Goal: Task Accomplishment & Management: Manage account settings

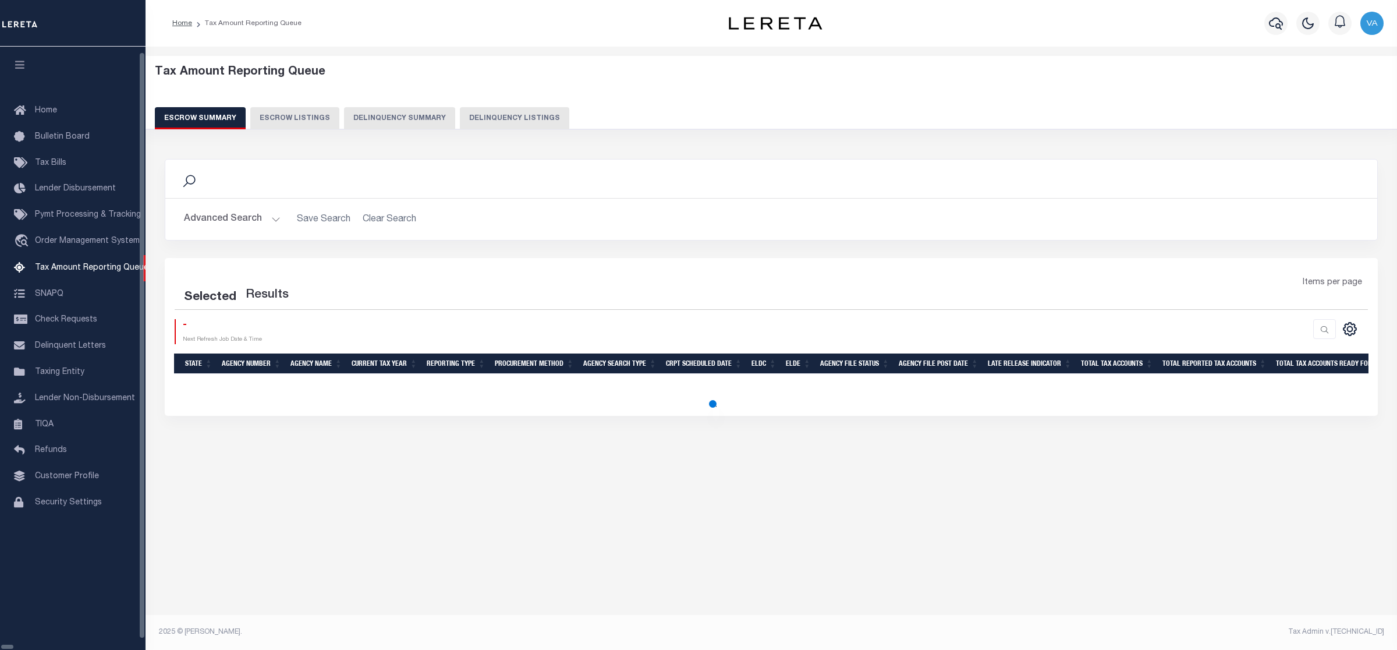
select select "100"
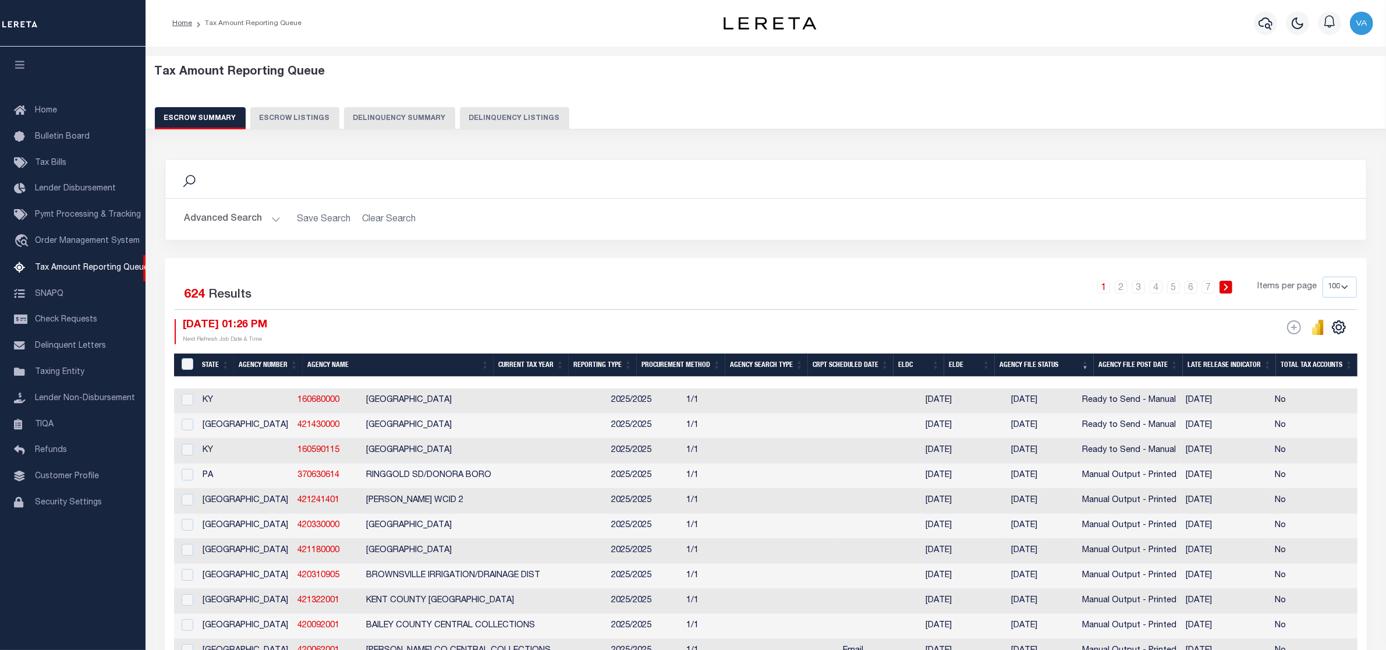
click at [249, 217] on button "Advanced Search" at bounding box center [232, 219] width 97 height 23
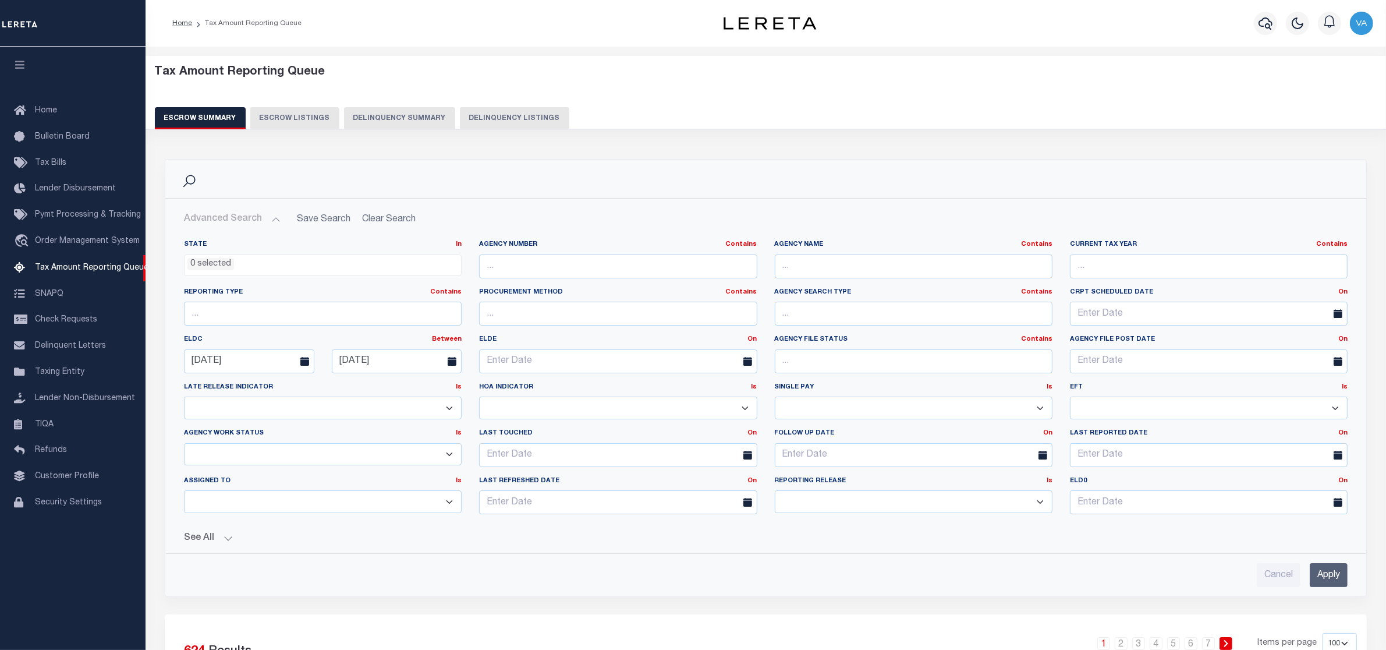
click at [251, 219] on button "Advanced Search" at bounding box center [232, 219] width 97 height 23
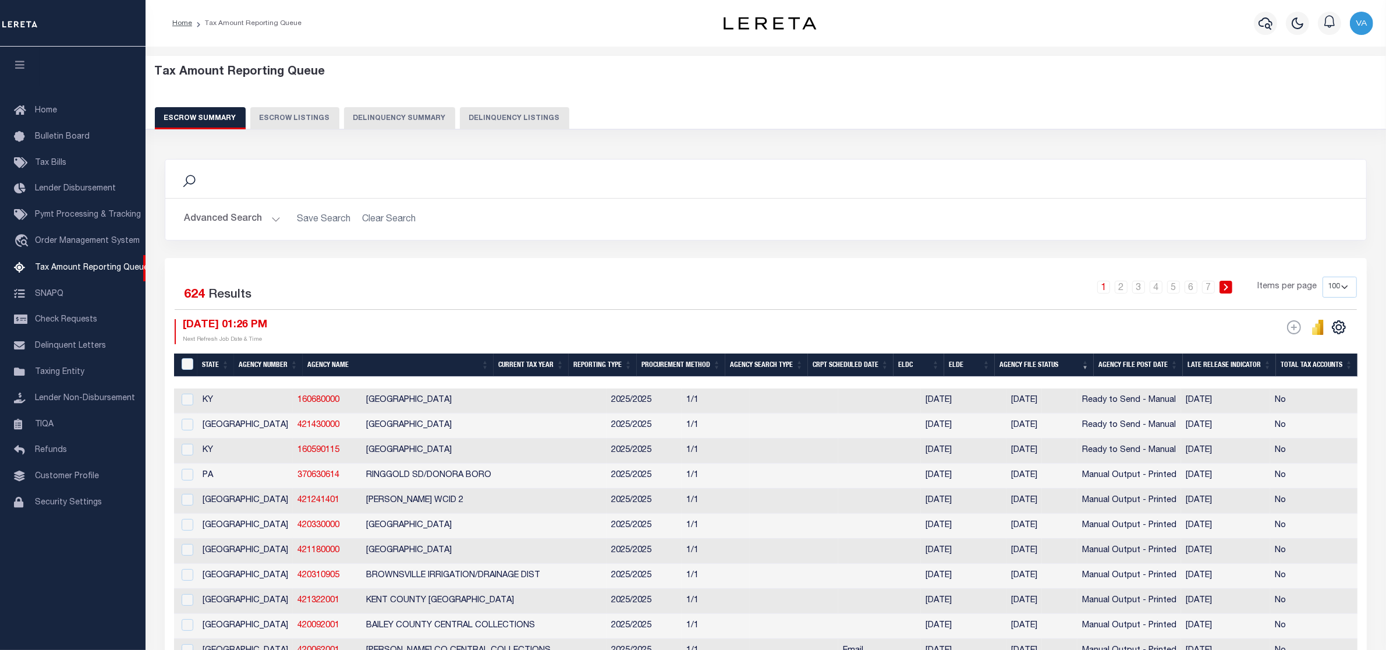
click at [251, 213] on button "Advanced Search" at bounding box center [232, 219] width 97 height 23
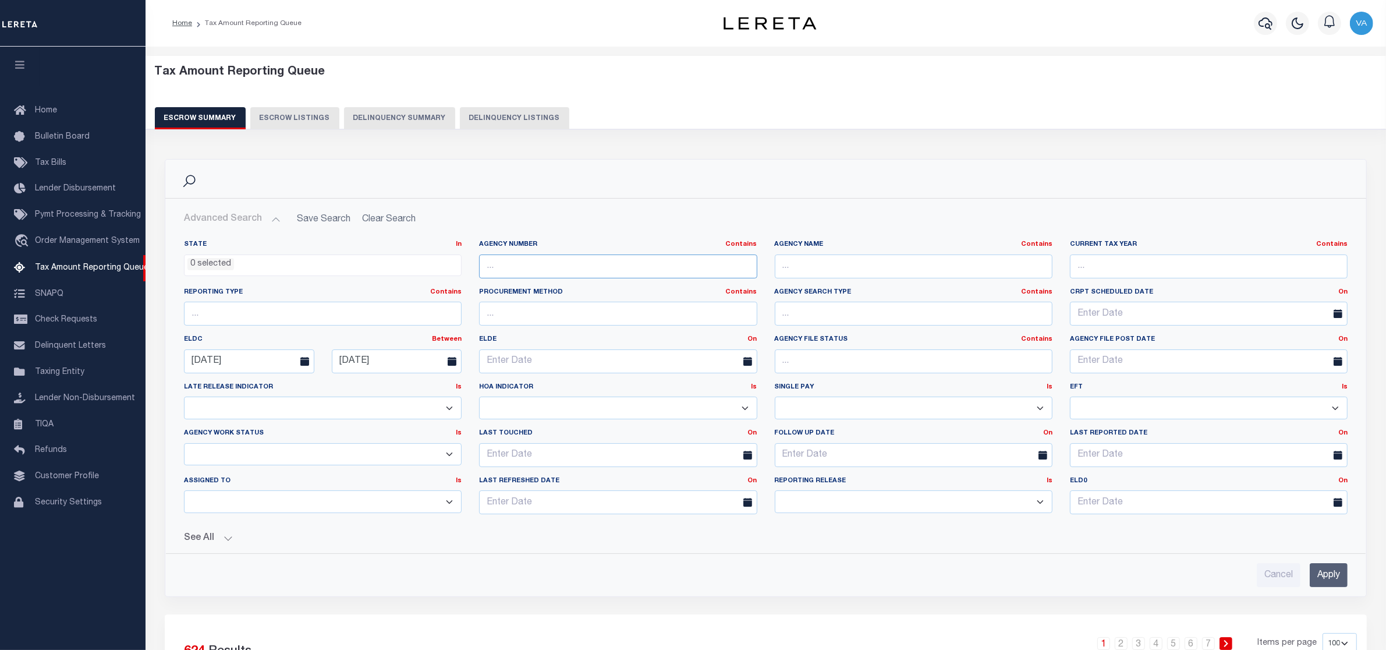
click at [540, 265] on input "text" at bounding box center [618, 266] width 278 height 24
paste input "450810000"
type input "450810000"
click at [1328, 571] on input "Apply" at bounding box center [1329, 575] width 38 height 24
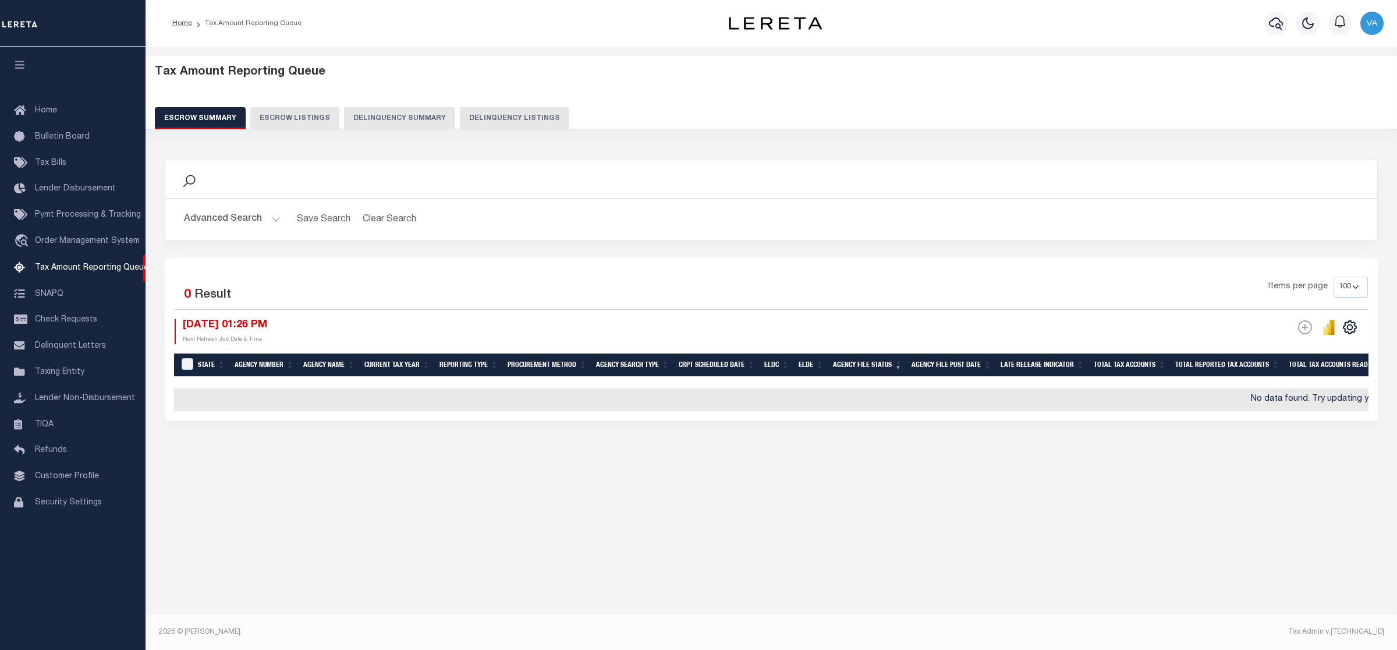
click at [259, 224] on button "Advanced Search" at bounding box center [232, 219] width 97 height 23
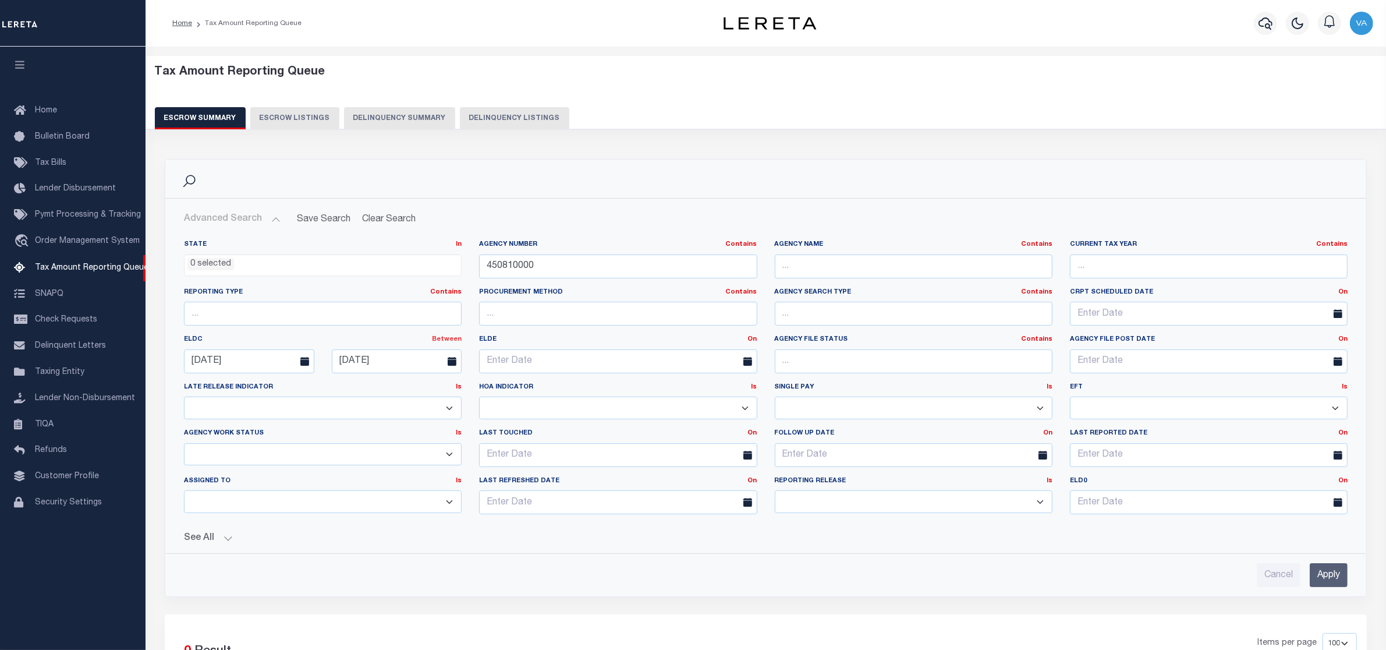
click at [454, 342] on link "Between" at bounding box center [447, 339] width 30 height 6
click at [410, 353] on link "On" at bounding box center [415, 353] width 92 height 17
click at [271, 365] on input "09-15-2025" at bounding box center [323, 361] width 278 height 24
click at [368, 324] on input "text" at bounding box center [323, 313] width 278 height 24
click at [208, 540] on button "See All" at bounding box center [765, 538] width 1163 height 11
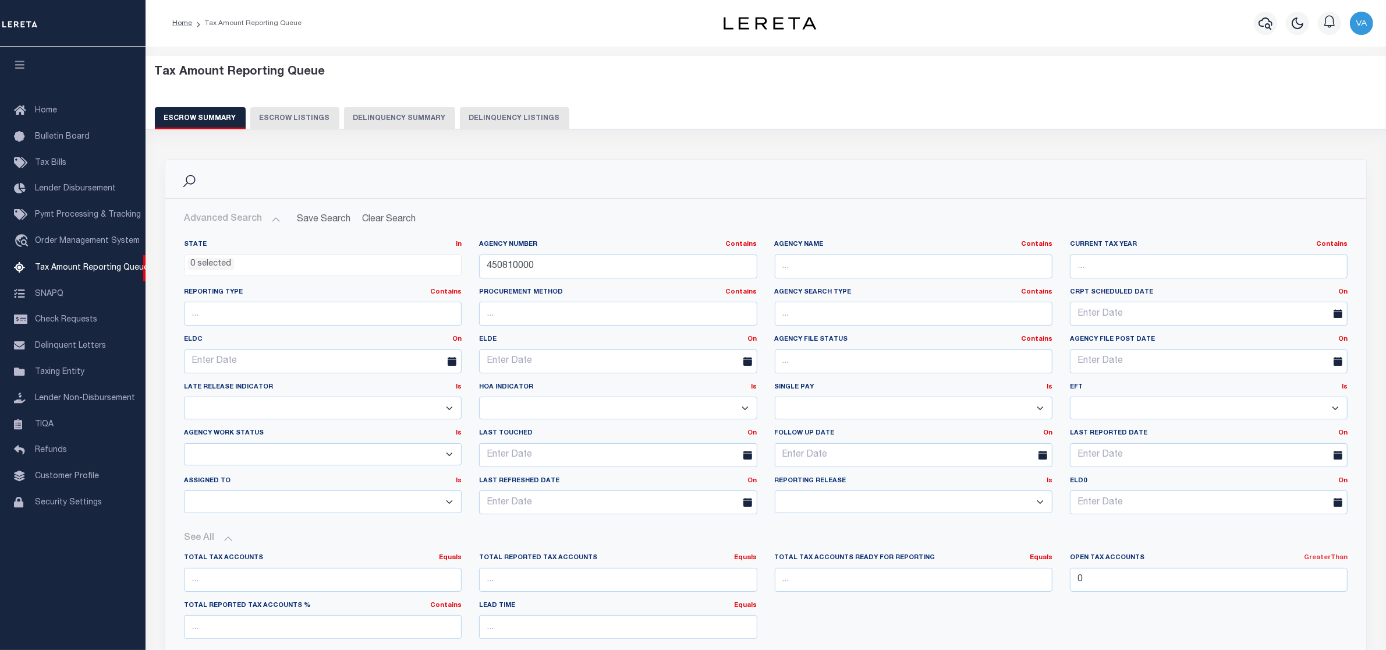
click at [1326, 560] on link "GreaterThan" at bounding box center [1326, 557] width 44 height 6
click at [1287, 575] on link "Equals" at bounding box center [1282, 571] width 127 height 17
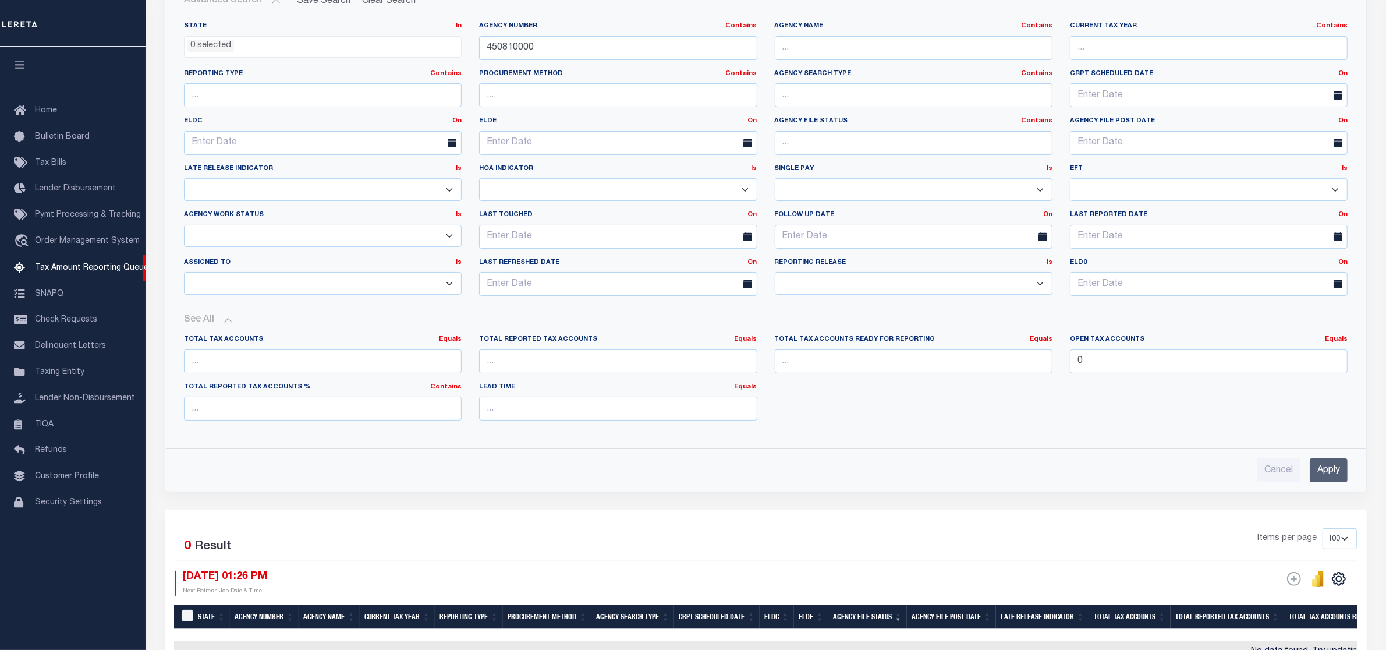
scroll to position [73, 0]
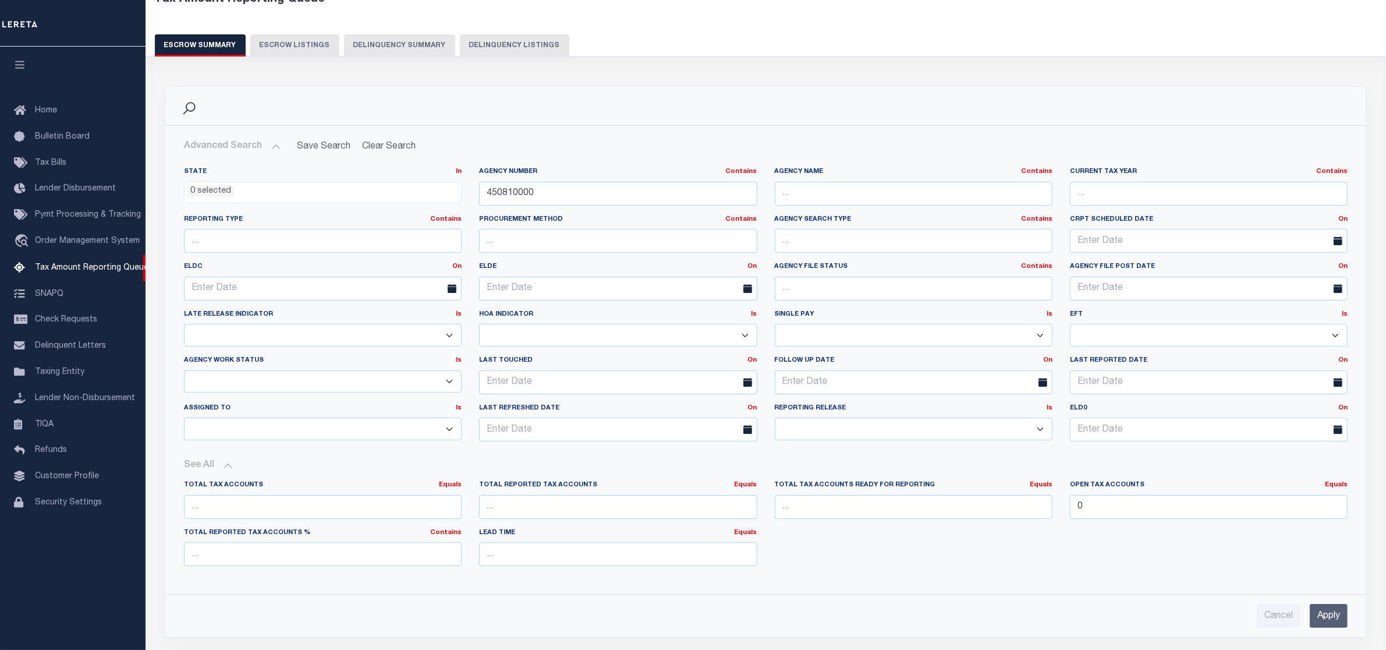
click at [1330, 620] on input "Apply" at bounding box center [1329, 616] width 38 height 24
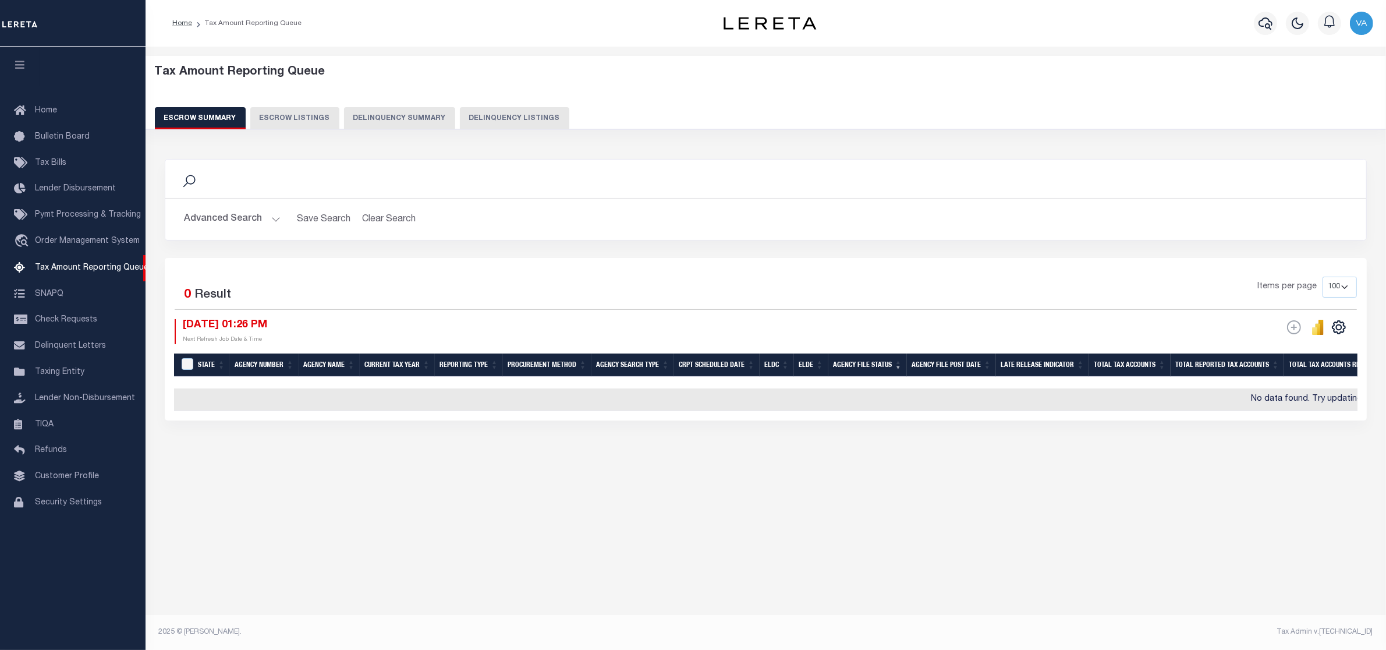
scroll to position [0, 0]
click at [259, 207] on div "Advanced Search Save Search Clear Search EscrowSummaryGridWrapper_dynamictable_…" at bounding box center [771, 218] width 1212 height 41
click at [256, 217] on button "Advanced Search" at bounding box center [232, 219] width 97 height 23
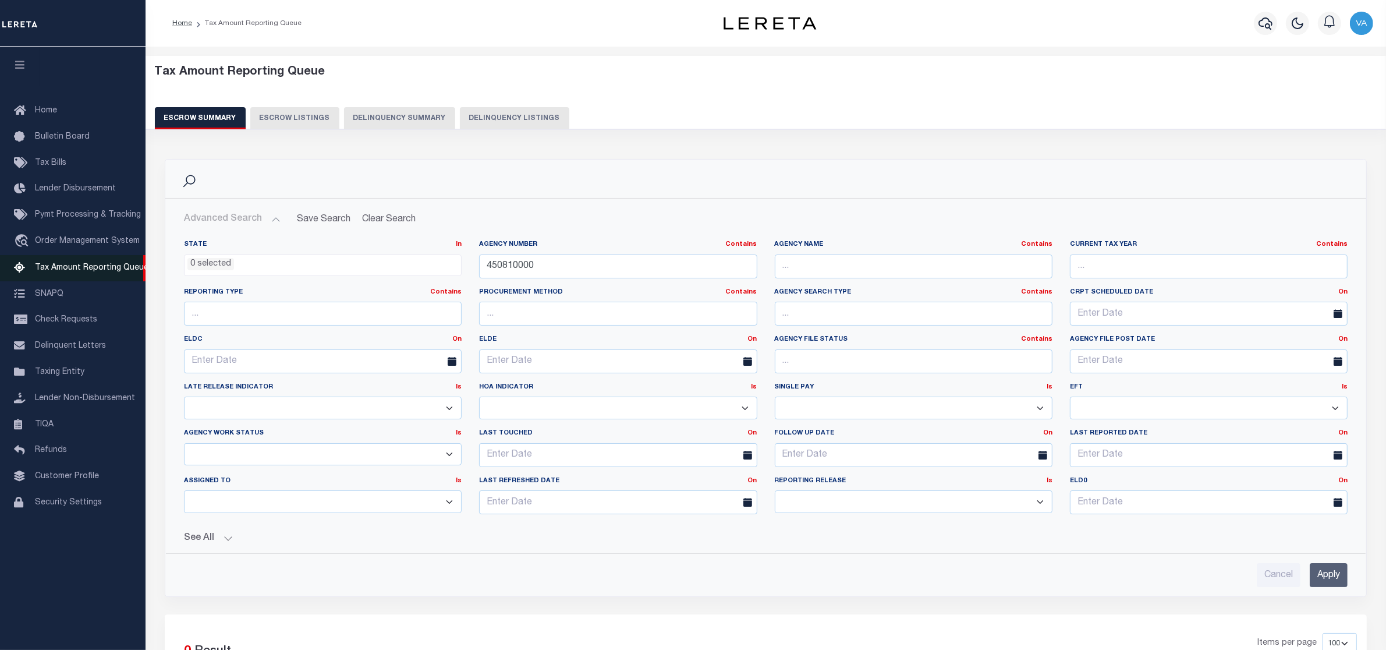
click at [80, 268] on span "Tax Amount Reporting Queue" at bounding box center [91, 268] width 113 height 8
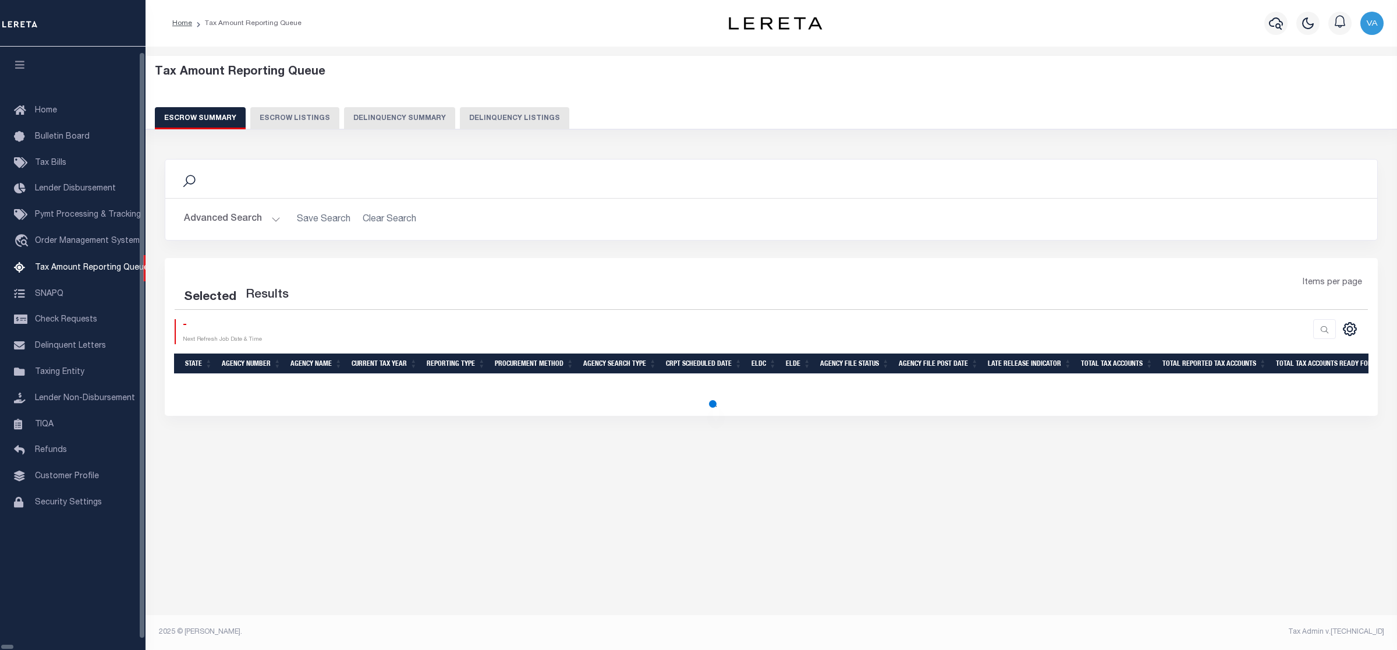
select select
select select "100"
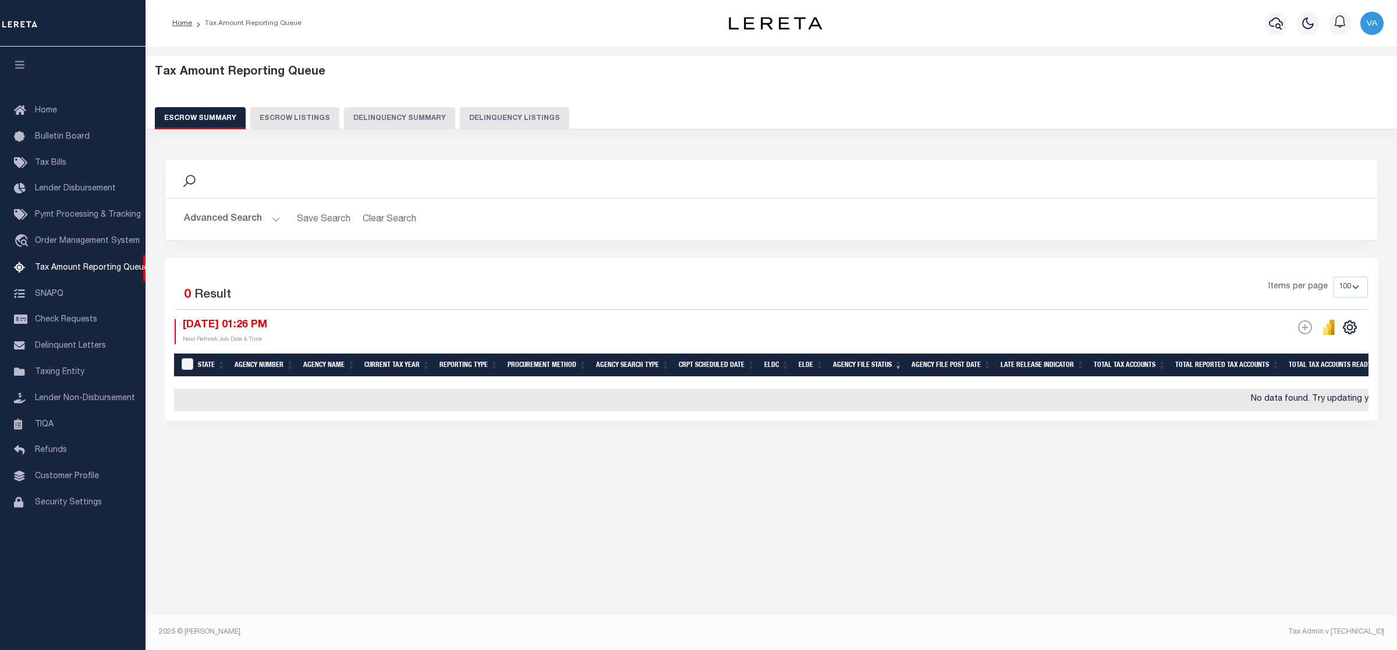
click at [229, 214] on button "Advanced Search" at bounding box center [232, 219] width 97 height 23
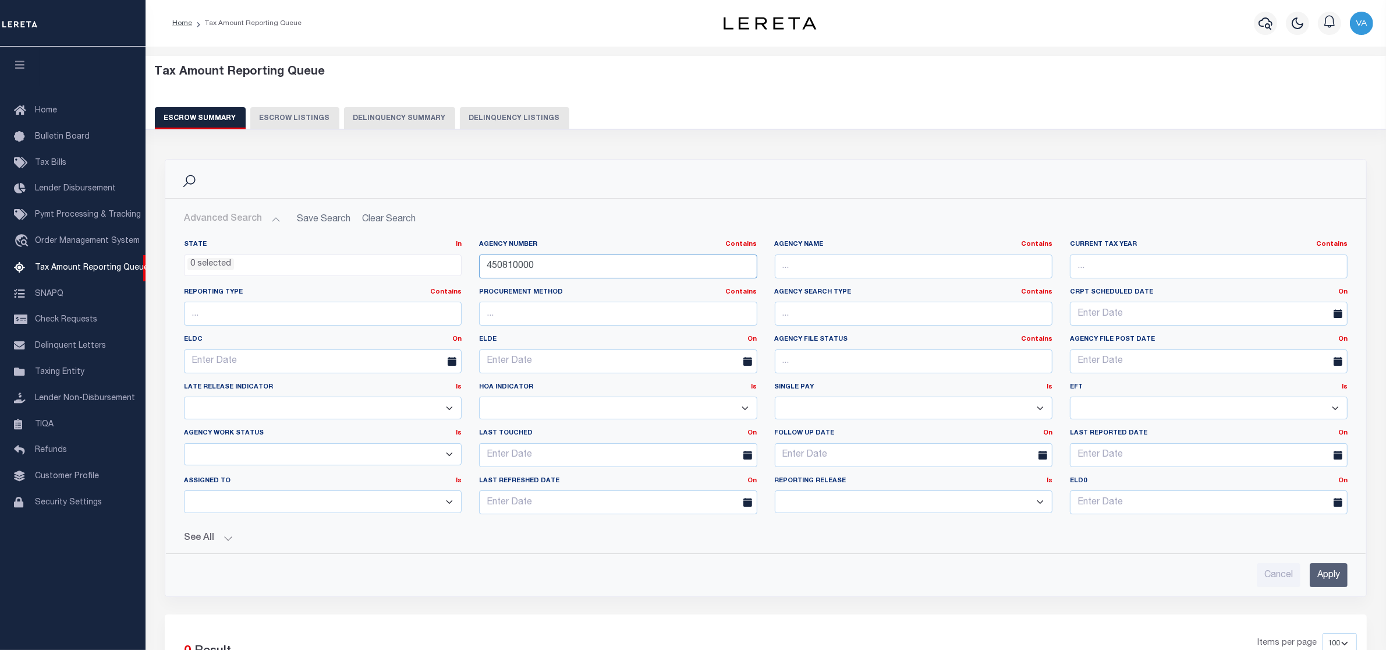
drag, startPoint x: 560, startPoint y: 262, endPoint x: 458, endPoint y: 265, distance: 102.5
click at [458, 265] on div "State In In AK AL AR AZ CA CO CT DC DE FL GA GU HI IA ID IL IN KS [GEOGRAPHIC_D…" at bounding box center [765, 381] width 1181 height 283
paste input "25018"
click at [1326, 575] on input "Apply" at bounding box center [1329, 575] width 38 height 24
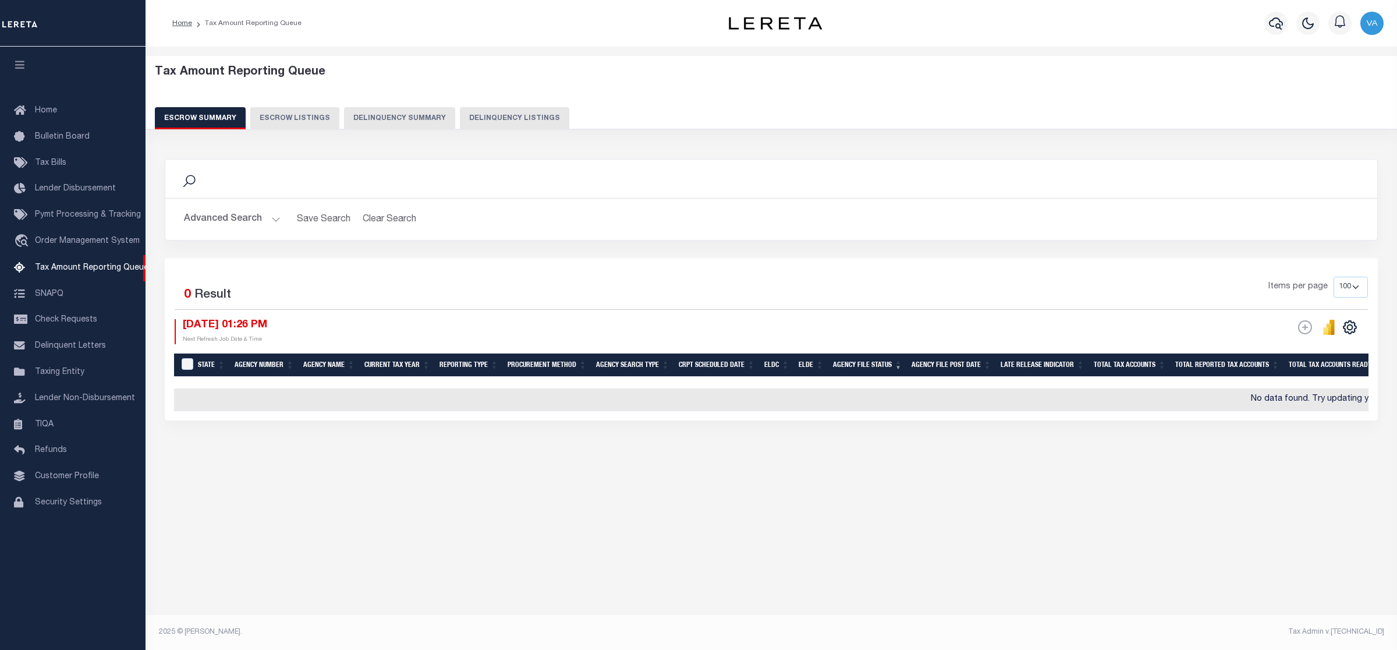
click at [196, 219] on button "Advanced Search" at bounding box center [232, 219] width 97 height 23
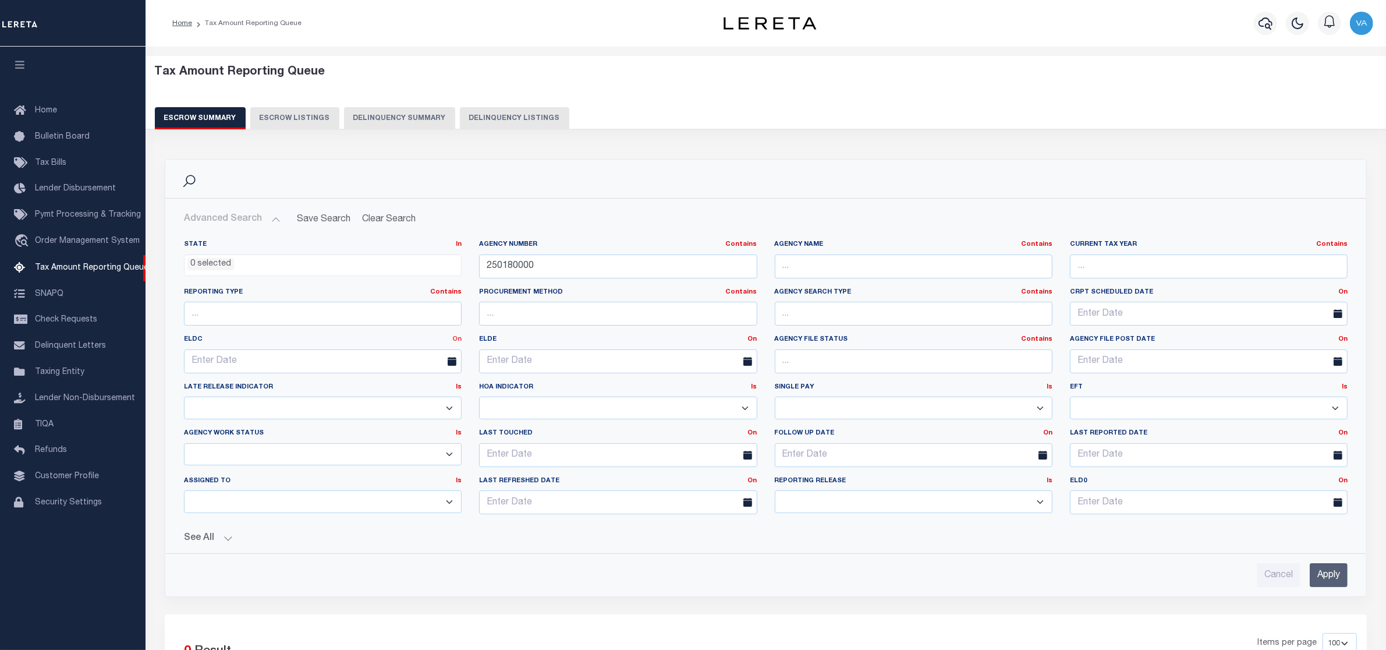
click at [454, 338] on link "On" at bounding box center [456, 339] width 9 height 6
click at [403, 403] on link "Between" at bounding box center [415, 403] width 92 height 17
click at [576, 274] on input "250180000" at bounding box center [618, 266] width 278 height 24
click at [1334, 581] on input "Apply" at bounding box center [1329, 575] width 38 height 24
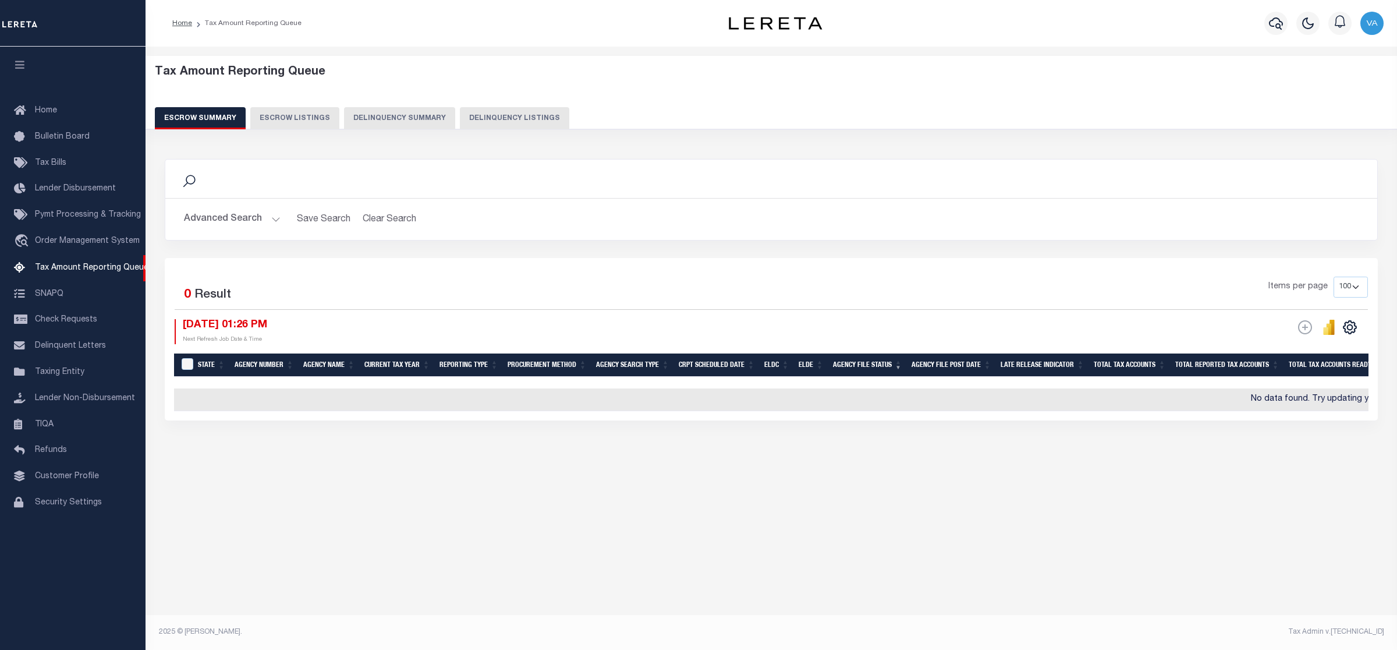
click at [245, 219] on button "Advanced Search" at bounding box center [232, 219] width 97 height 23
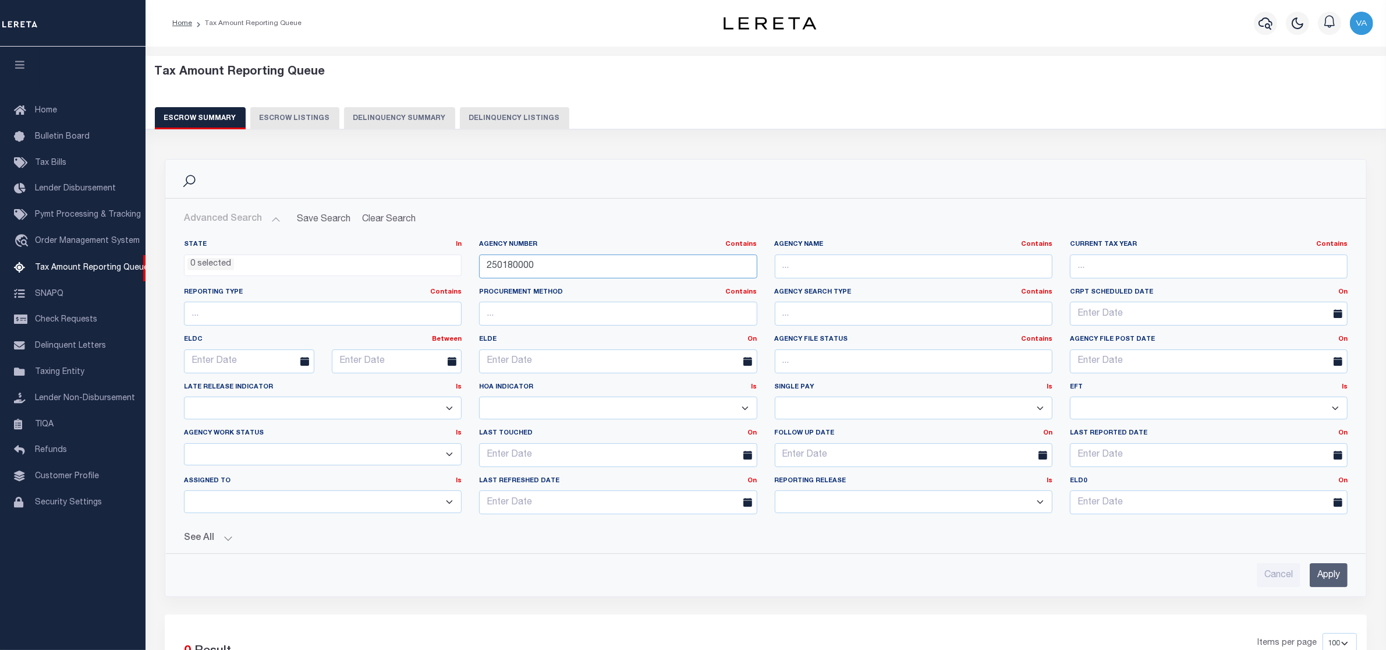
drag, startPoint x: 544, startPoint y: 262, endPoint x: 418, endPoint y: 268, distance: 126.4
click at [418, 268] on div "State In In AK AL AR AZ CA CO CT DC DE FL GA GU HI IA ID IL IN KS [GEOGRAPHIC_D…" at bounding box center [765, 381] width 1181 height 283
paste input "49003"
type input "490030000"
click at [1334, 576] on input "Apply" at bounding box center [1329, 575] width 38 height 24
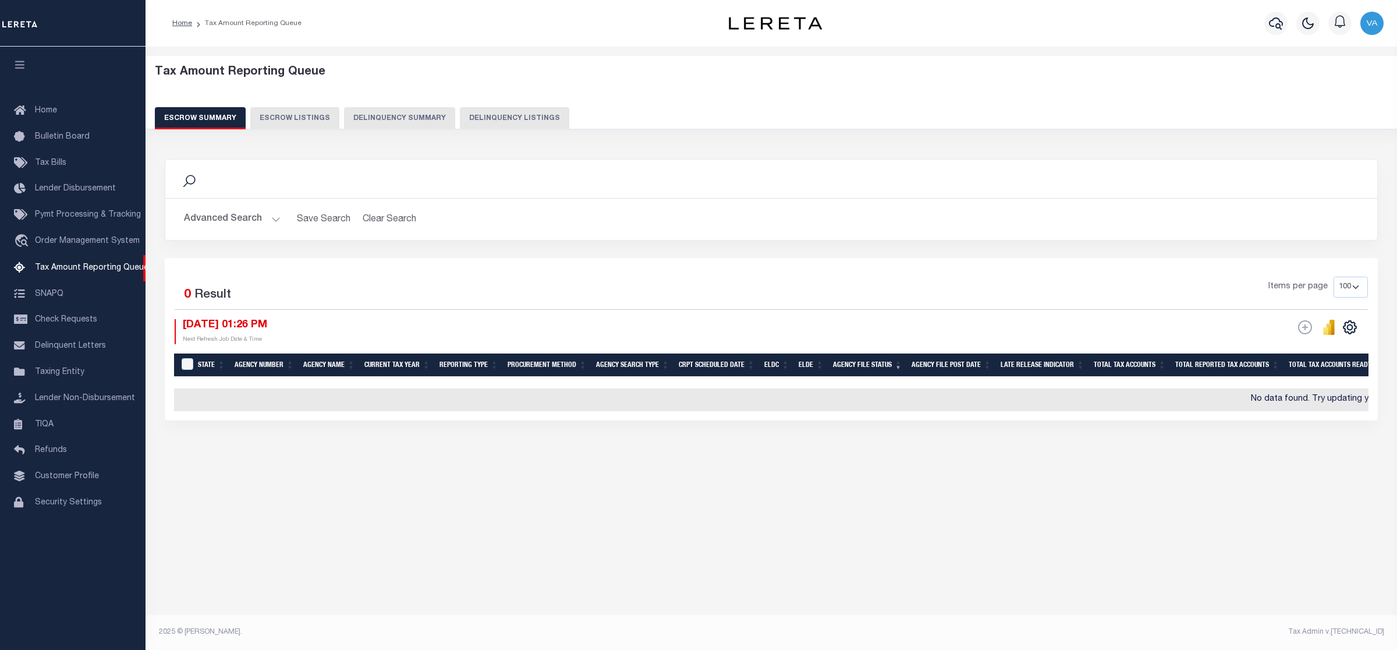
click at [226, 211] on button "Advanced Search" at bounding box center [232, 219] width 97 height 23
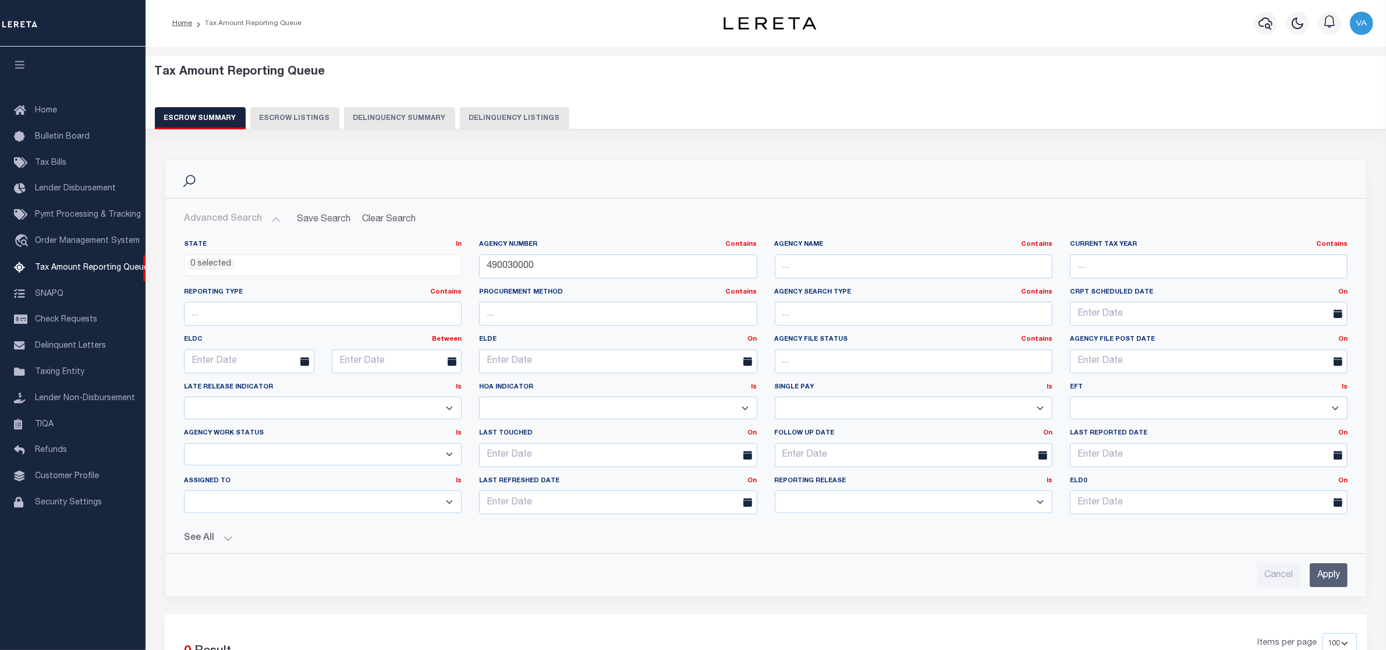
click at [218, 540] on button "See All" at bounding box center [765, 538] width 1163 height 11
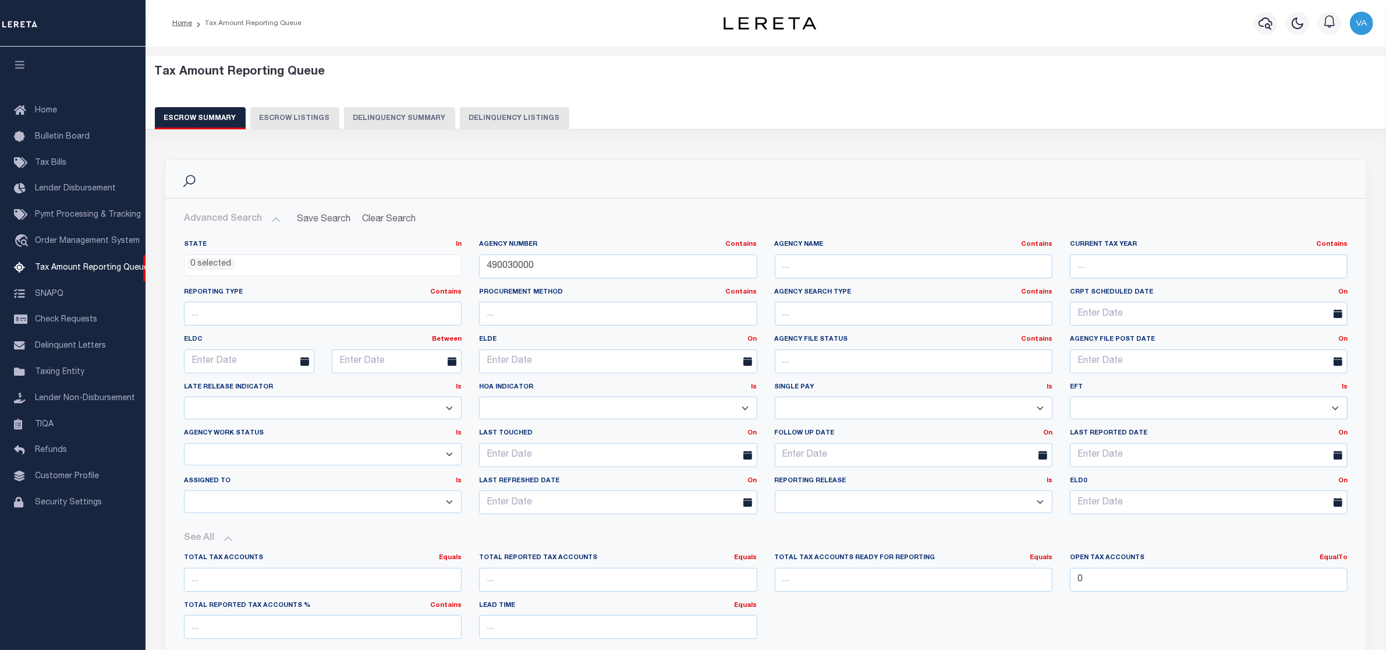
scroll to position [218, 0]
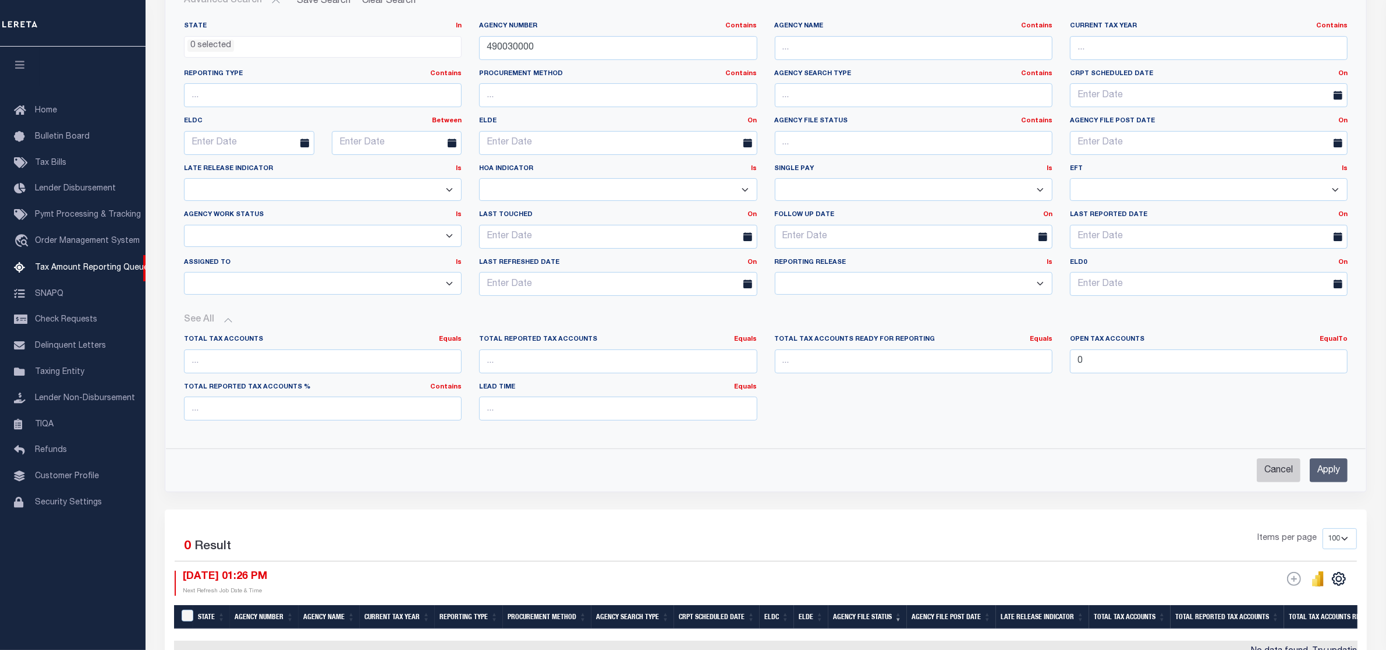
click at [1273, 469] on input "Cancel" at bounding box center [1279, 470] width 44 height 24
checkbox input "true"
select select
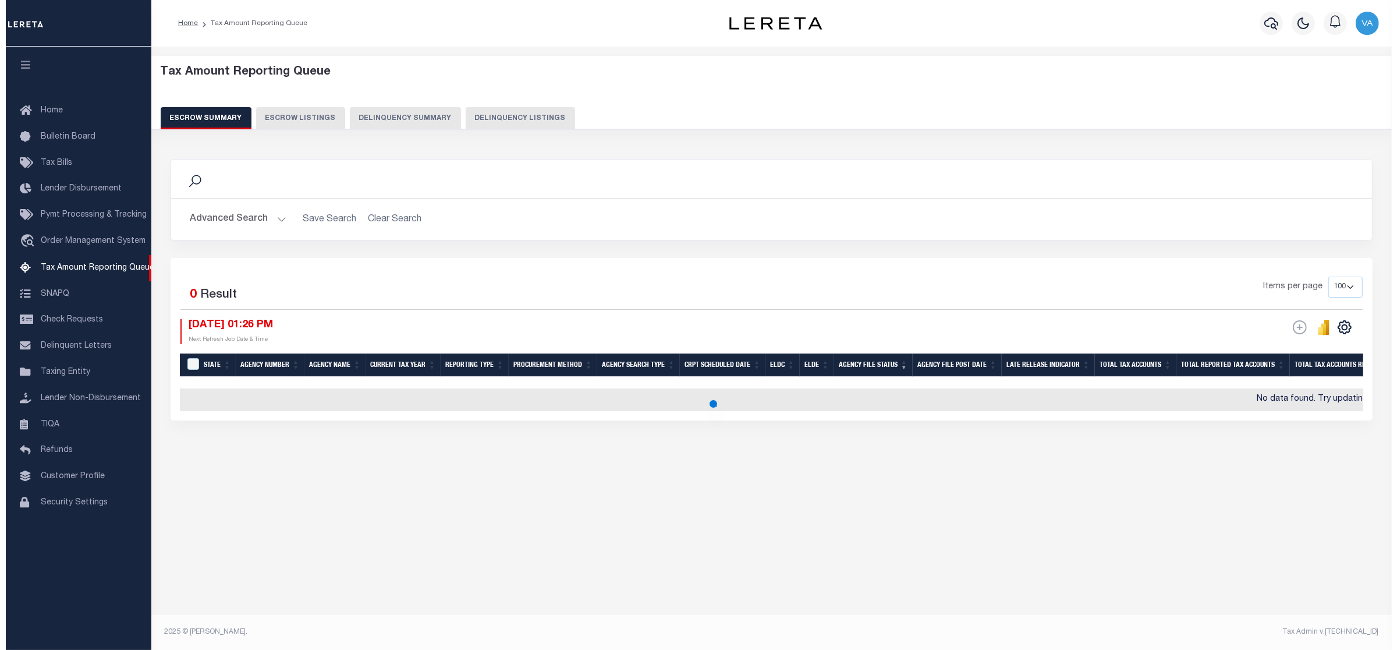
scroll to position [0, 0]
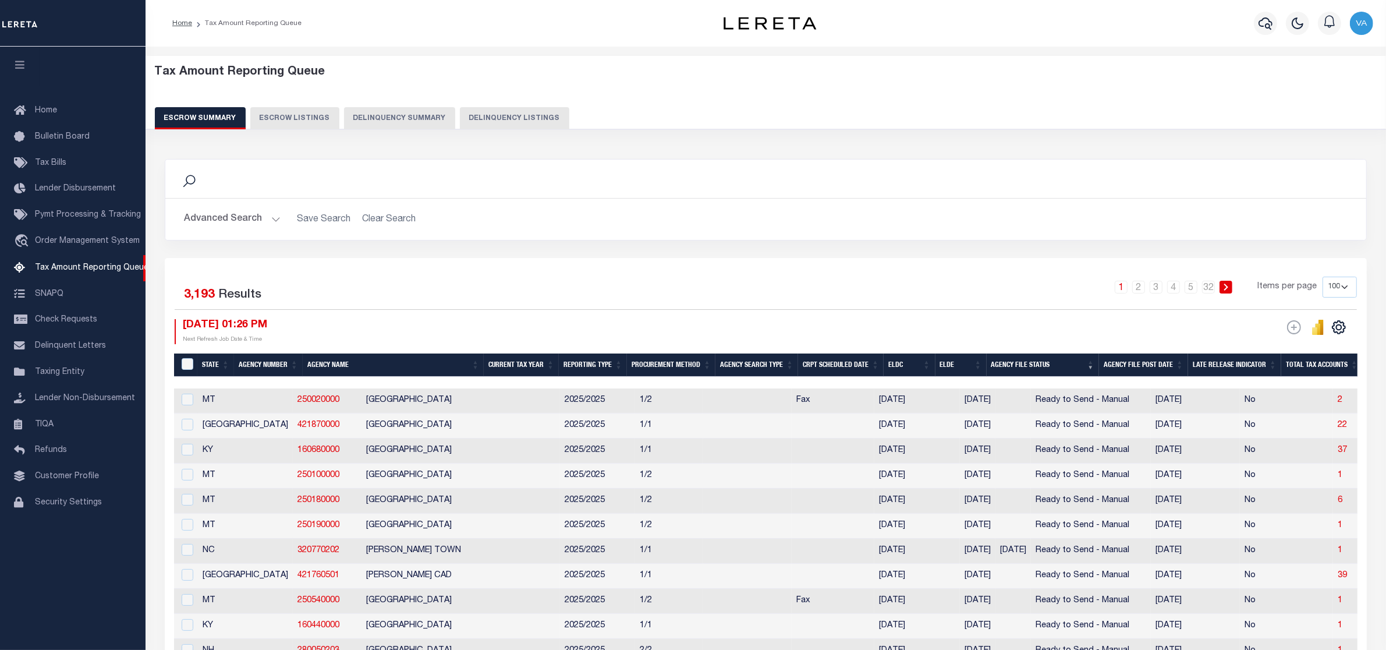
click at [218, 221] on button "Advanced Search" at bounding box center [232, 219] width 97 height 23
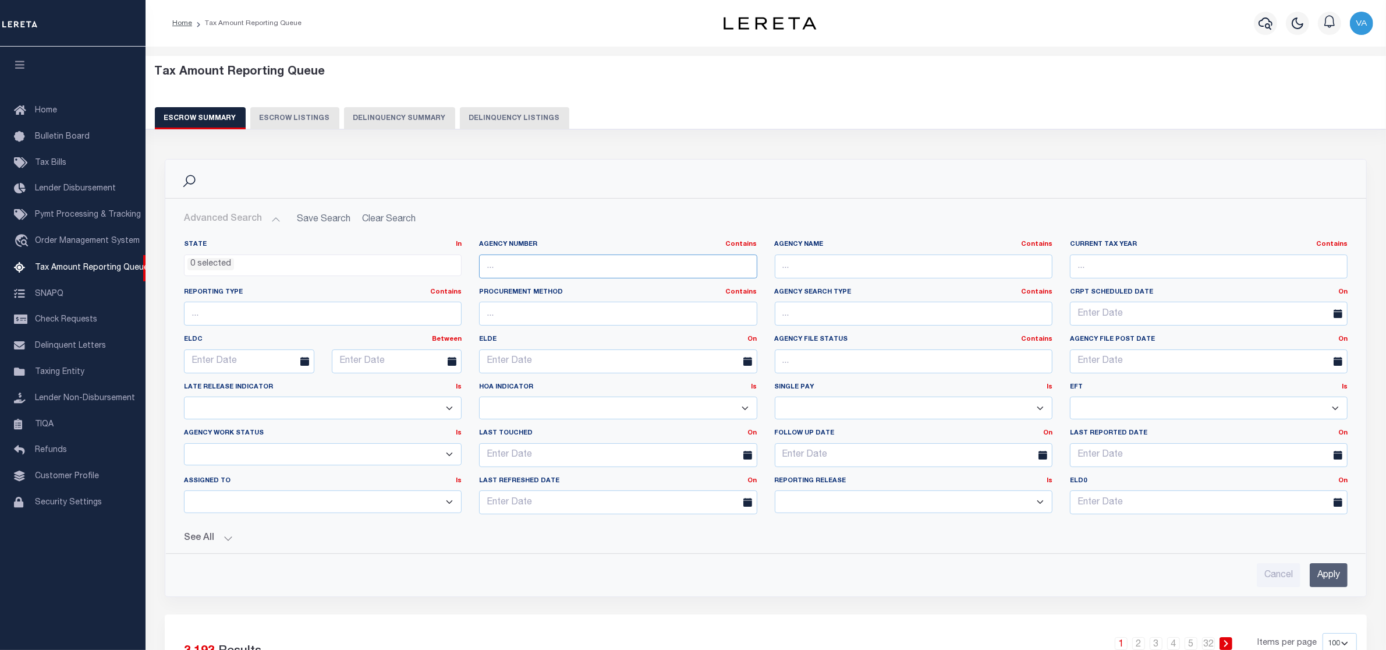
click at [516, 274] on input "text" at bounding box center [618, 266] width 278 height 24
paste input "490030000"
click at [1328, 572] on input "Apply" at bounding box center [1329, 575] width 38 height 24
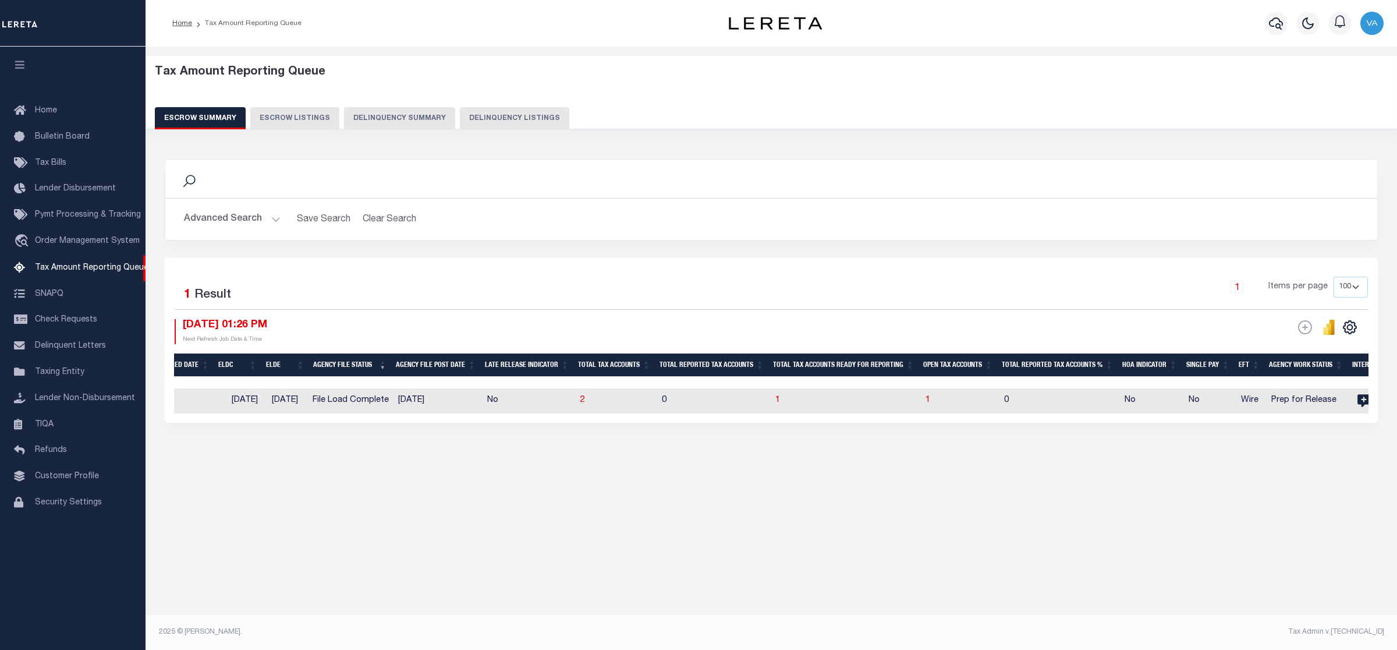
scroll to position [0, 572]
click at [246, 218] on button "Advanced Search" at bounding box center [232, 219] width 97 height 23
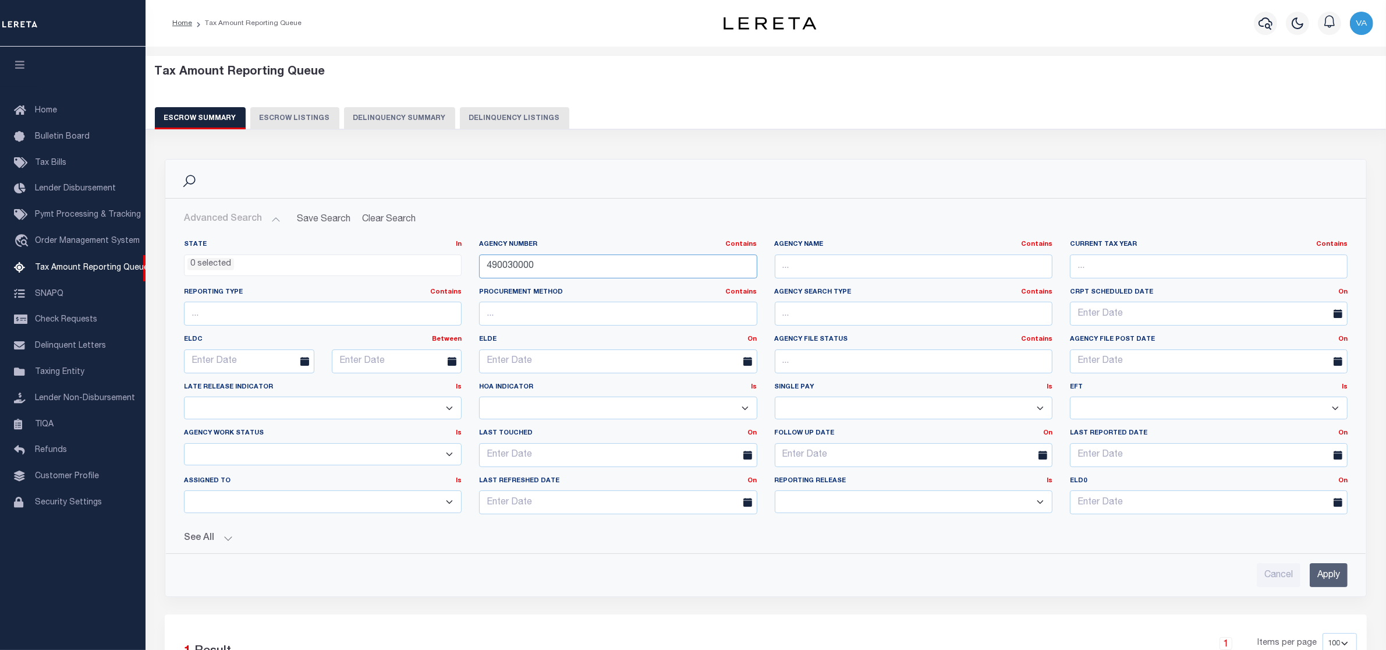
drag, startPoint x: 552, startPoint y: 261, endPoint x: 457, endPoint y: 269, distance: 95.2
click at [457, 269] on div "State In In AK AL AR AZ CA CO CT DC DE FL GA GU HI IA ID IL IN KS [GEOGRAPHIC_D…" at bounding box center [765, 381] width 1181 height 283
paste input "5081"
click at [1330, 572] on input "Apply" at bounding box center [1329, 575] width 38 height 24
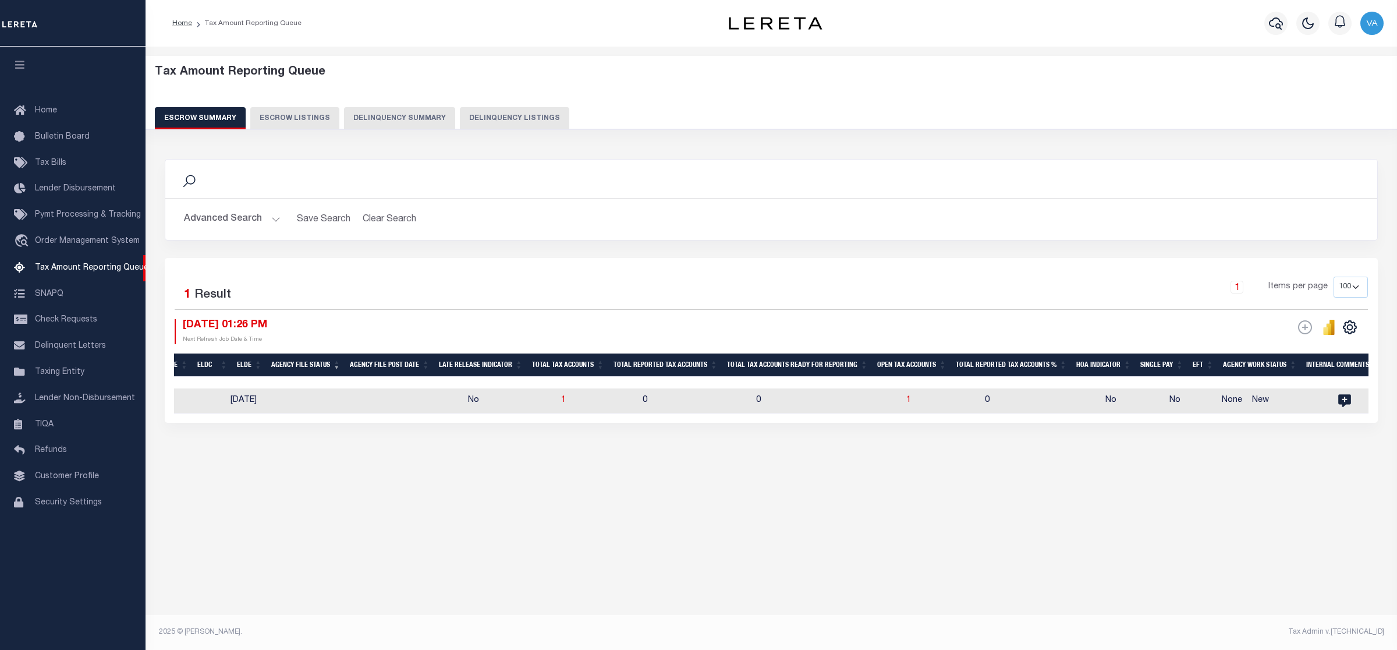
click at [260, 217] on button "Advanced Search" at bounding box center [232, 219] width 97 height 23
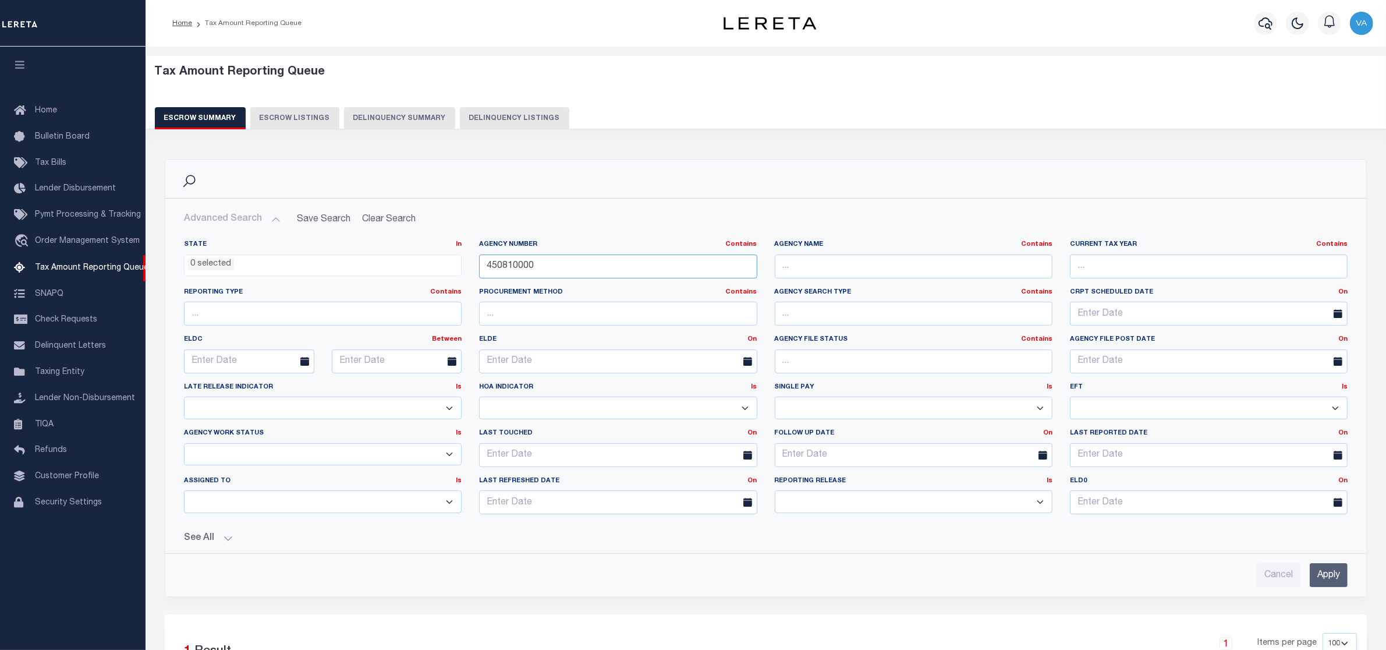
drag, startPoint x: 549, startPoint y: 275, endPoint x: 447, endPoint y: 260, distance: 103.0
click at [447, 260] on div "State In In AK AL AR AZ CA CO CT DC DE FL GA GU HI IA ID IL IN KS [GEOGRAPHIC_D…" at bounding box center [765, 381] width 1181 height 283
paste input "161030101"
click at [1314, 574] on input "Apply" at bounding box center [1329, 575] width 38 height 24
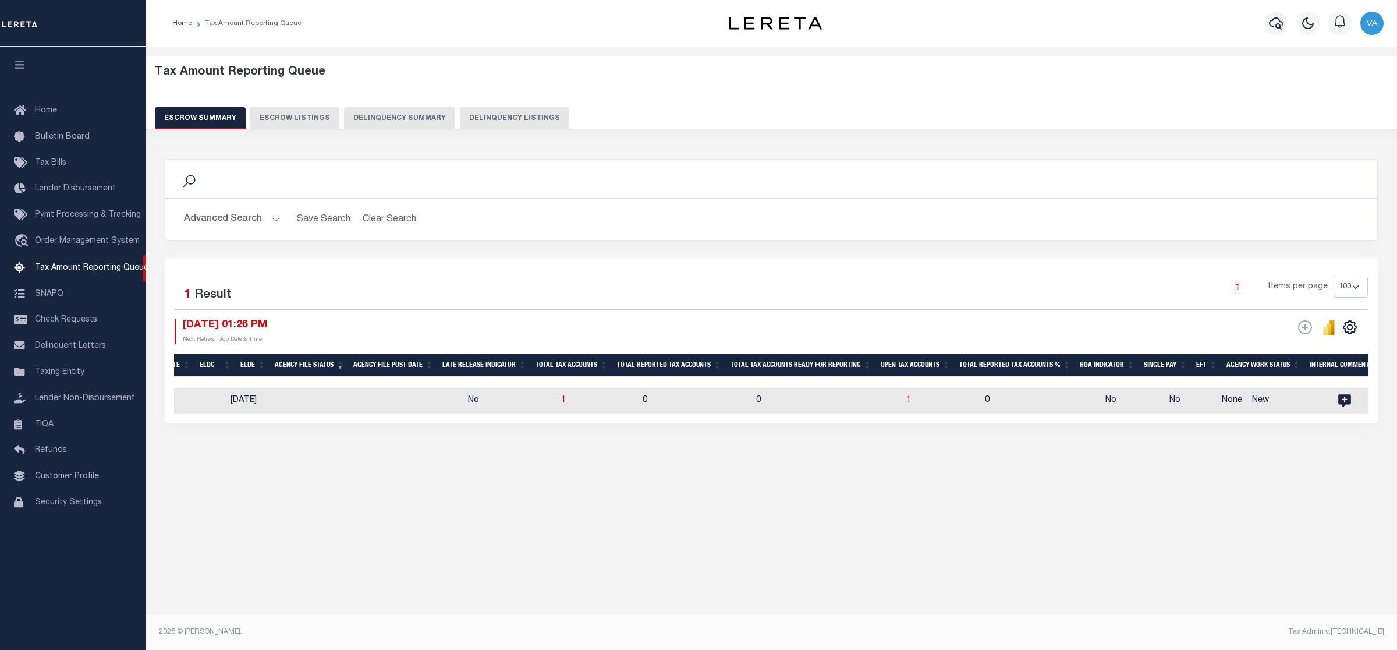
click at [257, 220] on button "Advanced Search" at bounding box center [232, 219] width 97 height 23
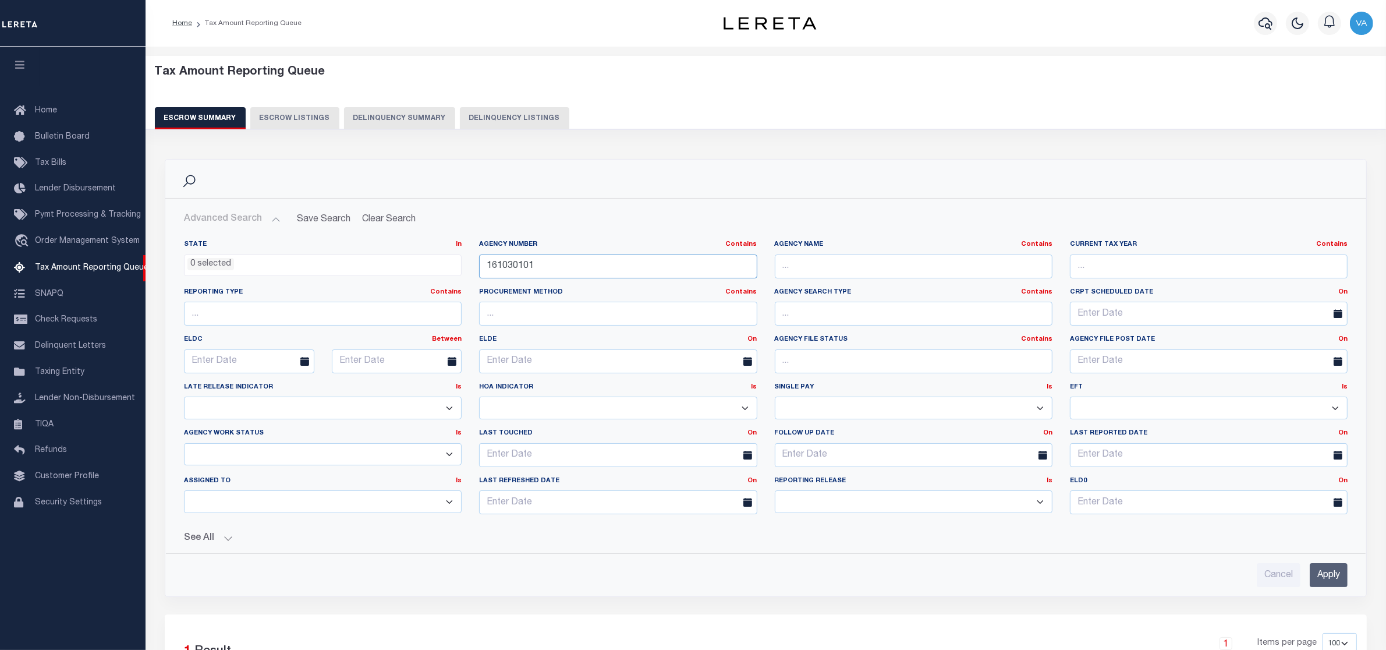
drag, startPoint x: 569, startPoint y: 262, endPoint x: 456, endPoint y: 265, distance: 112.9
click at [456, 265] on div "State In In AK AL AR AZ CA CO CT DC DE FL GA GU HI IA ID IL IN KS [GEOGRAPHIC_D…" at bounding box center [765, 381] width 1181 height 283
paste input "250180000"
type input "250180000"
click at [1315, 577] on input "Apply" at bounding box center [1329, 575] width 38 height 24
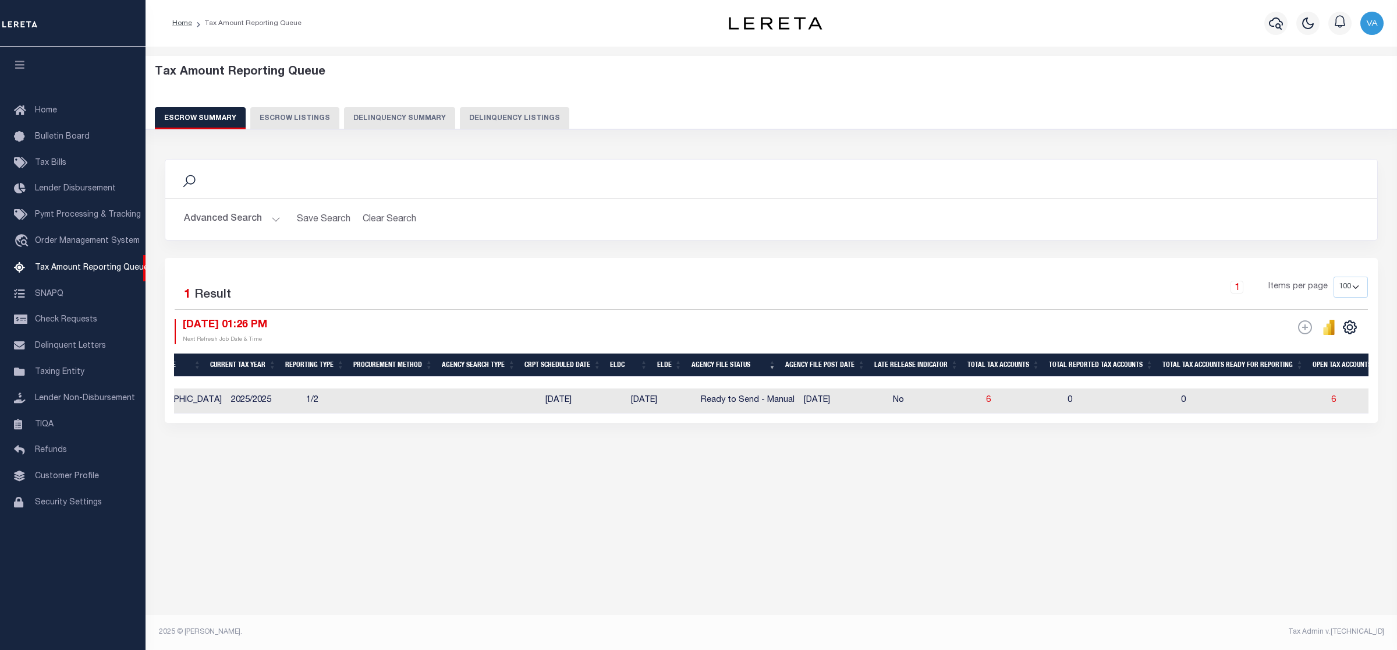
scroll to position [0, 0]
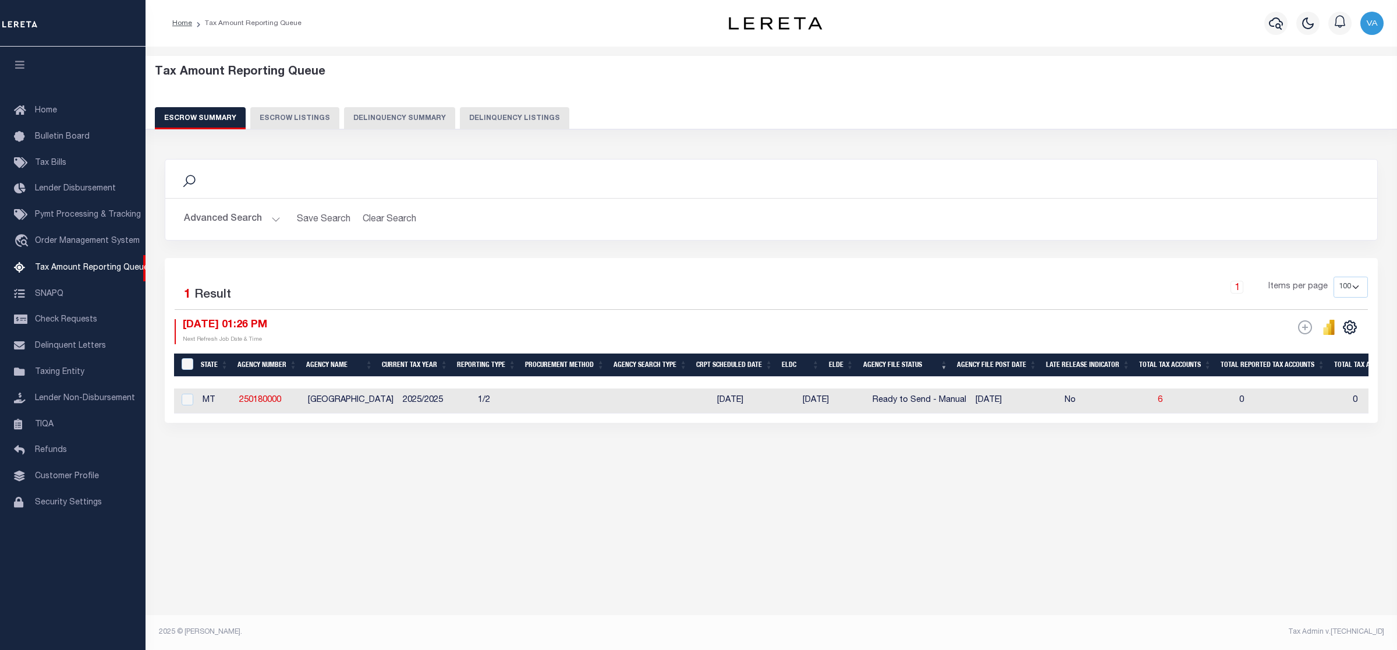
click at [364, 471] on div "Tax Amount Reporting Queue Escrow Summary Escrow Listings In" at bounding box center [771, 275] width 1244 height 434
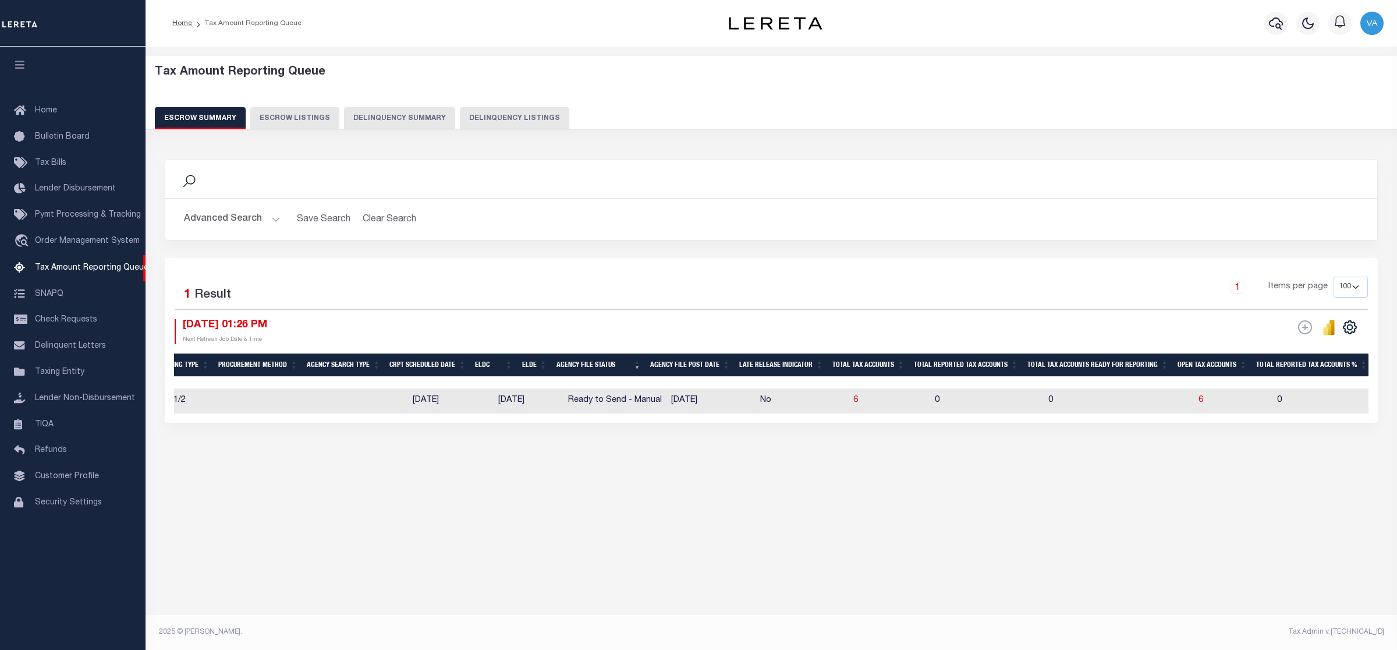
scroll to position [0, 307]
click at [1196, 399] on span "6" at bounding box center [1198, 400] width 5 height 8
select select "100"
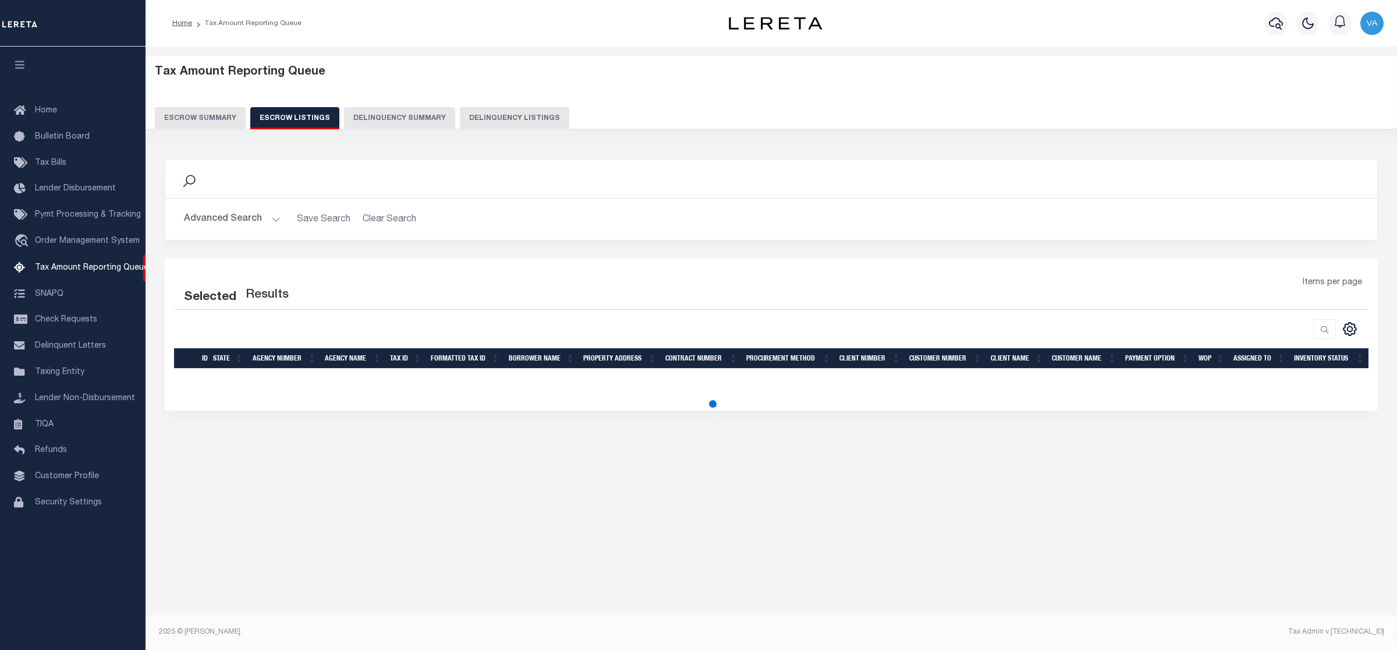
select select "100"
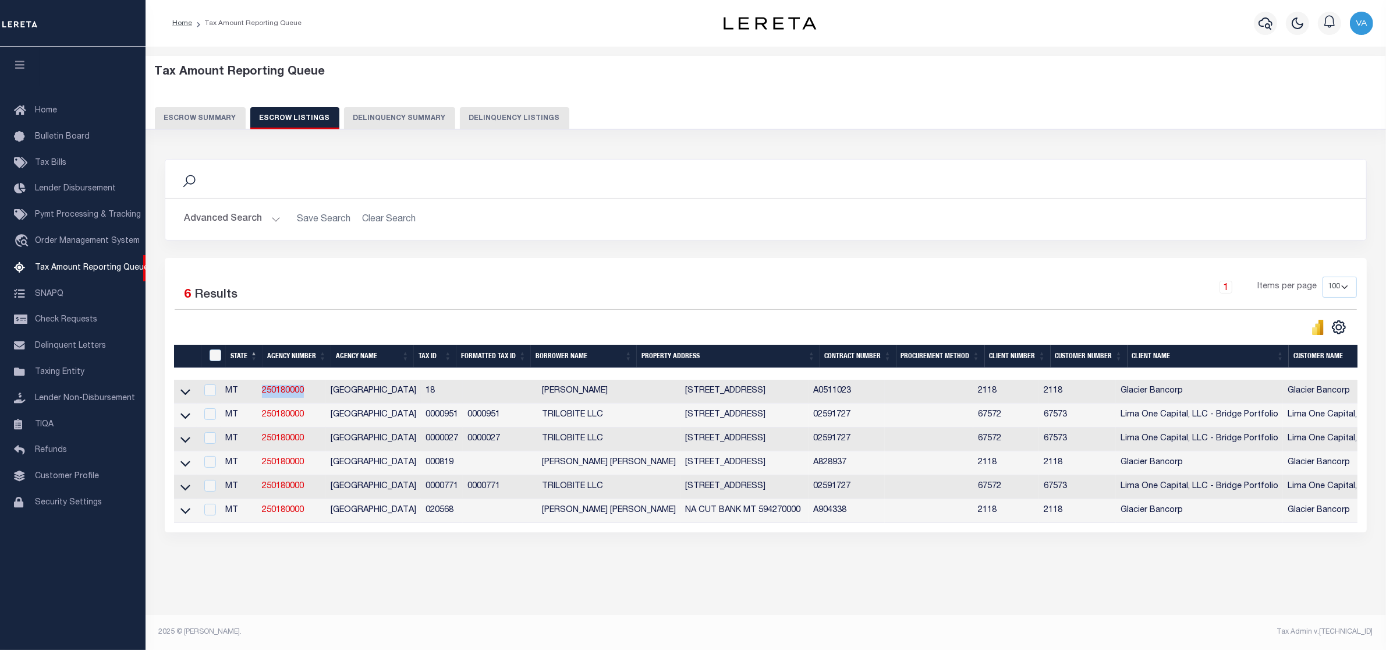
drag, startPoint x: 258, startPoint y: 391, endPoint x: 314, endPoint y: 393, distance: 56.5
click at [314, 393] on tr "MT 250180000 [GEOGRAPHIC_DATA] 18 [PERSON_NAME] [STREET_ADDRESS] A0511023 2118 …" at bounding box center [926, 391] width 1504 height 24
copy tr "250180000"
drag, startPoint x: 415, startPoint y: 417, endPoint x: 455, endPoint y: 416, distance: 40.2
click at [455, 416] on td "0000951" at bounding box center [442, 415] width 42 height 24
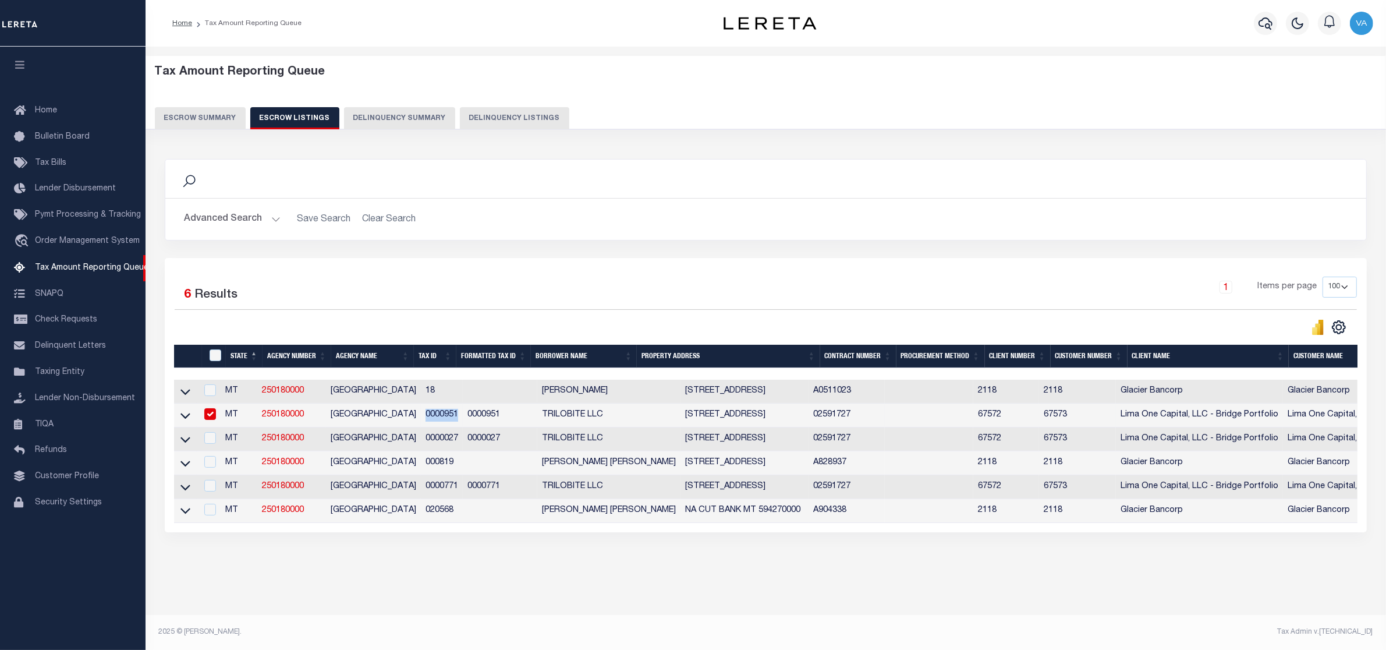
checkbox input "true"
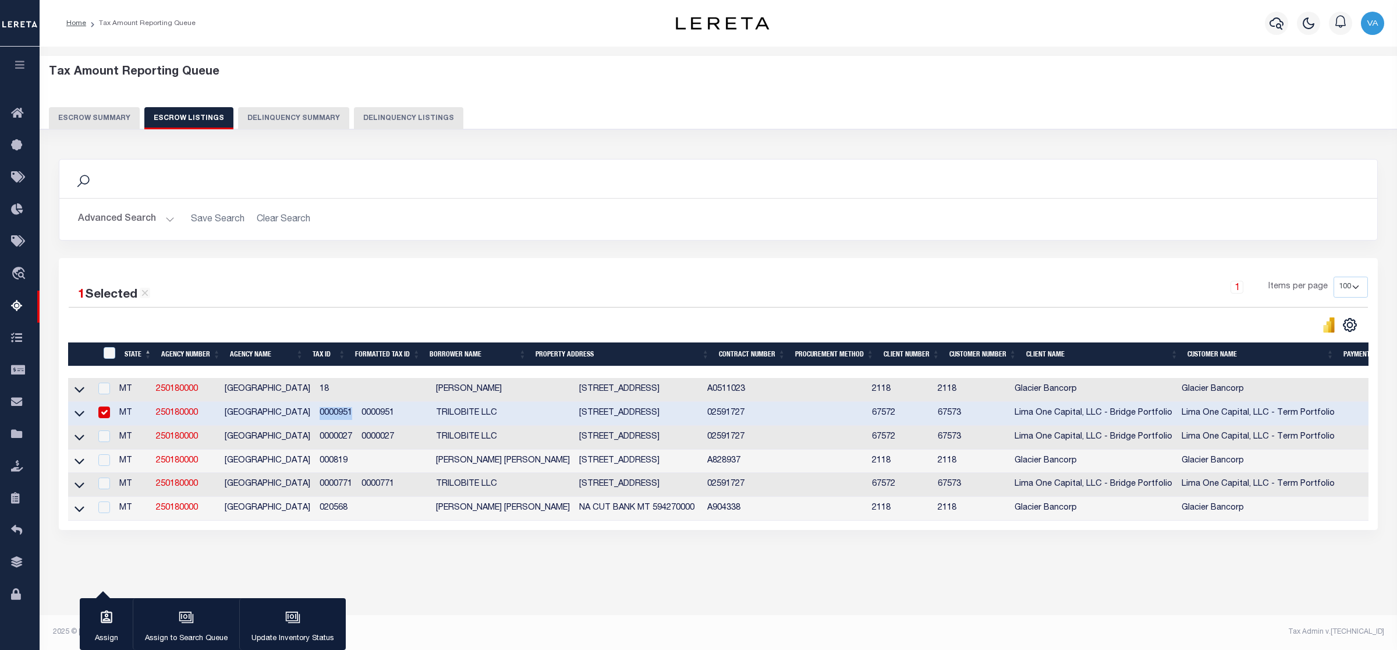
copy td "0000951"
drag, startPoint x: 314, startPoint y: 442, endPoint x: 347, endPoint y: 442, distance: 32.6
click at [347, 442] on td "0000027" at bounding box center [336, 437] width 42 height 24
checkbox input "true"
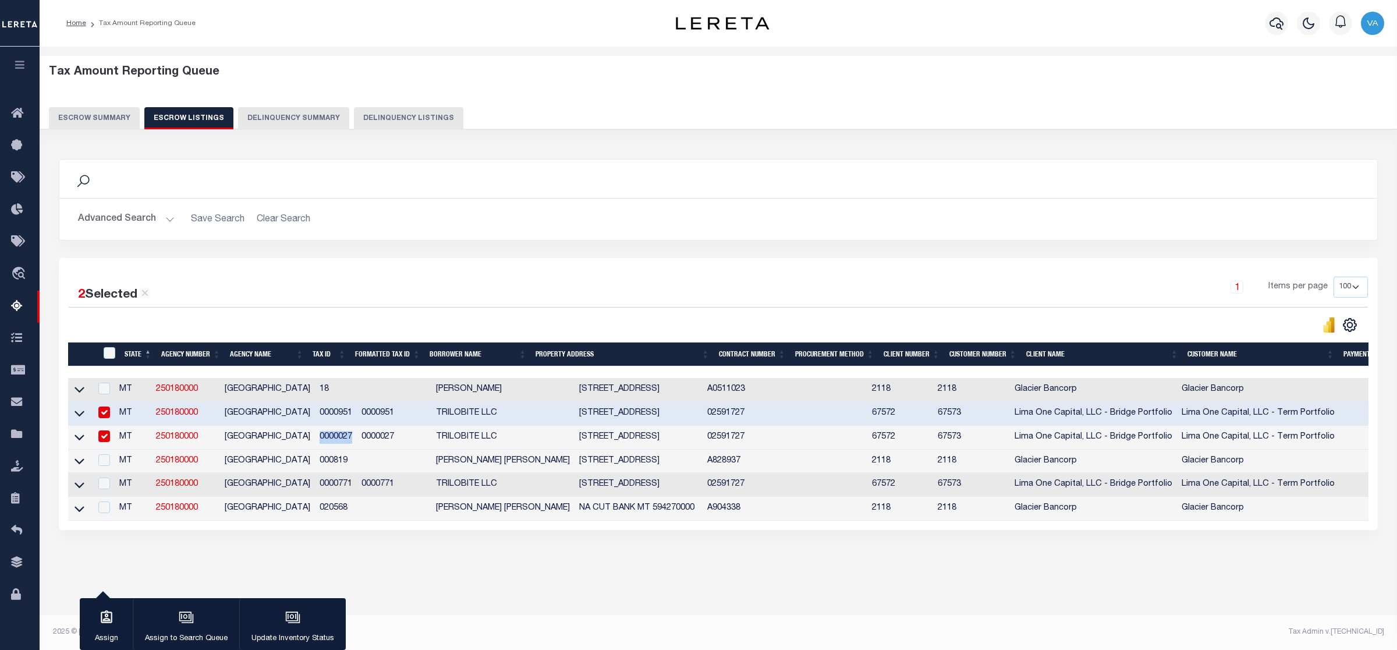
copy td "0000027"
click at [131, 115] on button "Escrow Summary" at bounding box center [94, 118] width 91 height 22
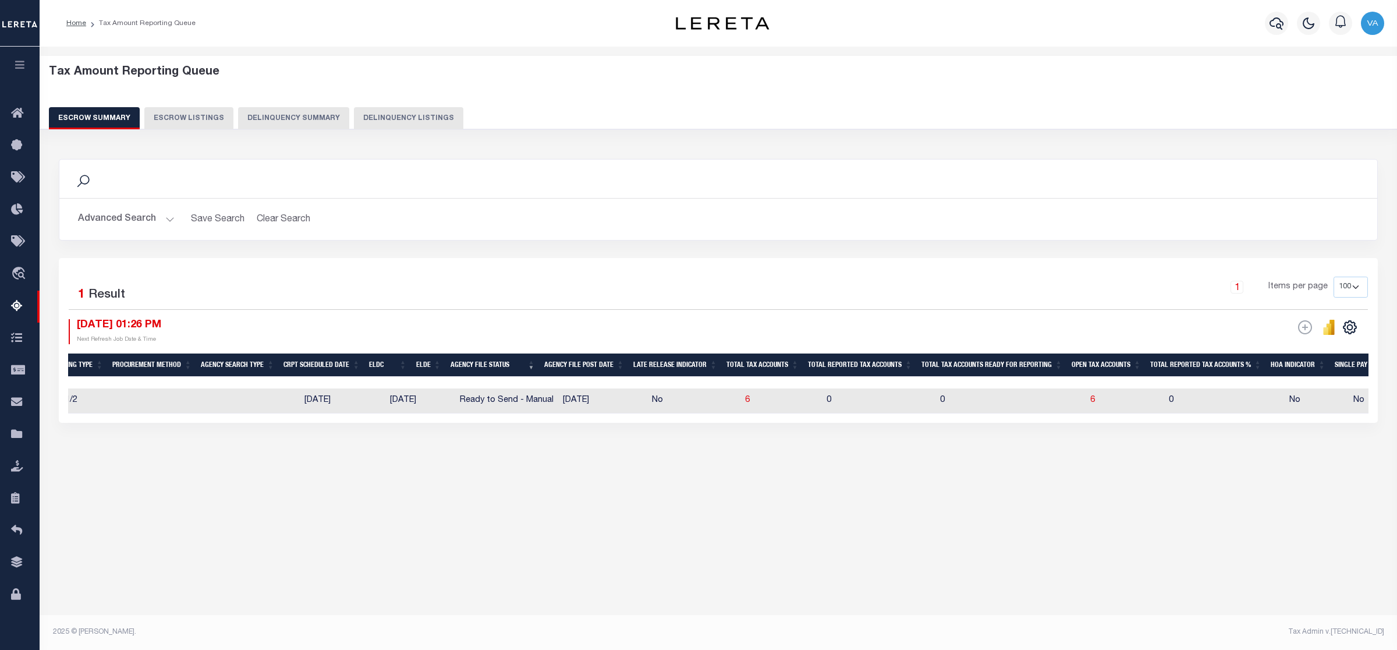
click at [1053, 400] on td "0" at bounding box center [1010, 400] width 150 height 25
checkbox input "true"
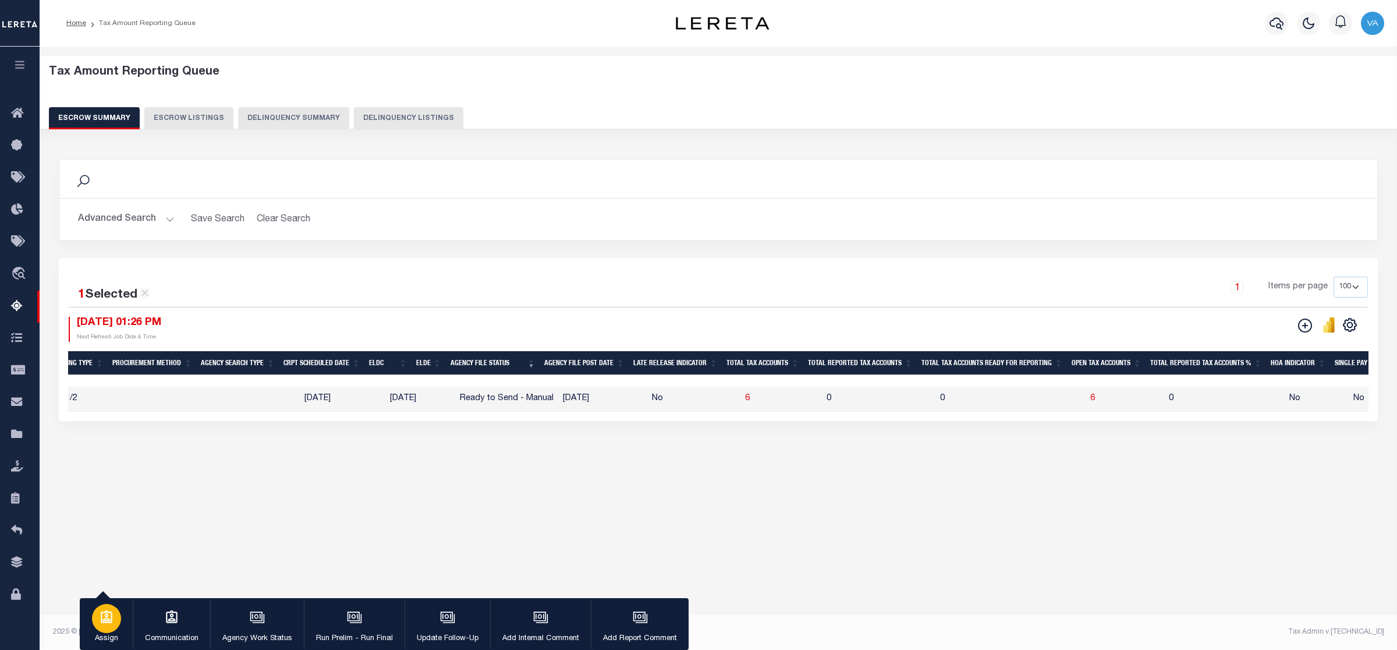
click at [120, 620] on div "button" at bounding box center [106, 618] width 29 height 29
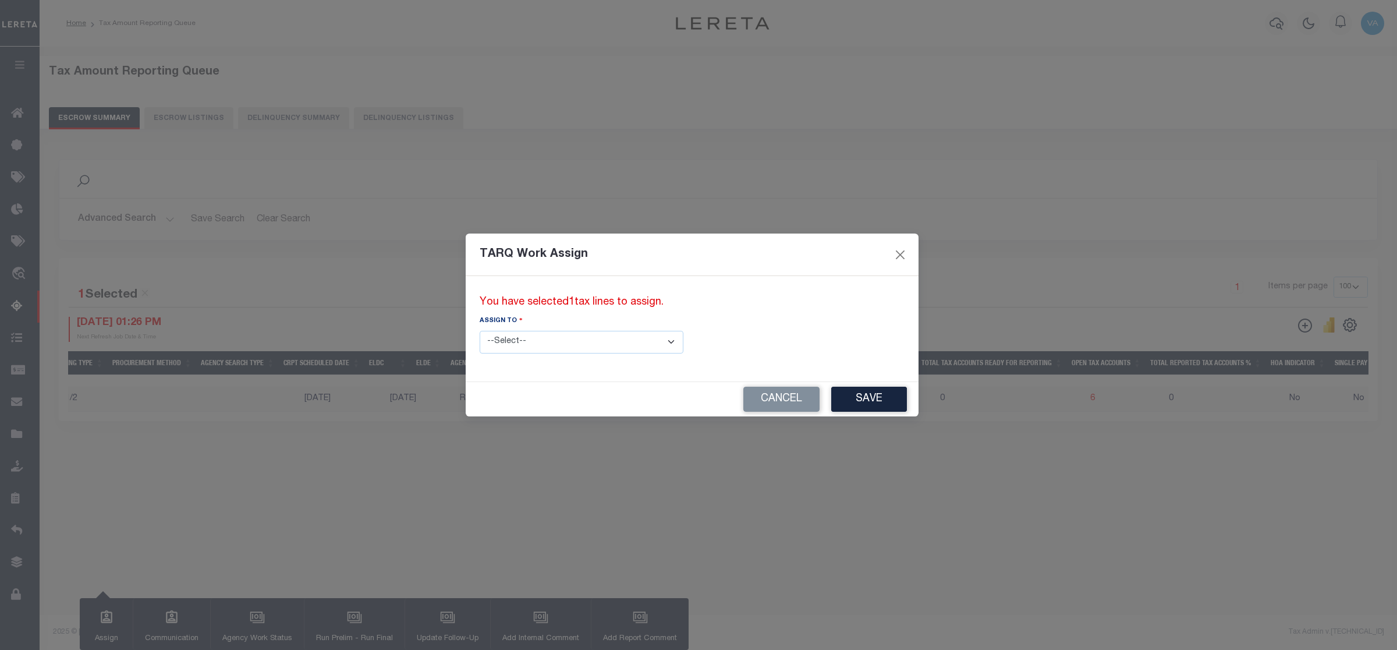
click at [540, 342] on select "--Select-- --Unassigned-- --Unassigned-- [PERSON_NAME] [PERSON_NAME] [PERSON_NA…" at bounding box center [582, 342] width 204 height 23
select select "[PERSON_NAME]"
click at [480, 331] on select "--Select-- --Unassigned-- --Unassigned-- [PERSON_NAME] [PERSON_NAME] [PERSON_NA…" at bounding box center [582, 342] width 204 height 23
click at [831, 396] on button "Save" at bounding box center [869, 398] width 76 height 25
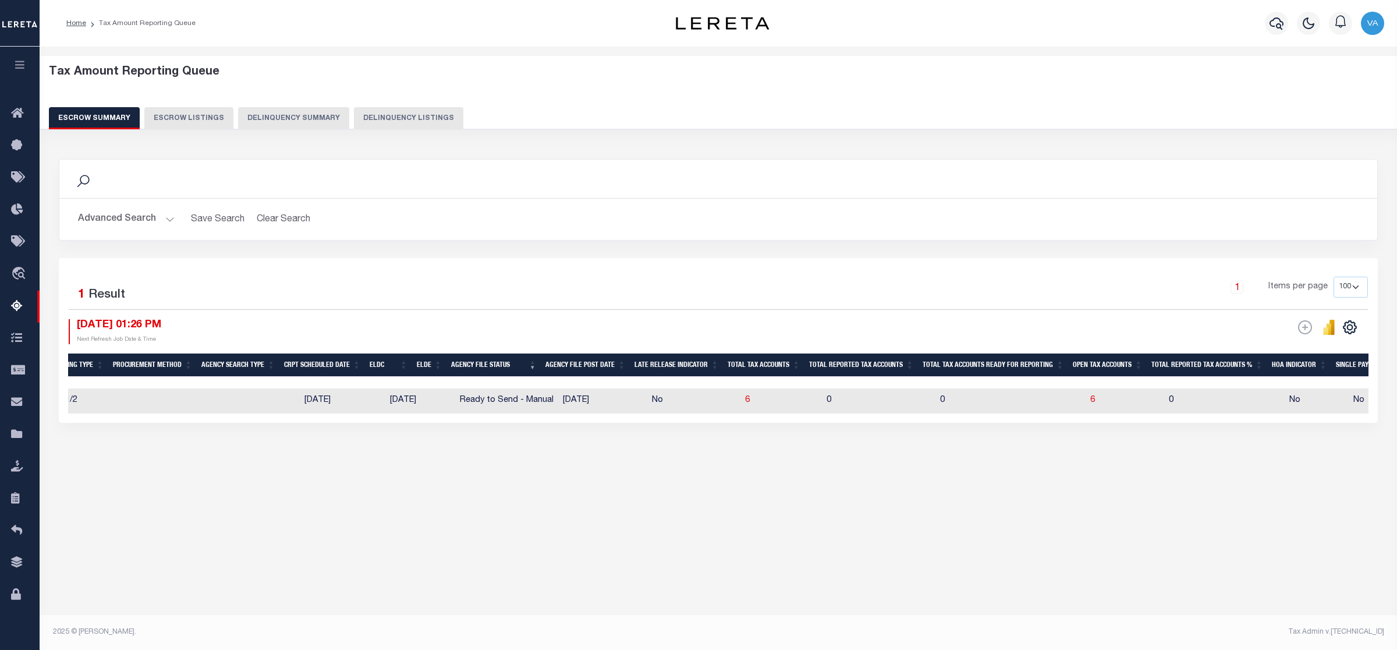
click at [708, 492] on div "Tax Amount Reporting Queue Escrow Summary Escrow Listings In" at bounding box center [718, 275] width 1350 height 434
drag, startPoint x: 549, startPoint y: 584, endPoint x: 544, endPoint y: 575, distance: 9.9
click at [549, 584] on div "Tax Amount Reporting Queue Escrow Summary Escrow Listings In" at bounding box center [718, 339] width 1357 height 584
click at [140, 223] on button "Advanced Search" at bounding box center [126, 219] width 97 height 23
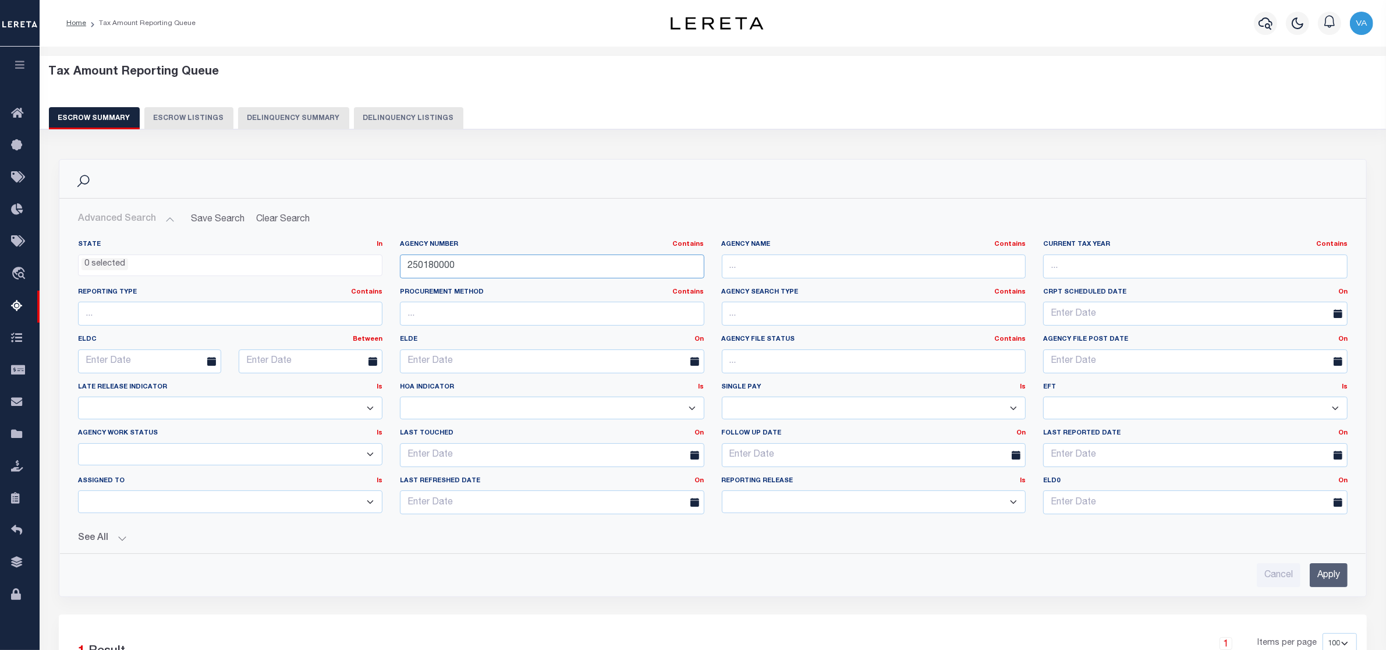
drag, startPoint x: 464, startPoint y: 263, endPoint x: 409, endPoint y: 274, distance: 55.8
click at [409, 274] on input "250180000" at bounding box center [552, 266] width 304 height 24
paste input "[URL][TECHNICAL_ID]"
click at [615, 272] on input "[URL][TECHNICAL_ID]" at bounding box center [552, 266] width 304 height 24
drag, startPoint x: 594, startPoint y: 265, endPoint x: 393, endPoint y: 269, distance: 200.8
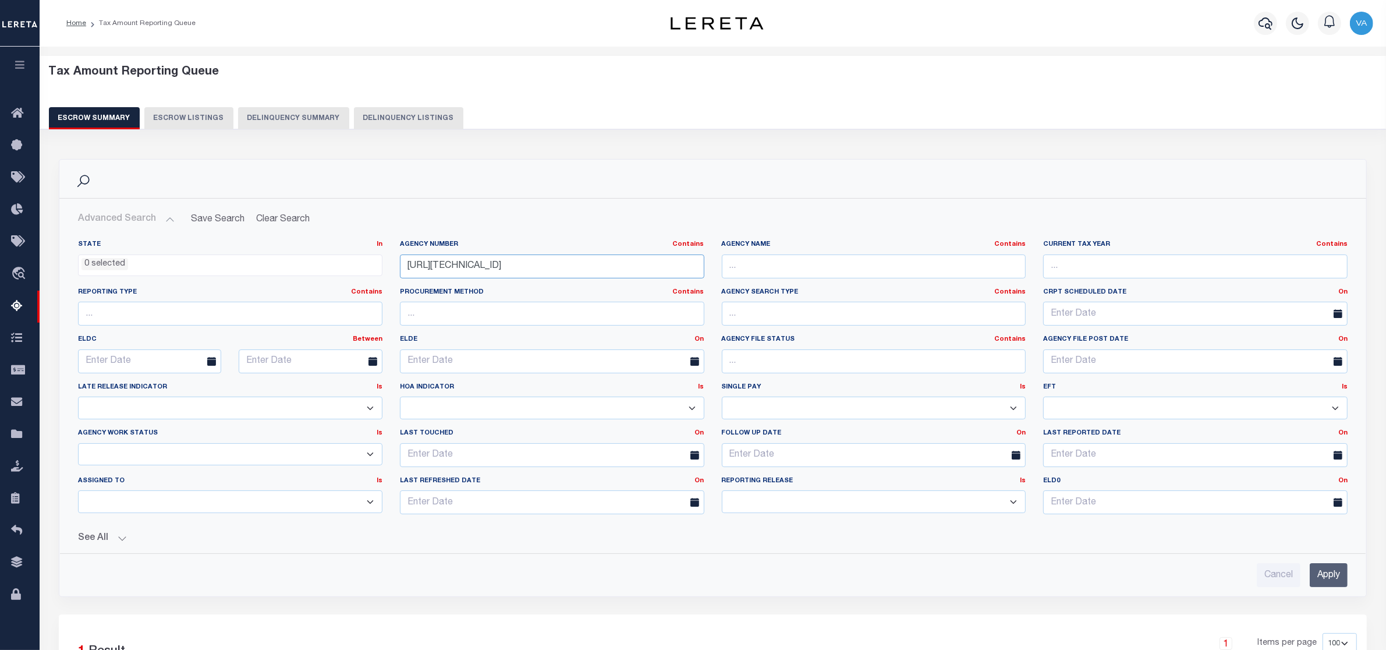
click at [393, 269] on div "Agency Number Contains Contains Is [URL][TECHNICAL_ID]" at bounding box center [552, 264] width 322 height 48
type input "v"
paste input "160440000"
type input "160440000"
click at [1339, 572] on input "Apply" at bounding box center [1329, 575] width 38 height 24
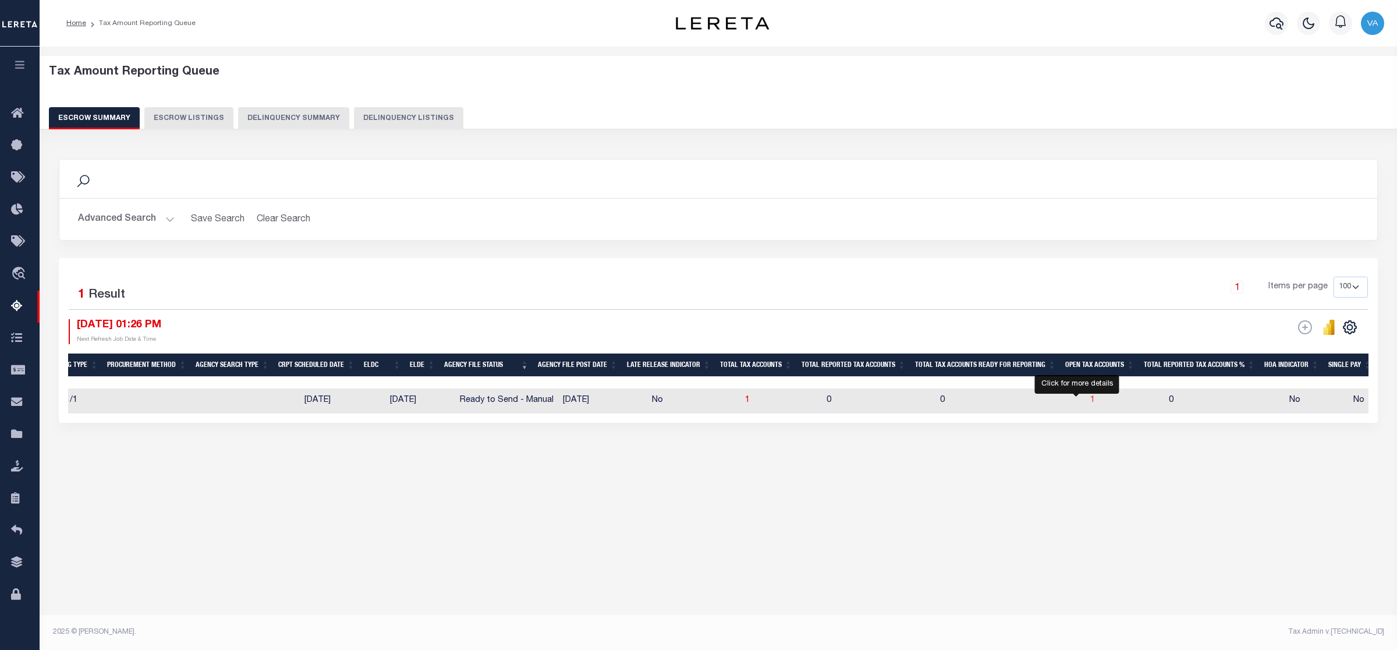
click at [1090, 399] on span "1" at bounding box center [1092, 400] width 5 height 8
select select "100"
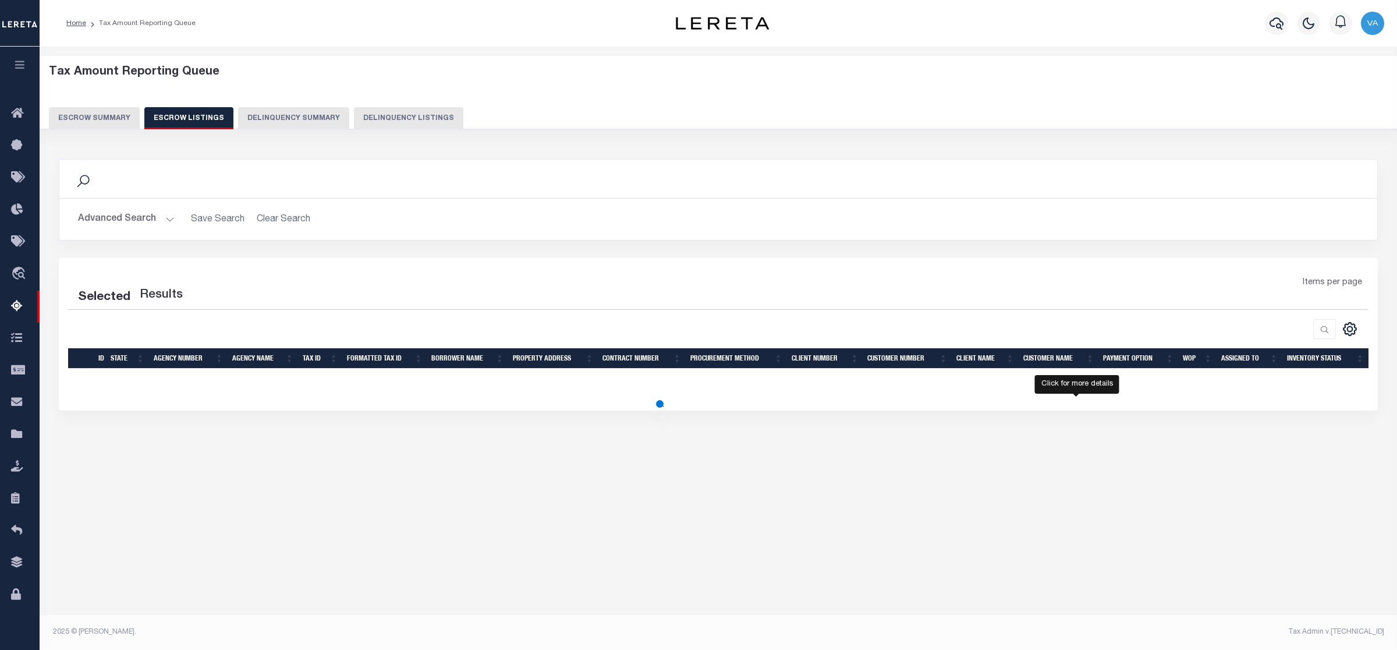
select select "100"
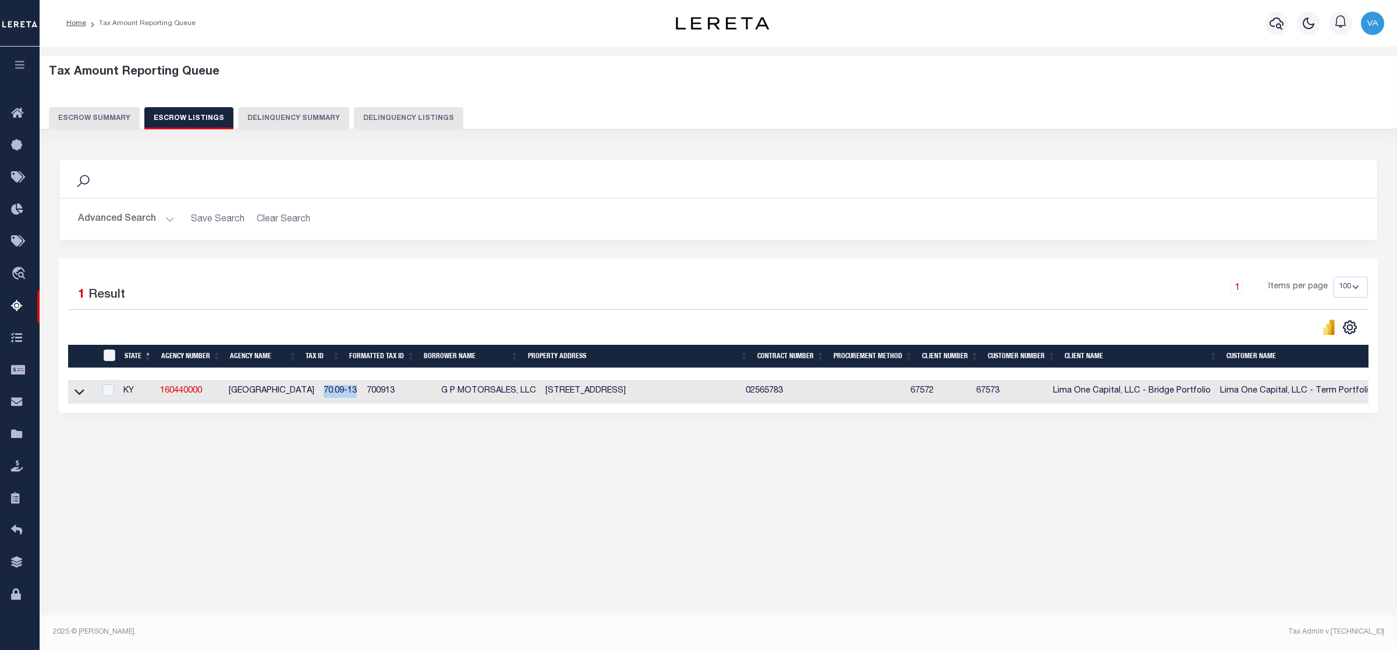
drag, startPoint x: 303, startPoint y: 393, endPoint x: 341, endPoint y: 391, distance: 38.5
click at [341, 391] on td "70.09-13" at bounding box center [341, 391] width 44 height 24
checkbox input "true"
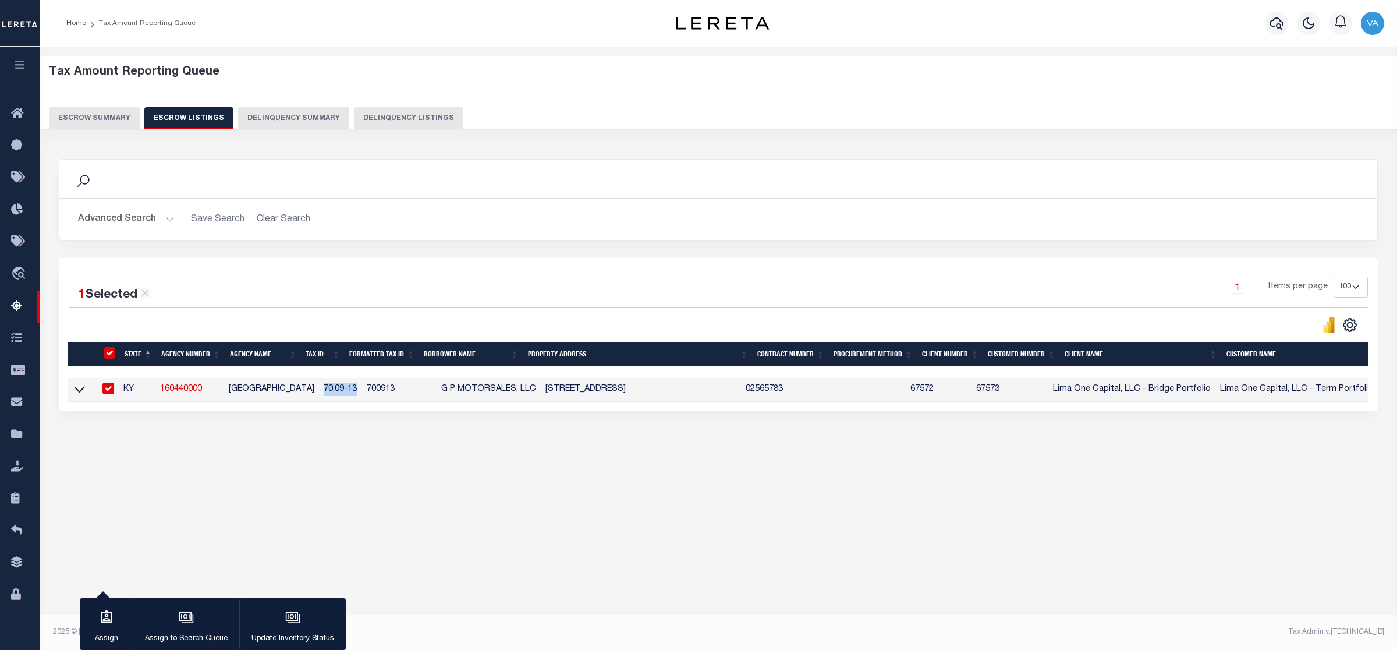
copy td "70.09-13"
click at [83, 111] on button "Escrow Summary" at bounding box center [94, 118] width 91 height 22
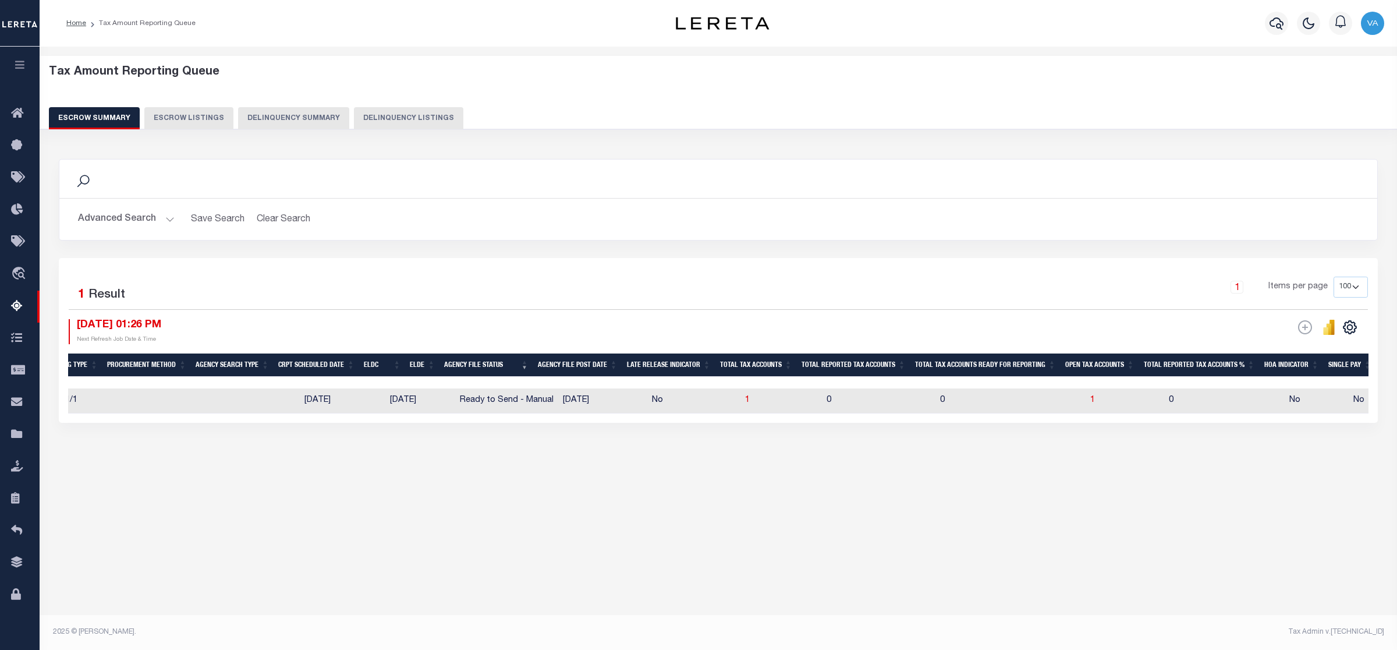
click at [853, 405] on td "0" at bounding box center [878, 400] width 113 height 25
checkbox input "true"
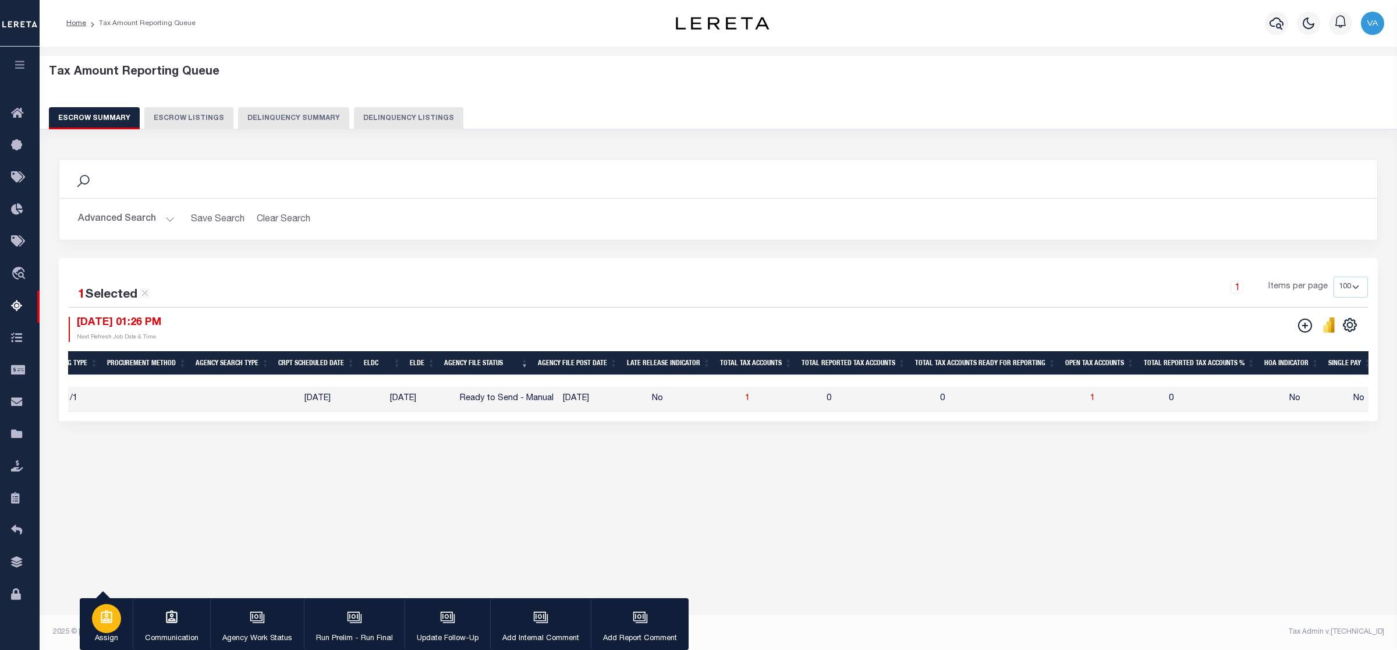
click at [108, 620] on icon "button" at bounding box center [106, 616] width 15 height 15
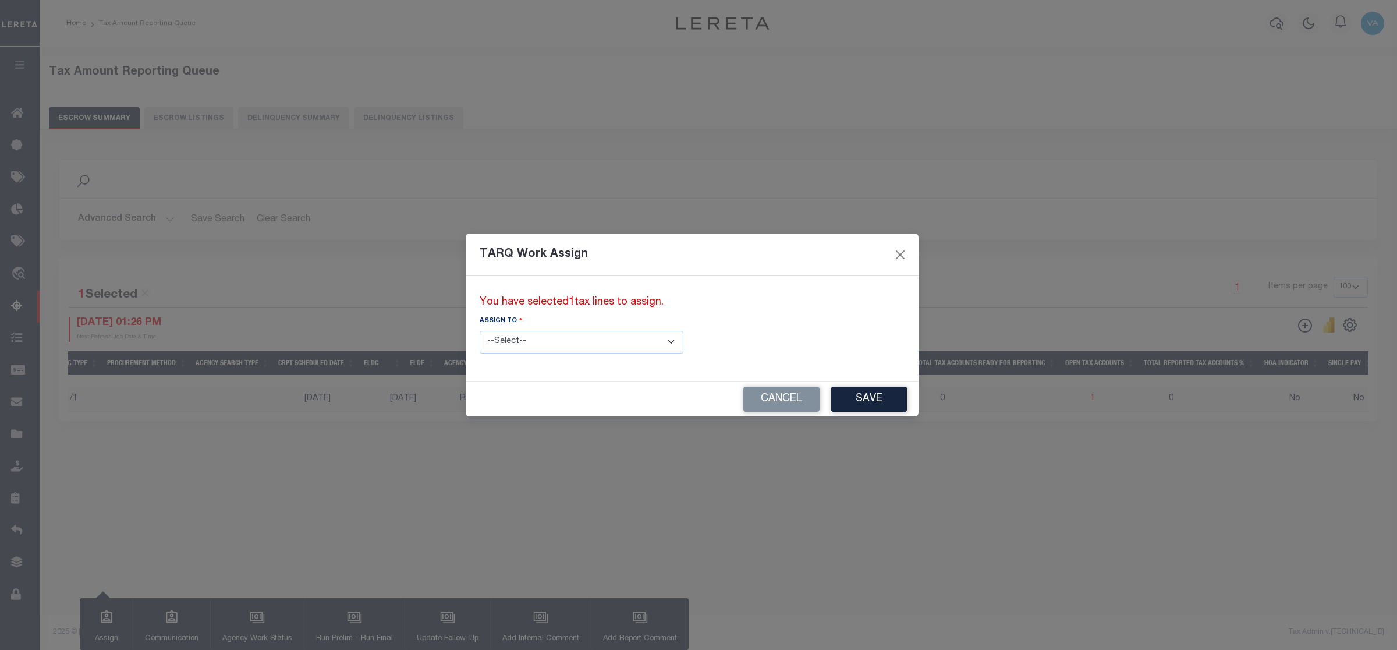
click at [508, 340] on select "--Select-- --Unassigned-- --Unassigned-- [PERSON_NAME] [PERSON_NAME] [PERSON_NA…" at bounding box center [582, 342] width 204 height 23
select select "[PERSON_NAME]"
click at [480, 331] on select "--Select-- --Unassigned-- --Unassigned-- [PERSON_NAME] [PERSON_NAME] [PERSON_NA…" at bounding box center [582, 342] width 204 height 23
click at [831, 391] on button "Save" at bounding box center [869, 398] width 76 height 25
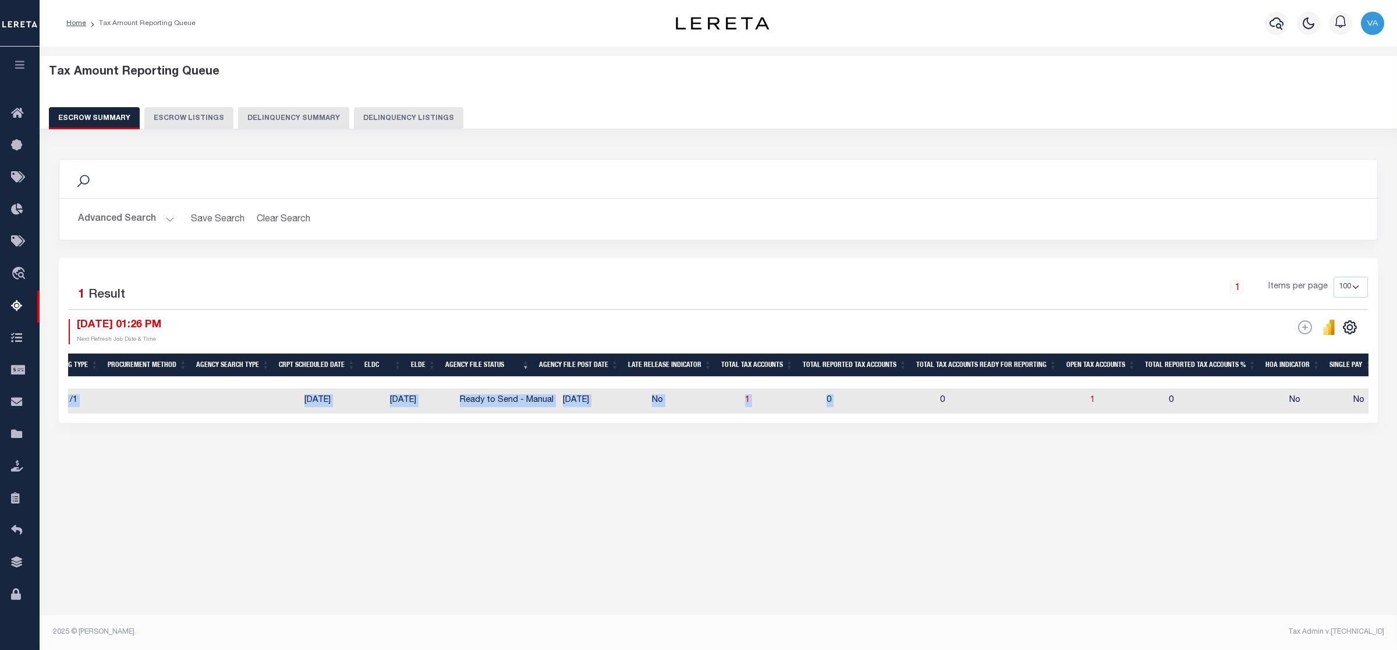
drag, startPoint x: 926, startPoint y: 412, endPoint x: 1090, endPoint y: 435, distance: 165.1
click at [1090, 435] on div "Search Advanced Search Save Search Clear Search EscrowSummaryGridWrapper_dynami…" at bounding box center [718, 302] width 1335 height 310
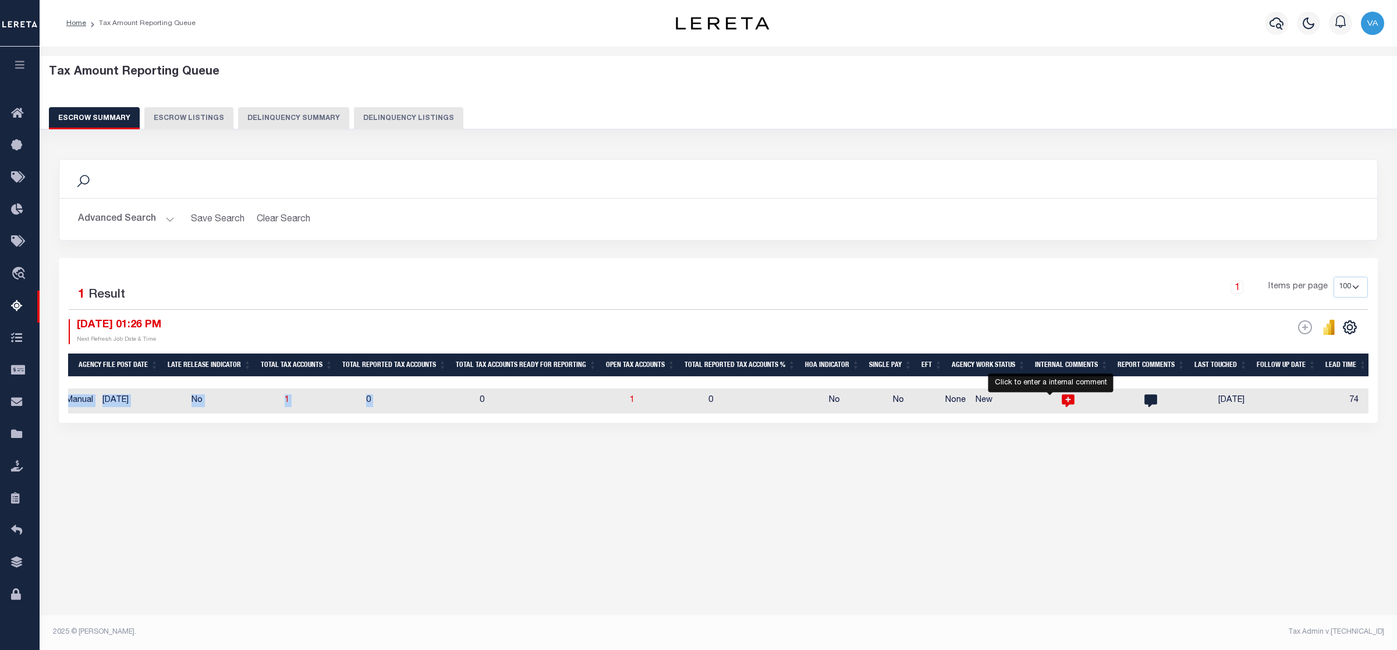
click at [1060, 402] on icon at bounding box center [1067, 400] width 15 height 15
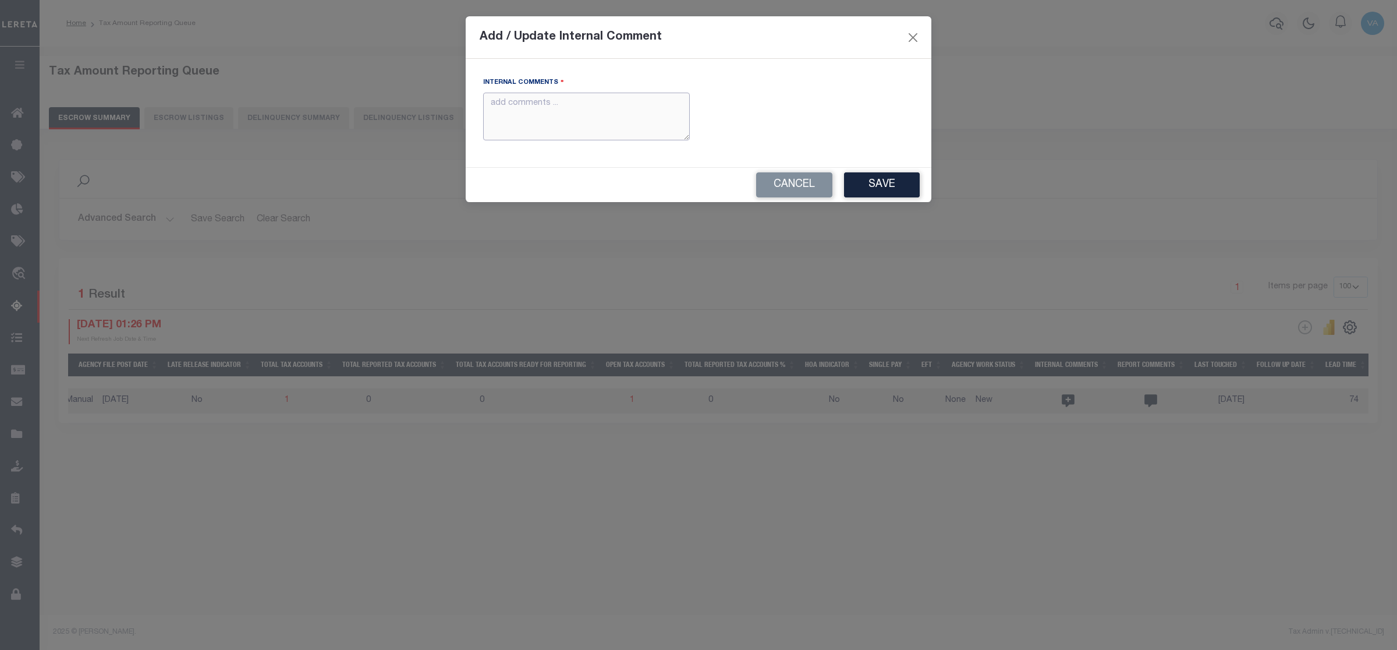
click at [599, 99] on textarea "Internal Comments" at bounding box center [586, 117] width 207 height 48
click at [526, 126] on textarea "Internal Comments" at bounding box center [586, 117] width 207 height 48
paste textarea "For KY state 2025 amounts are updated in october"
drag, startPoint x: 530, startPoint y: 118, endPoint x: 452, endPoint y: 112, distance: 78.8
click at [452, 112] on div "Add / Update Internal Comment Internal Comments For KY state 2025 amounts are u…" at bounding box center [698, 325] width 1397 height 650
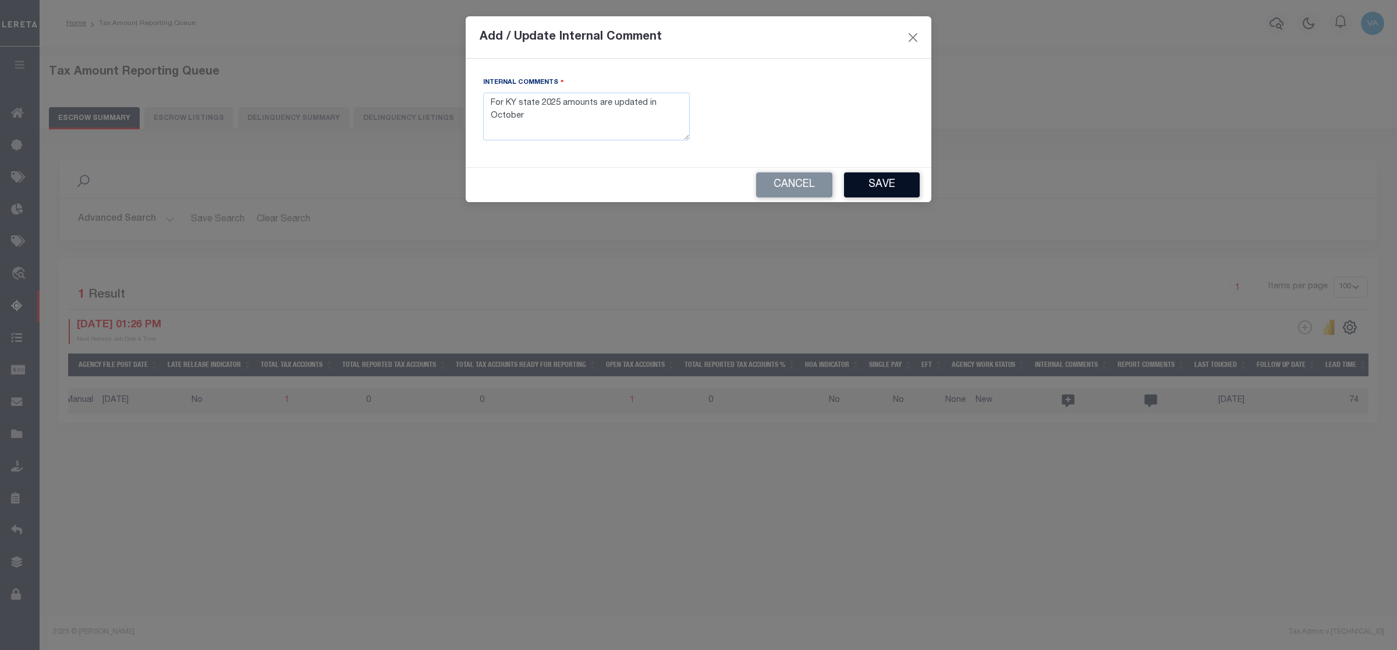
click at [895, 187] on button "Save" at bounding box center [882, 184] width 76 height 25
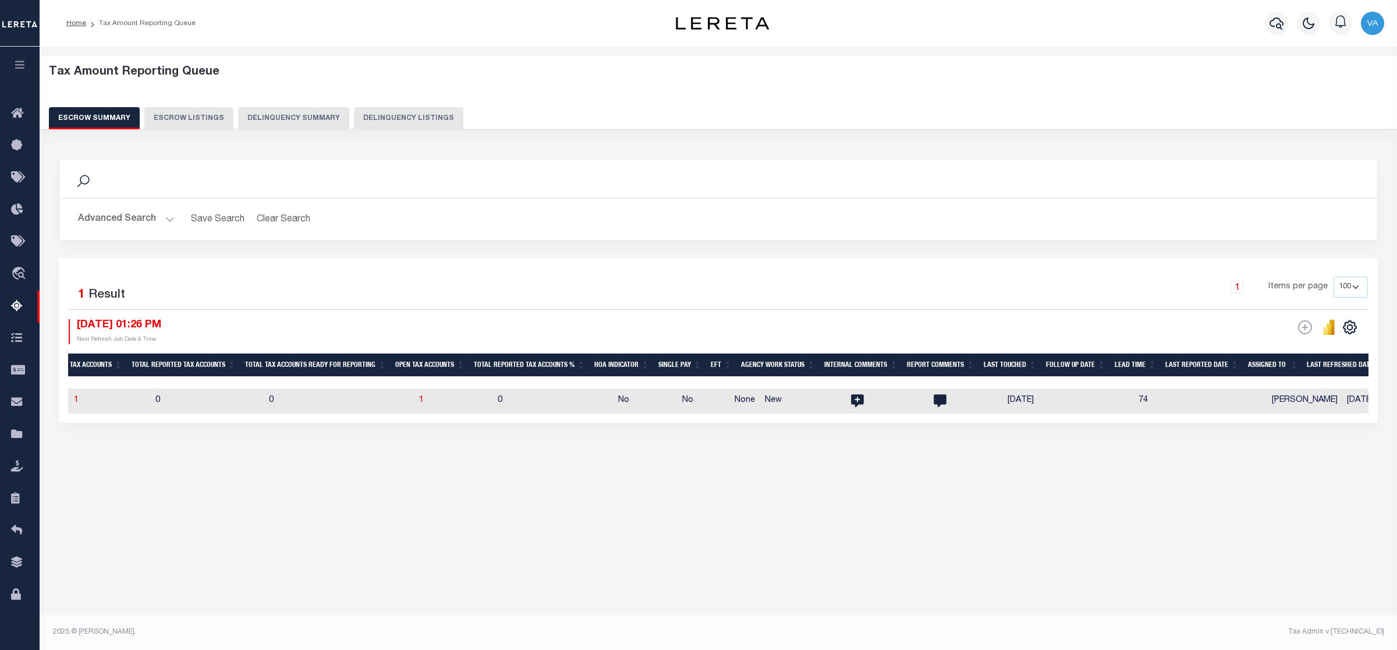
scroll to position [0, 1013]
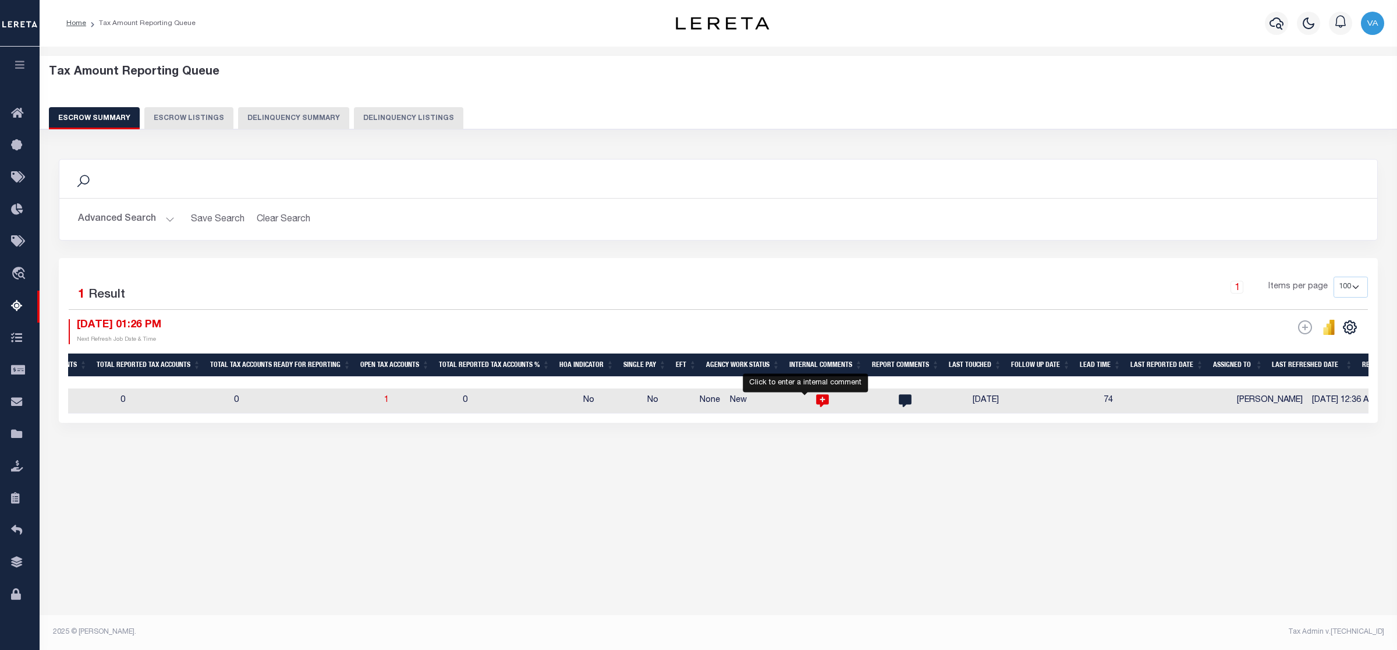
click at [816, 396] on icon at bounding box center [822, 401] width 13 height 13
type textarea "For KY state 2025 amounts are updated in October"
click at [166, 219] on button "Advanced Search" at bounding box center [126, 219] width 97 height 23
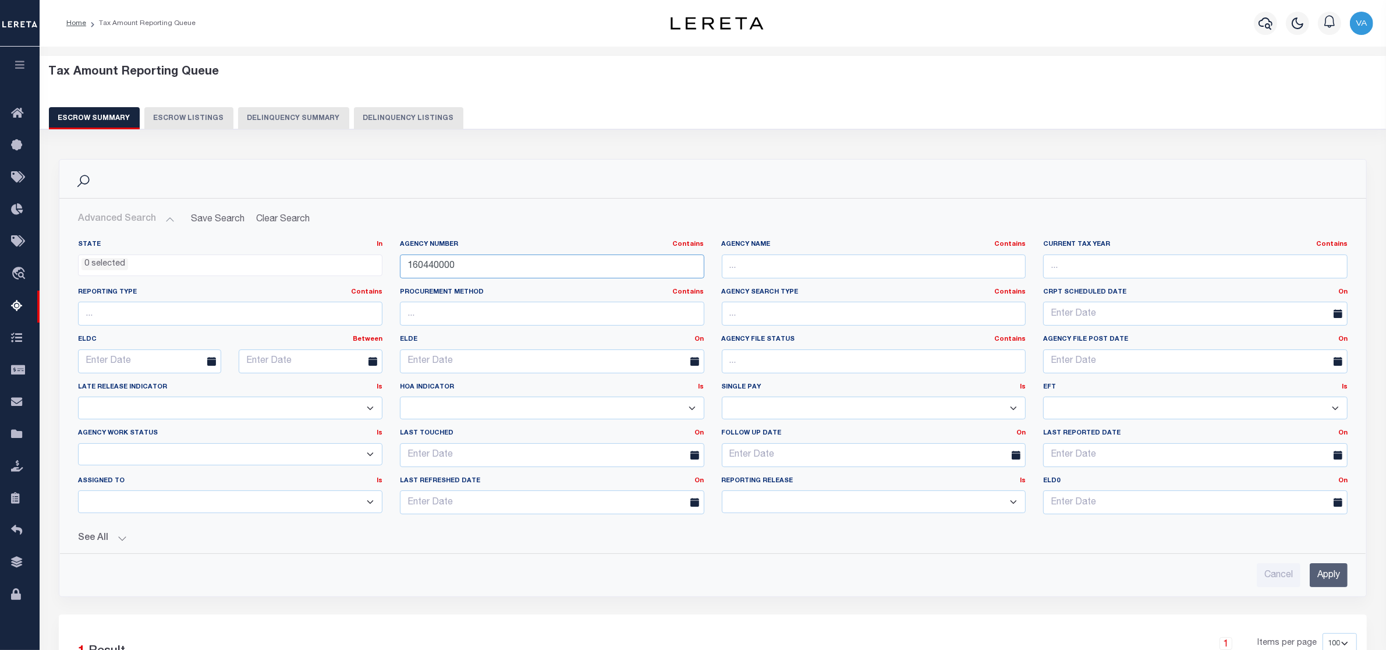
drag, startPoint x: 466, startPoint y: 264, endPoint x: 406, endPoint y: 265, distance: 60.0
click at [406, 265] on input "160440000" at bounding box center [552, 266] width 304 height 24
paste input "25018"
type input "250180000"
click at [1322, 570] on input "Apply" at bounding box center [1329, 575] width 38 height 24
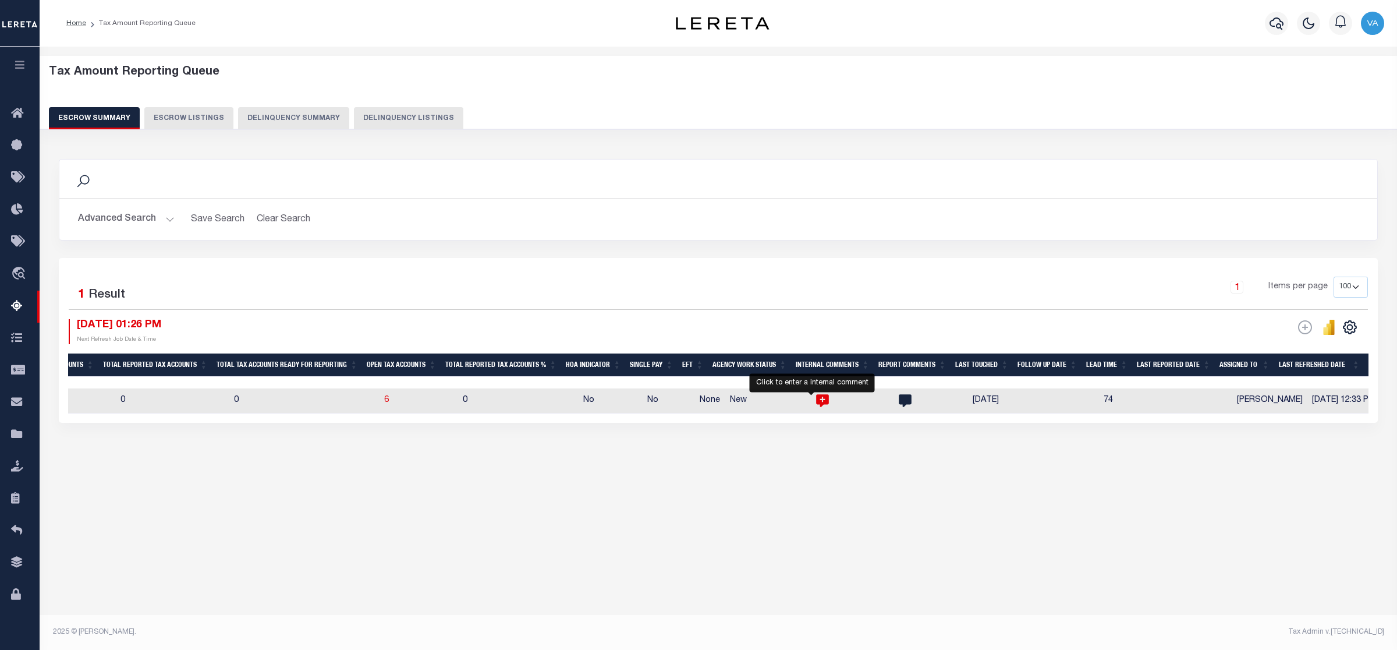
click at [815, 400] on icon at bounding box center [822, 400] width 15 height 15
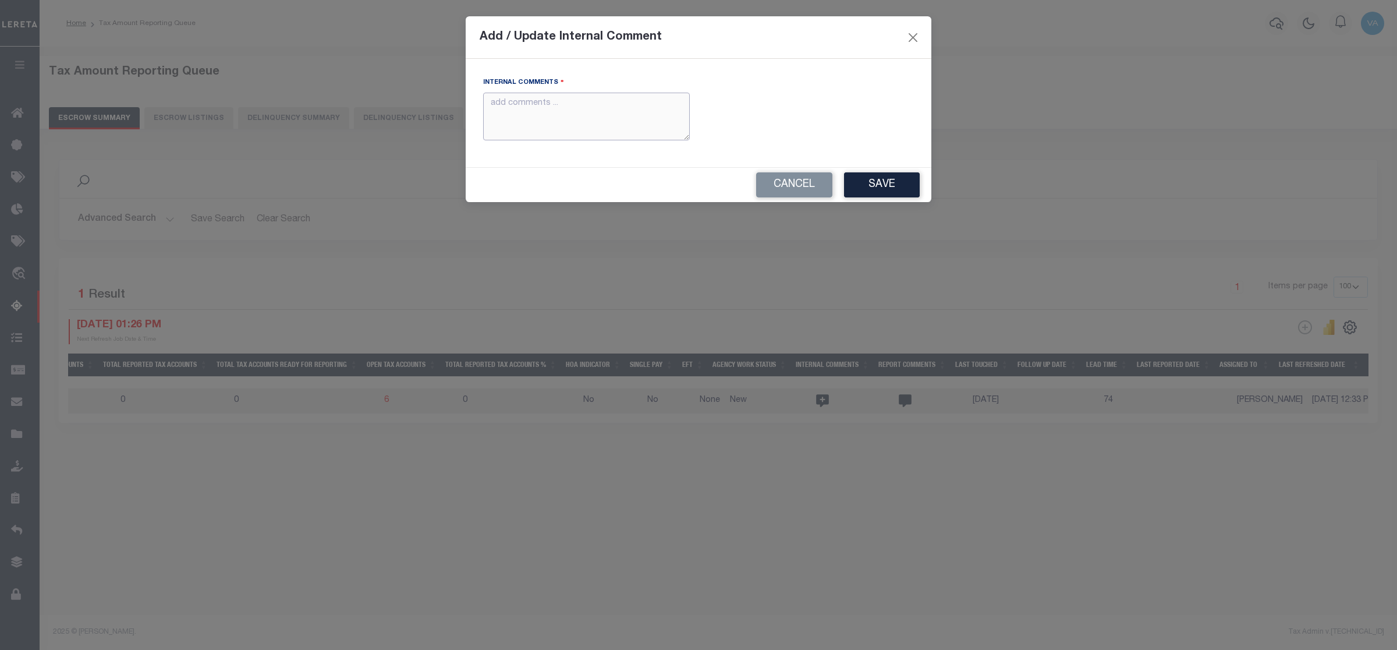
click at [531, 102] on textarea "Internal Comments" at bounding box center [586, 117] width 207 height 48
paste textarea "For MT state 2025 amounts are updated in November"
type textarea "For MT state 2025 amounts are updated in November"
click at [891, 189] on button "Save" at bounding box center [882, 184] width 76 height 25
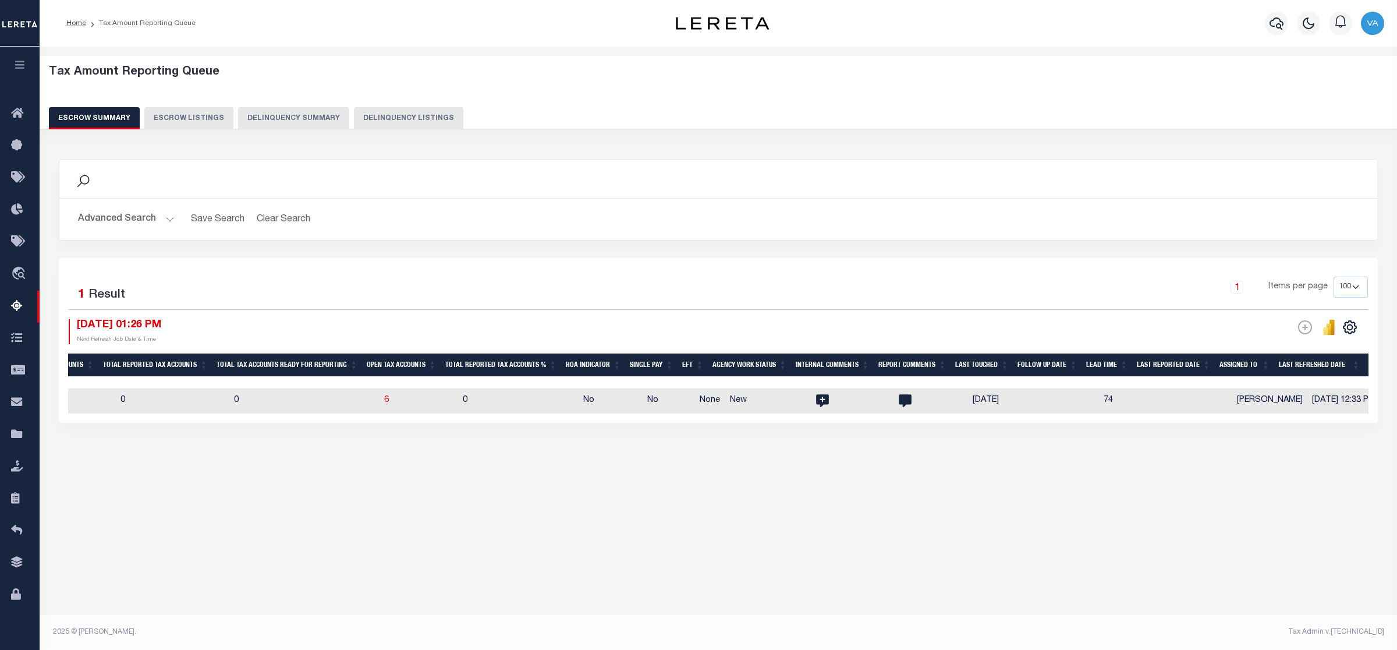
click at [138, 214] on button "Advanced Search" at bounding box center [126, 219] width 97 height 23
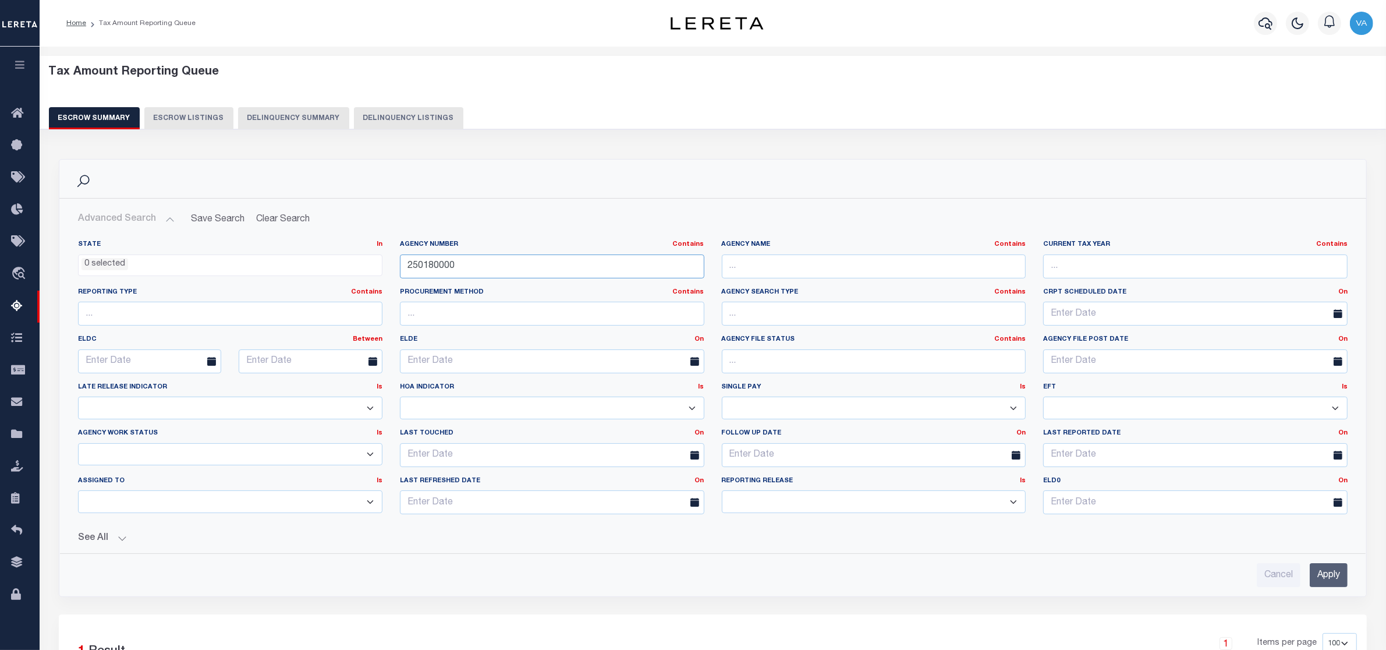
drag, startPoint x: 464, startPoint y: 268, endPoint x: 381, endPoint y: 269, distance: 83.2
click at [381, 269] on div "State In In AK AL AR AZ CA CO CT DC DE FL GA GU HI IA ID IL IN KS [GEOGRAPHIC_D…" at bounding box center [712, 381] width 1287 height 283
paste input "39"
type input "250390000"
click at [1326, 572] on input "Apply" at bounding box center [1329, 575] width 38 height 24
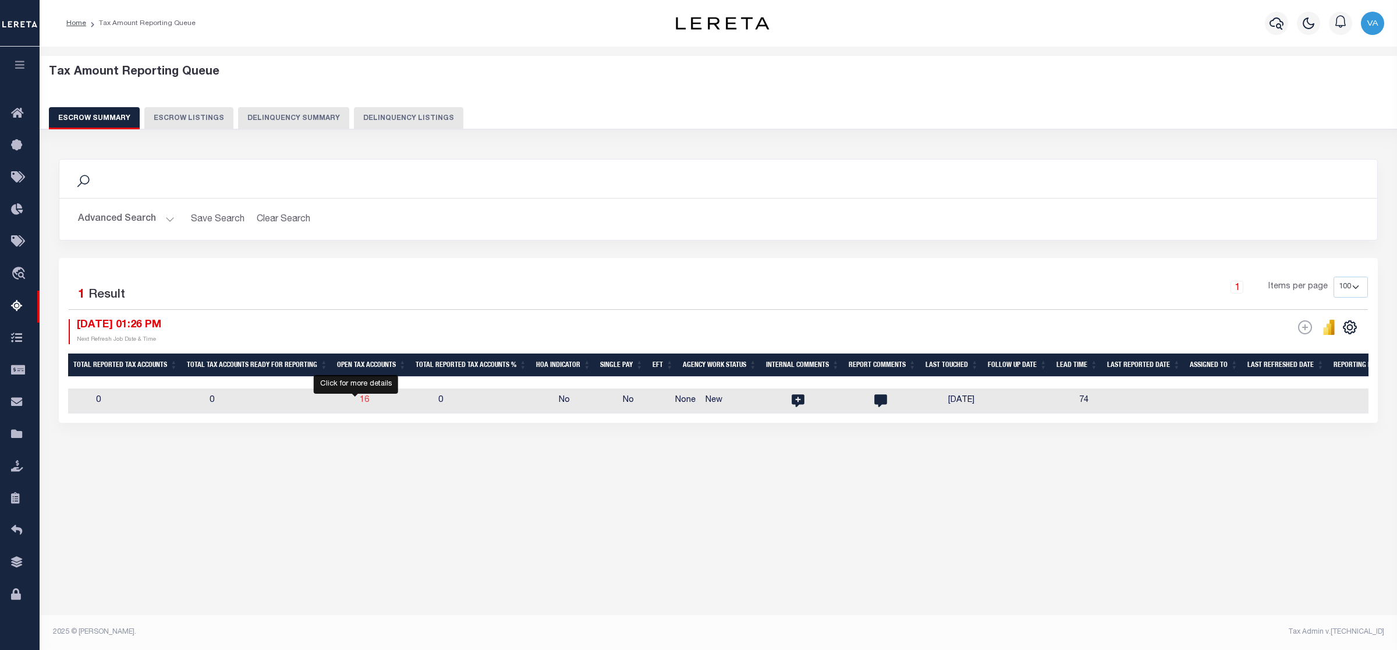
click at [360, 400] on span "16" at bounding box center [364, 400] width 9 height 8
select select "100"
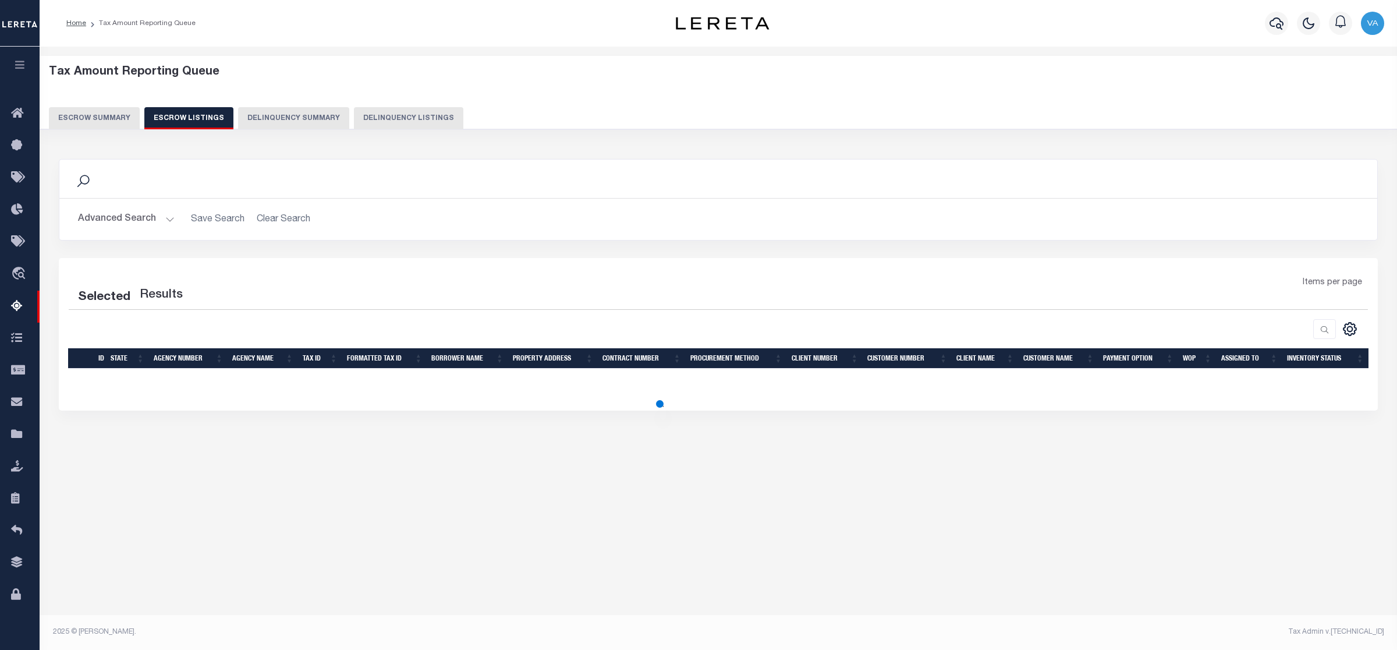
select select "100"
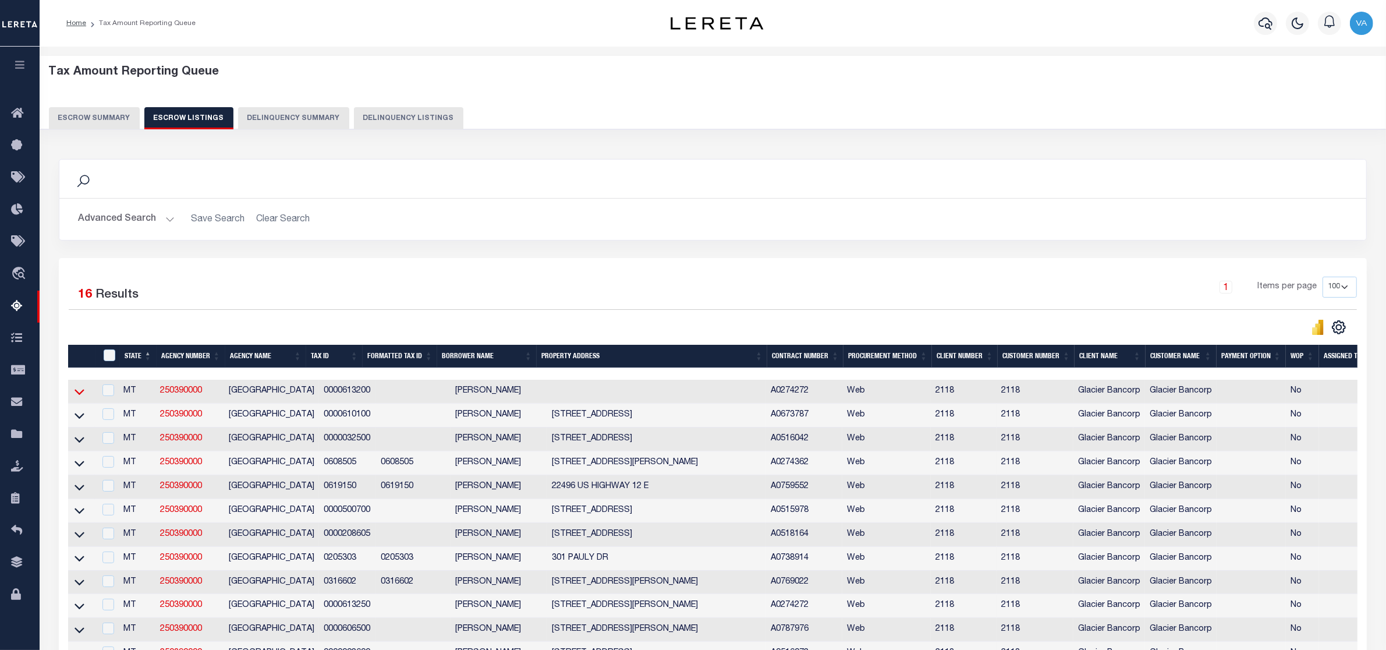
click at [80, 396] on icon at bounding box center [79, 391] width 10 height 12
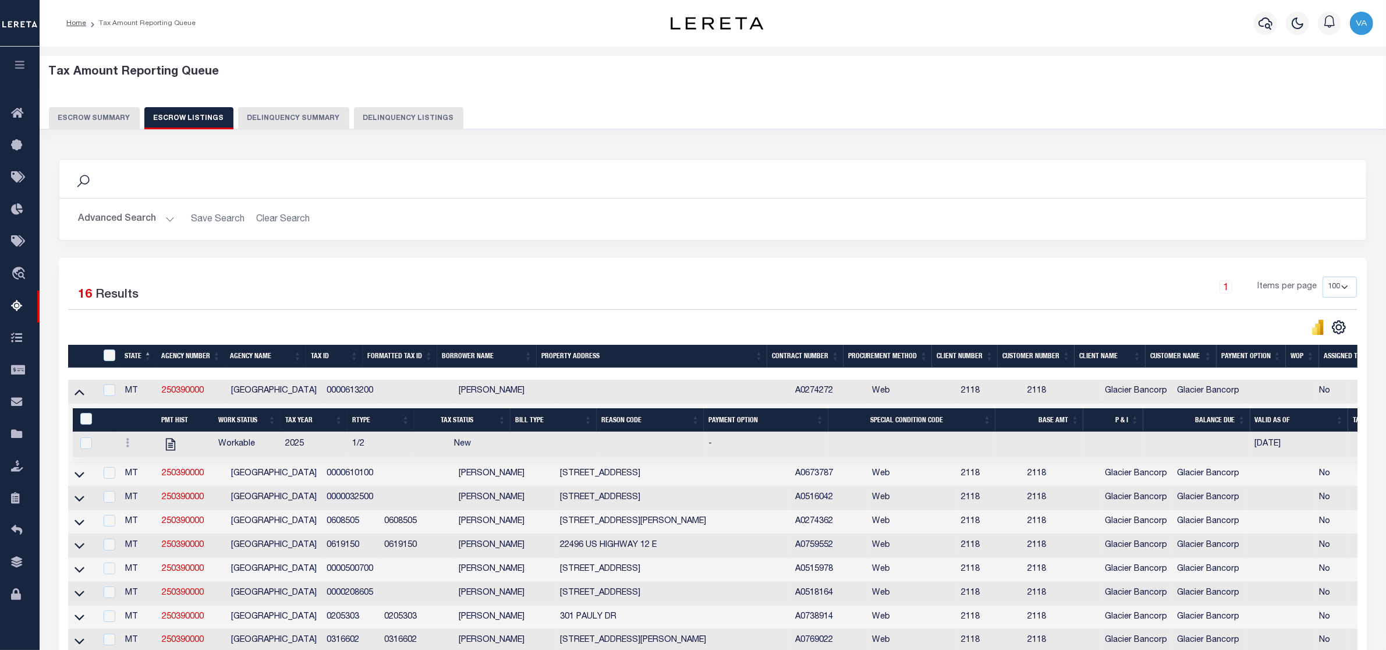
click at [84, 109] on button "Escrow Summary" at bounding box center [94, 118] width 91 height 22
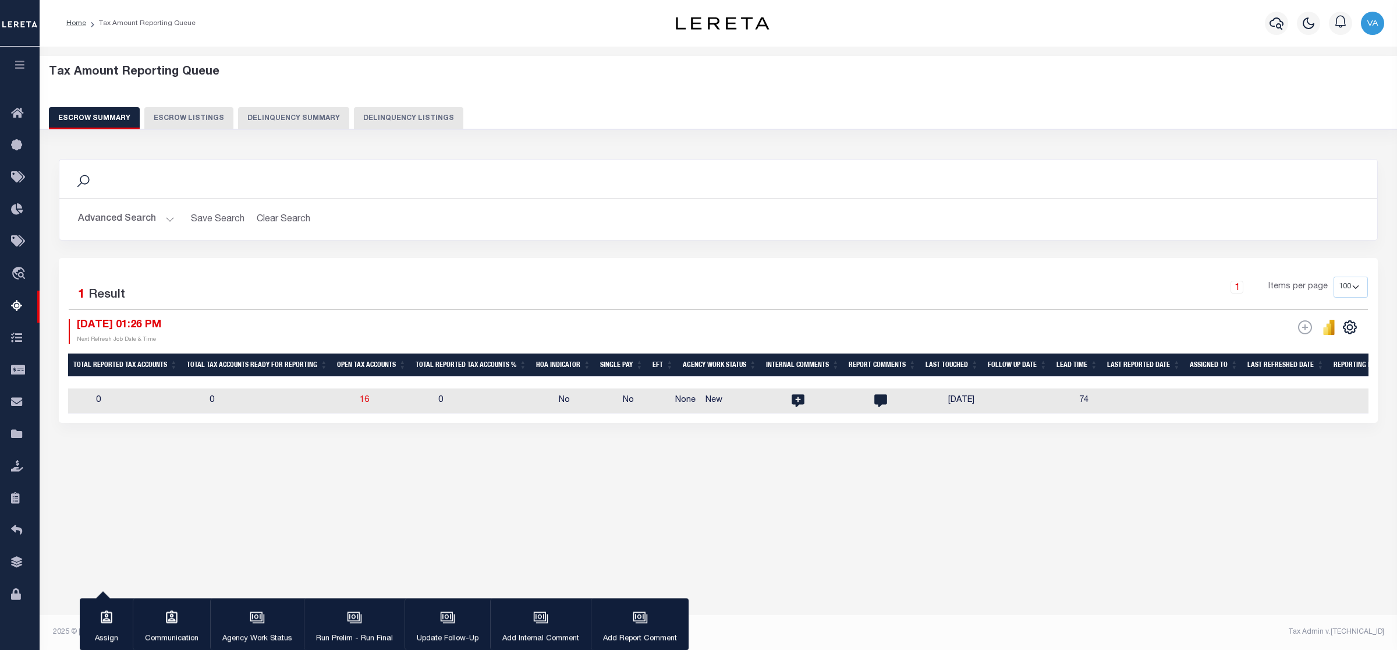
click at [158, 217] on button "Advanced Search" at bounding box center [126, 219] width 97 height 23
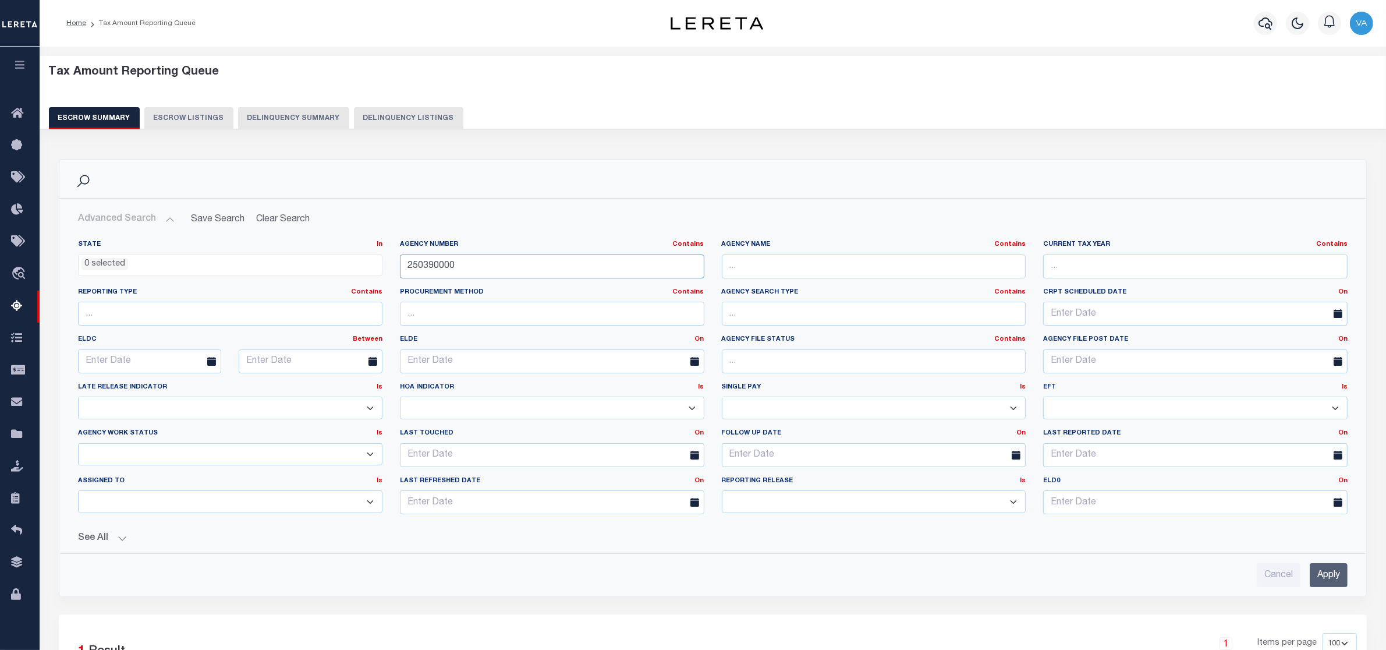
drag, startPoint x: 466, startPoint y: 269, endPoint x: 394, endPoint y: 265, distance: 71.7
click at [394, 265] on div "Agency Number Contains Contains Is 250390000" at bounding box center [552, 264] width 322 height 48
paste input "49010"
click at [1324, 580] on input "Apply" at bounding box center [1329, 575] width 38 height 24
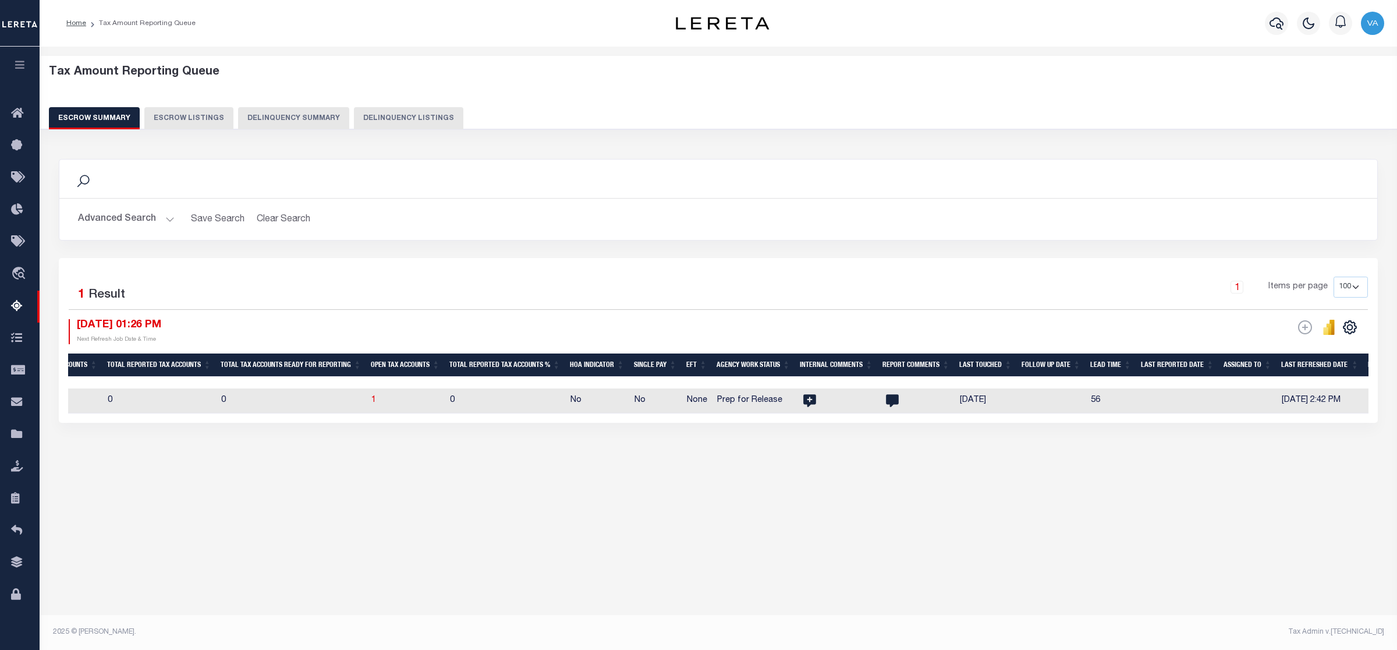
click at [146, 215] on button "Advanced Search" at bounding box center [126, 219] width 97 height 23
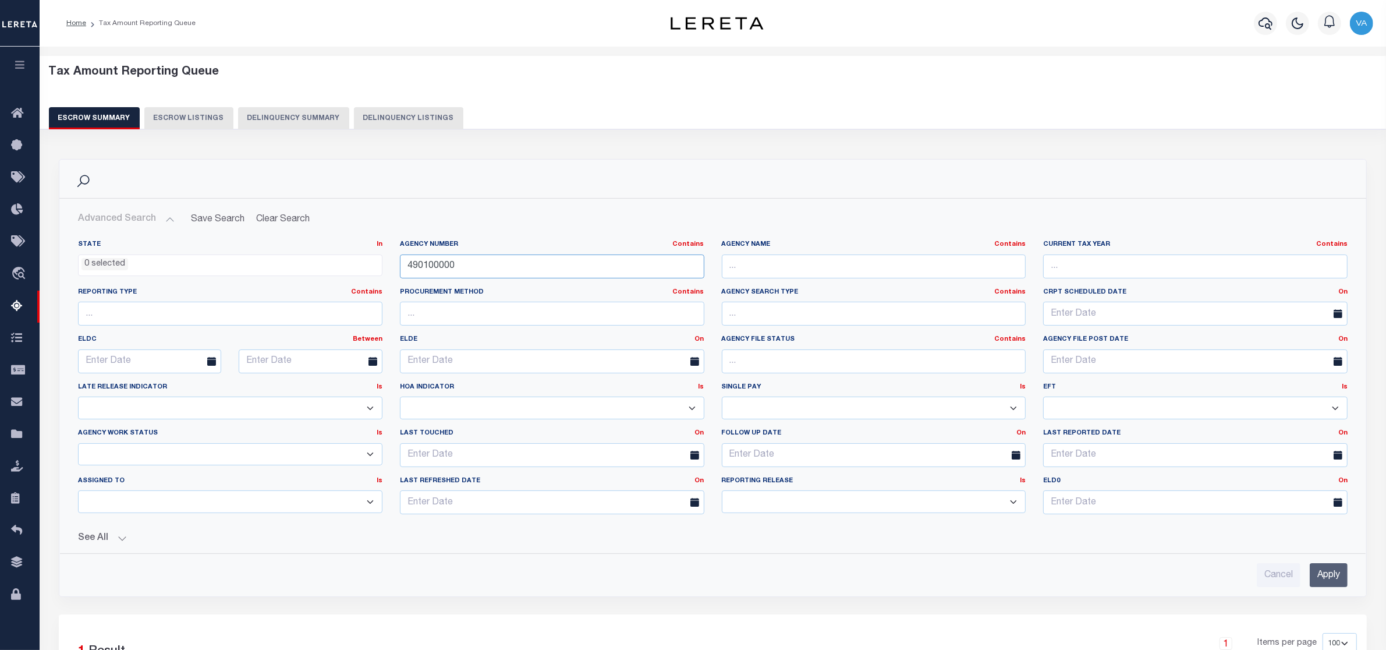
drag, startPoint x: 467, startPoint y: 271, endPoint x: 374, endPoint y: 265, distance: 93.3
click at [374, 265] on div "State In In AK AL AR AZ CA CO CT DC DE FL GA GU HI IA ID IL IN KS [GEOGRAPHIC_D…" at bounding box center [712, 381] width 1287 height 283
paste input "10095"
type input "100950000"
click at [1316, 581] on input "Apply" at bounding box center [1329, 575] width 38 height 24
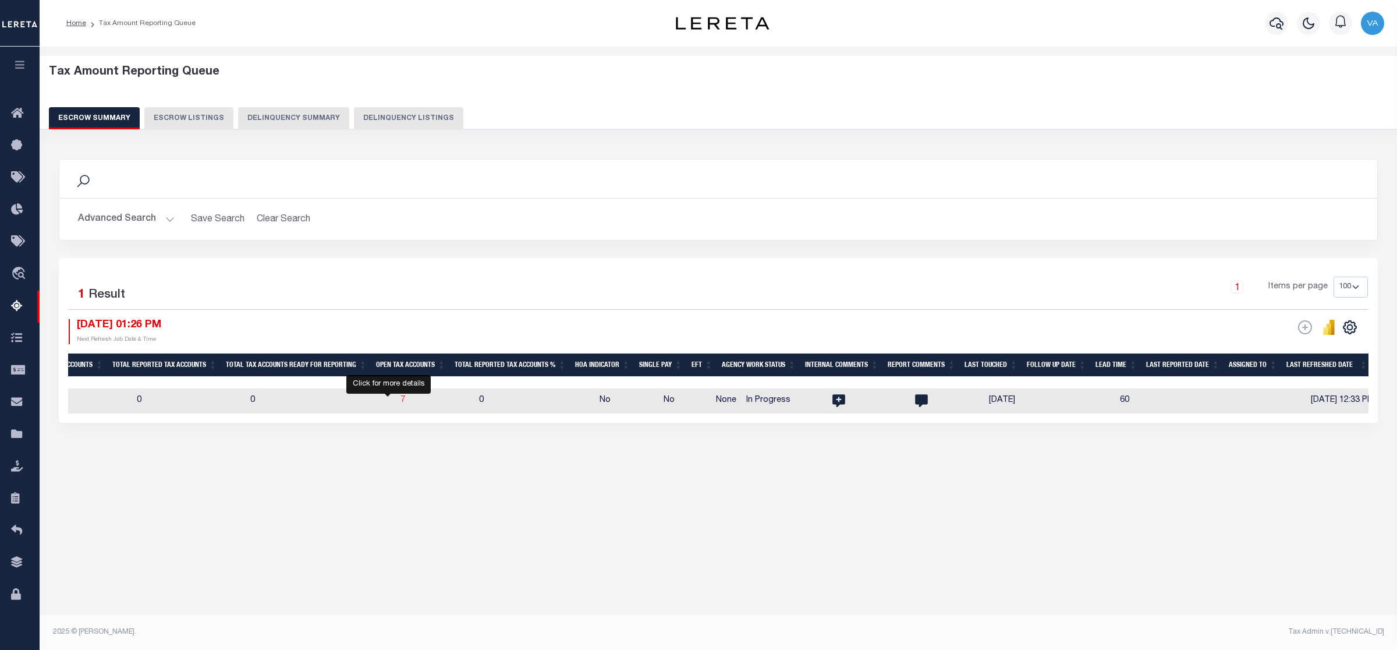
click at [400, 400] on span "7" at bounding box center [402, 400] width 5 height 8
select select "100"
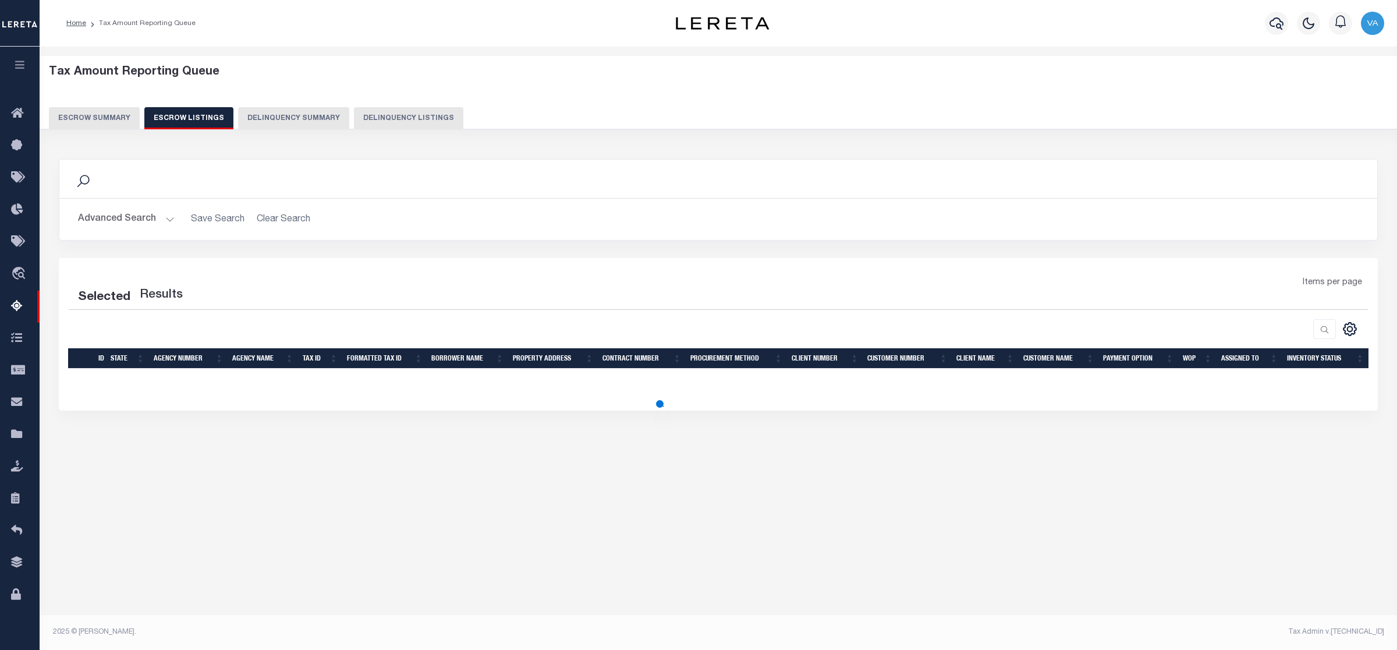
select select "100"
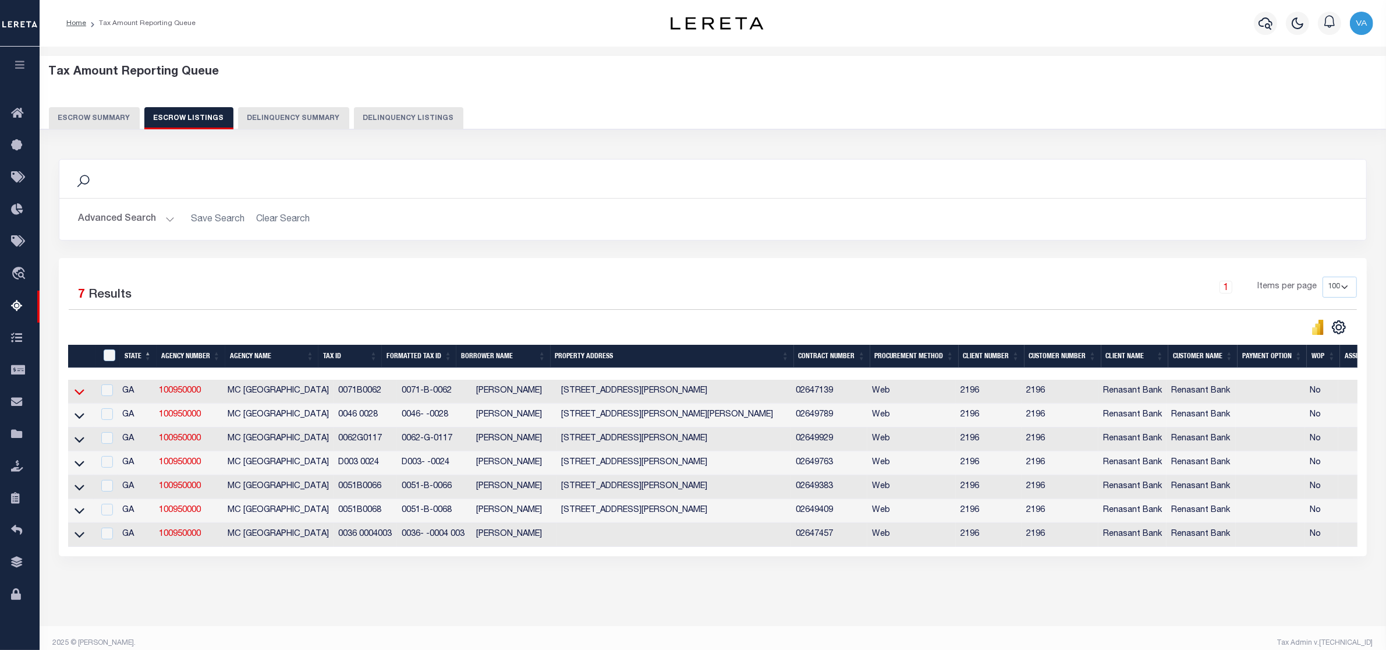
click at [81, 391] on icon at bounding box center [79, 391] width 10 height 12
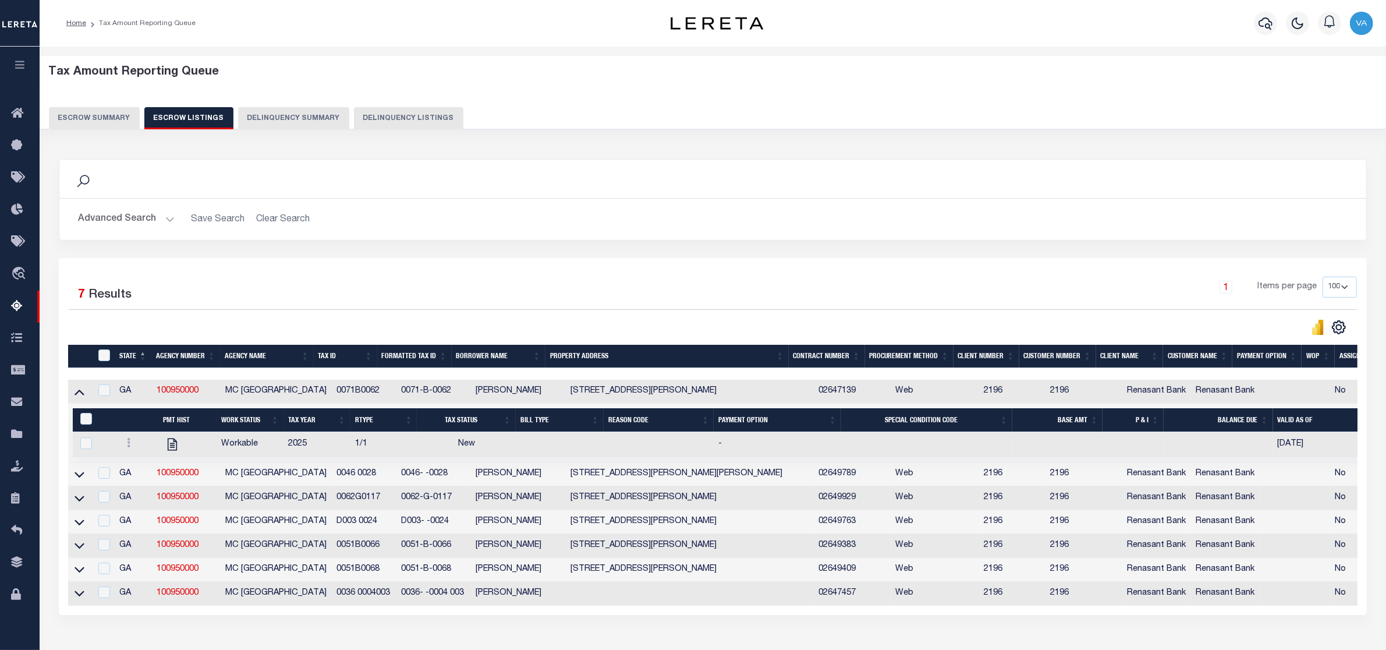
click at [106, 222] on button "Advanced Search" at bounding box center [126, 219] width 97 height 23
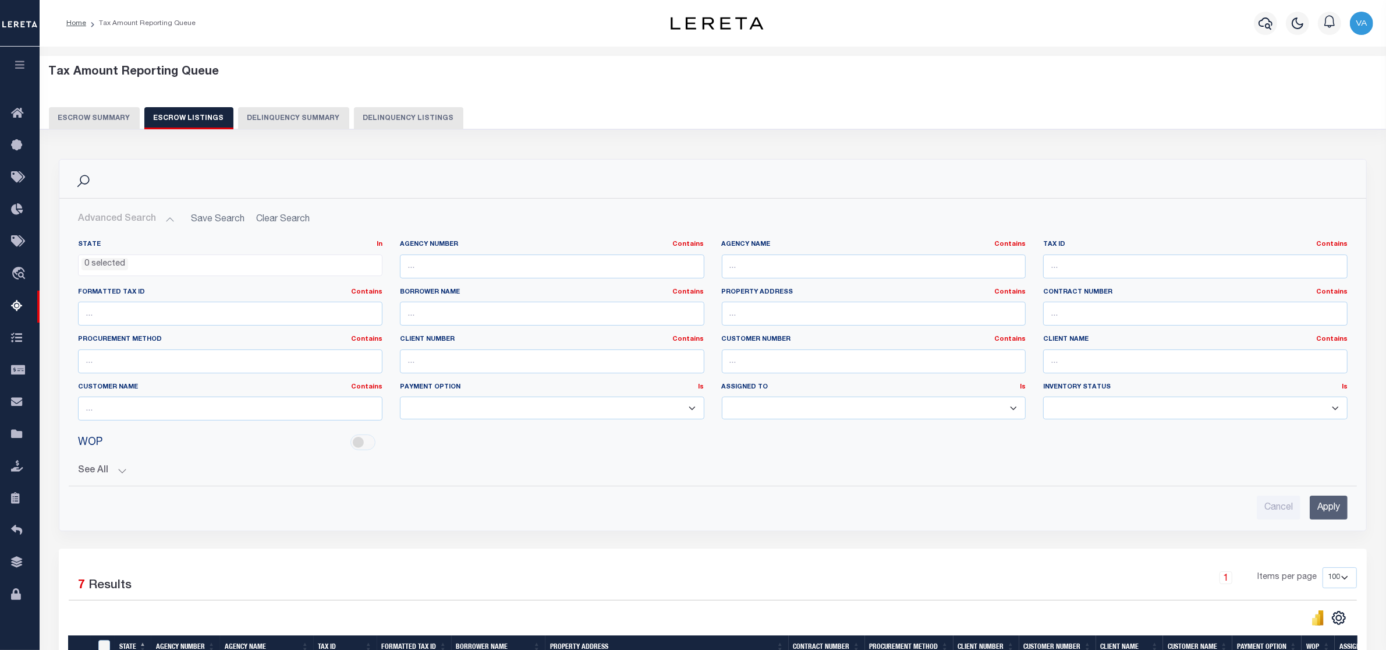
click at [84, 120] on button "Escrow Summary" at bounding box center [94, 118] width 91 height 22
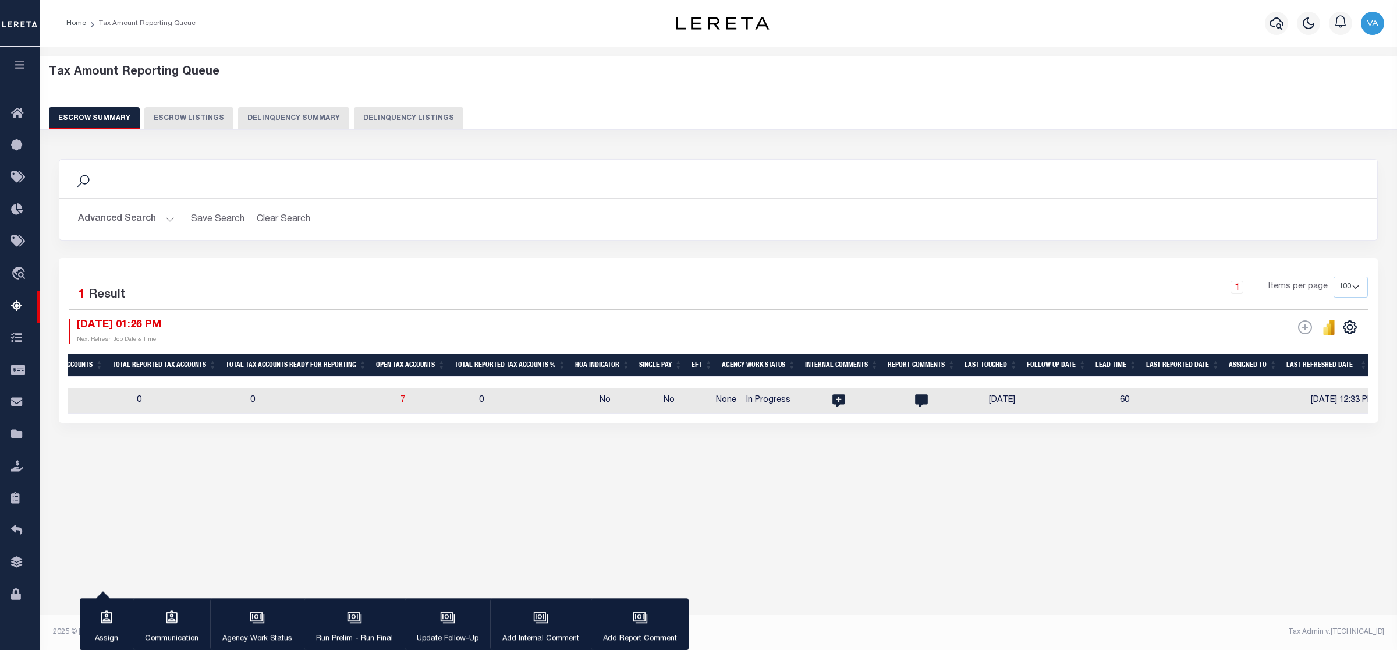
click at [132, 219] on button "Advanced Search" at bounding box center [126, 219] width 97 height 23
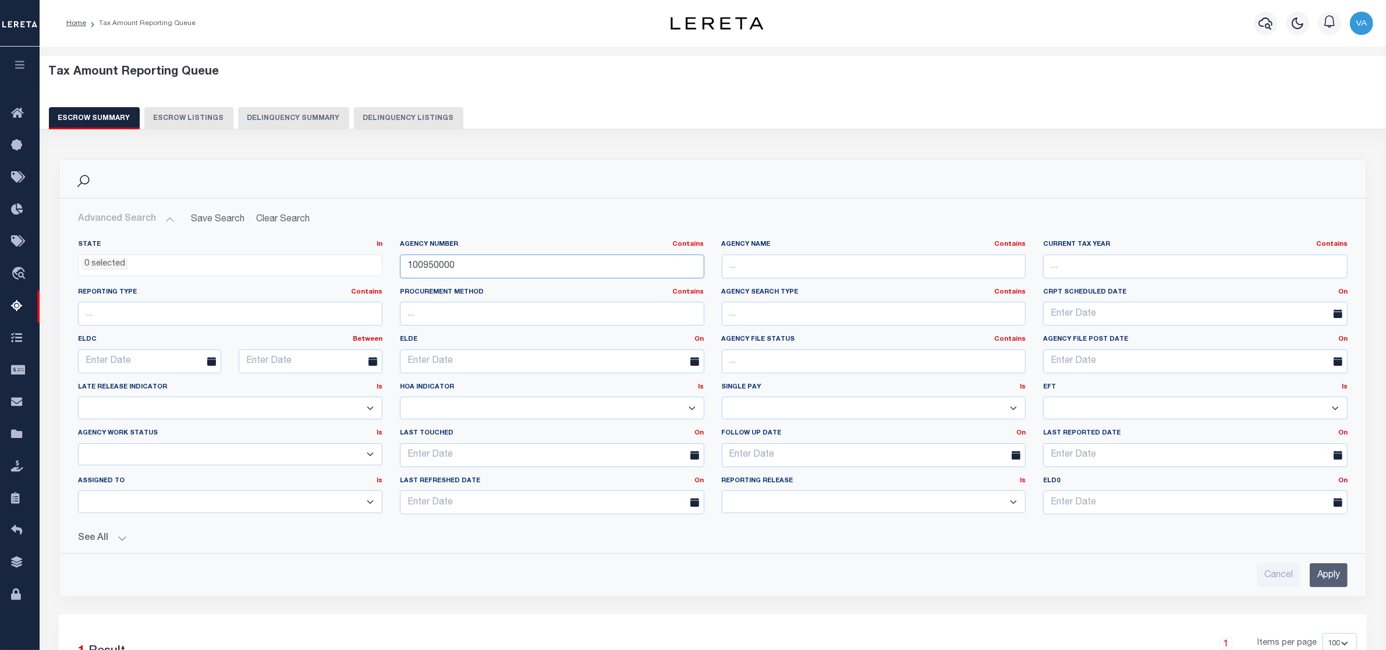
drag, startPoint x: 466, startPoint y: 265, endPoint x: 400, endPoint y: 278, distance: 67.0
click at [400, 278] on input "100950000" at bounding box center [552, 266] width 304 height 24
paste input "52"
type input "100520000"
click at [1328, 569] on input "Apply" at bounding box center [1329, 575] width 38 height 24
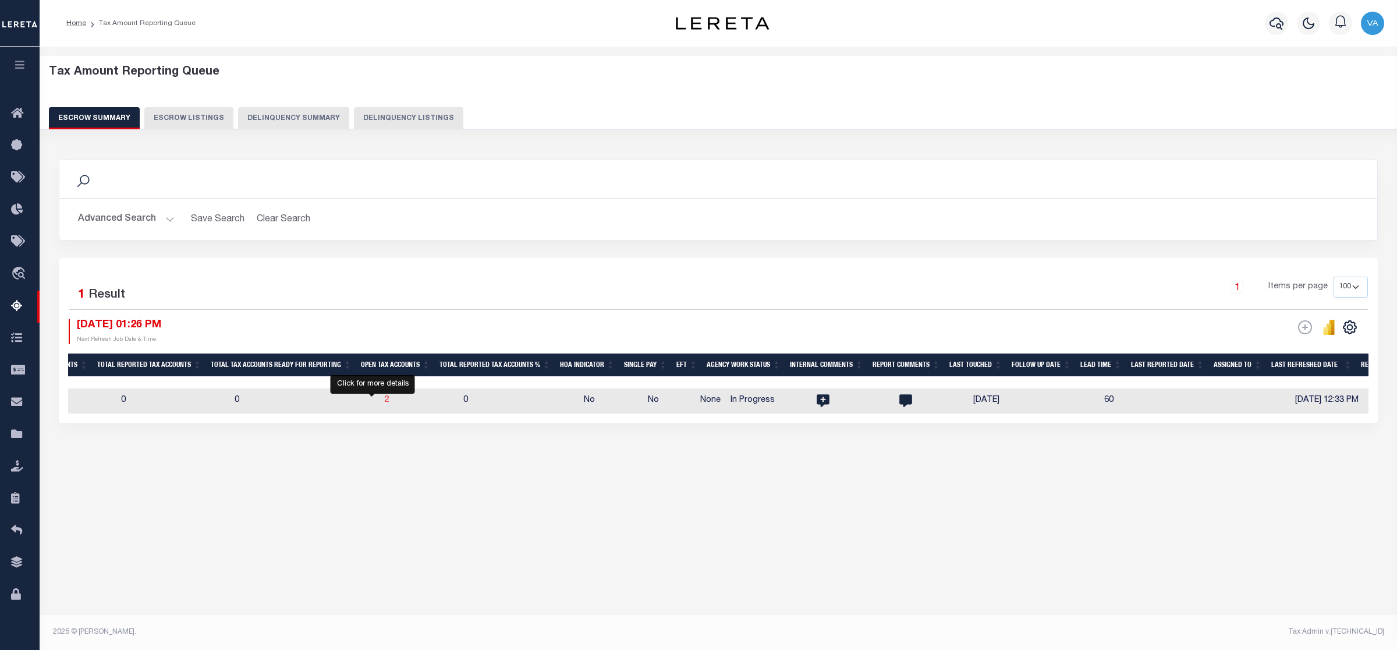
click at [385, 400] on span "2" at bounding box center [387, 400] width 5 height 8
select select "100"
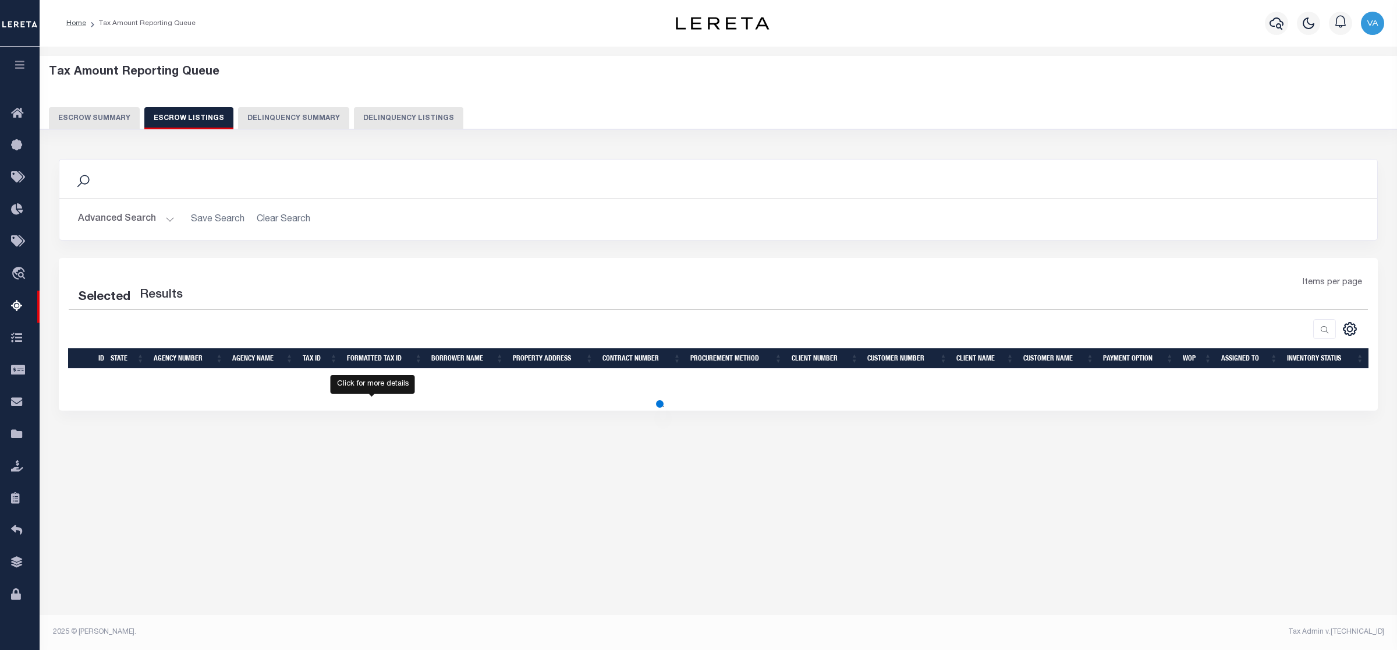
select select "100"
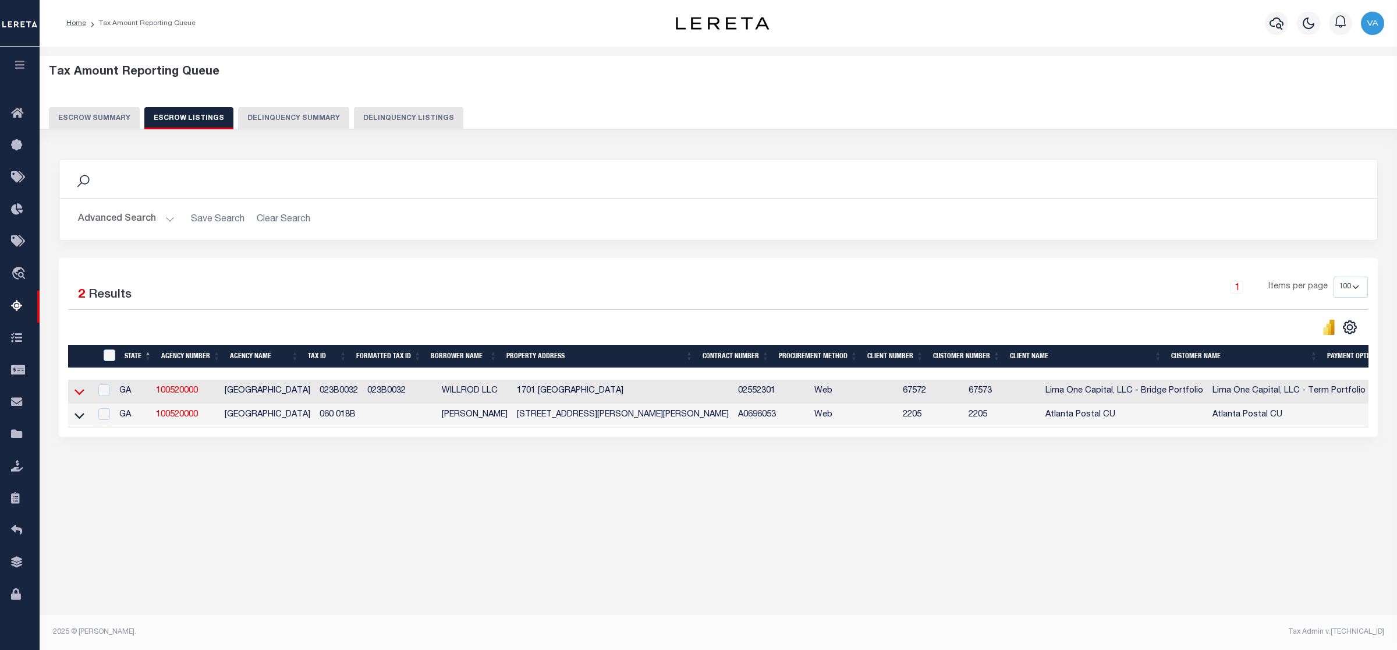
click at [76, 393] on icon at bounding box center [79, 391] width 10 height 12
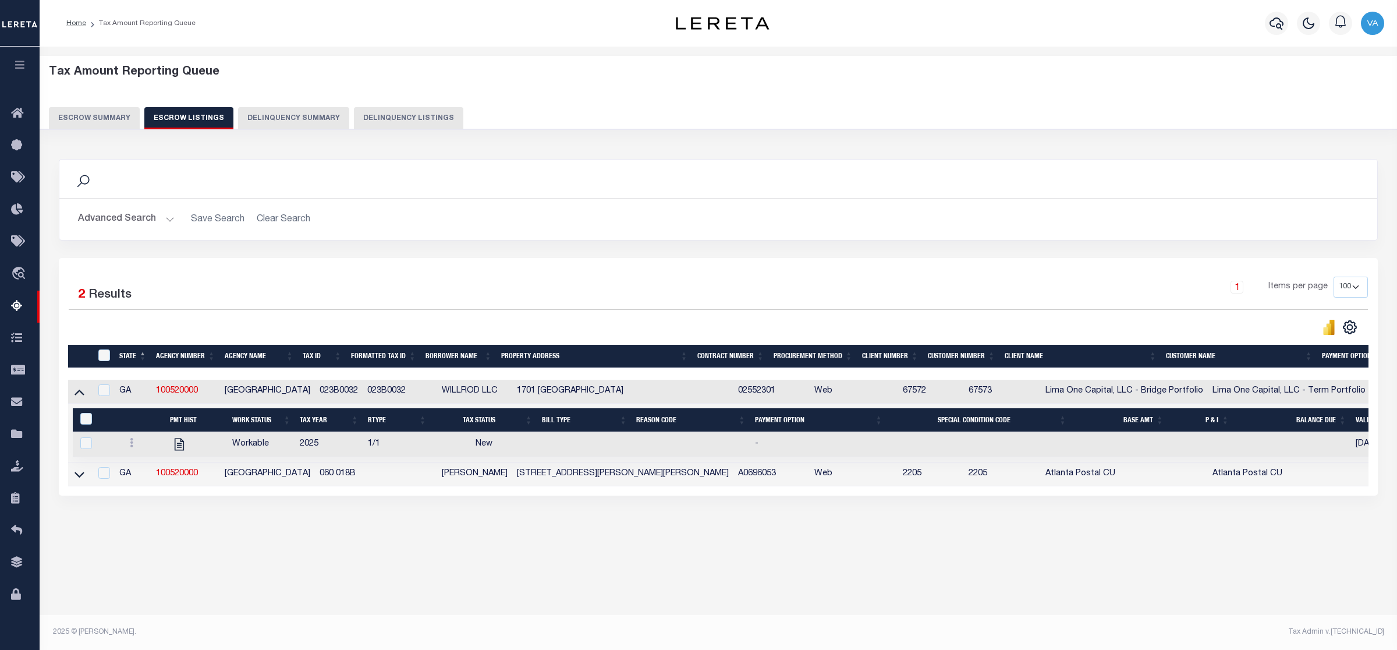
click at [112, 114] on button "Escrow Summary" at bounding box center [94, 118] width 91 height 22
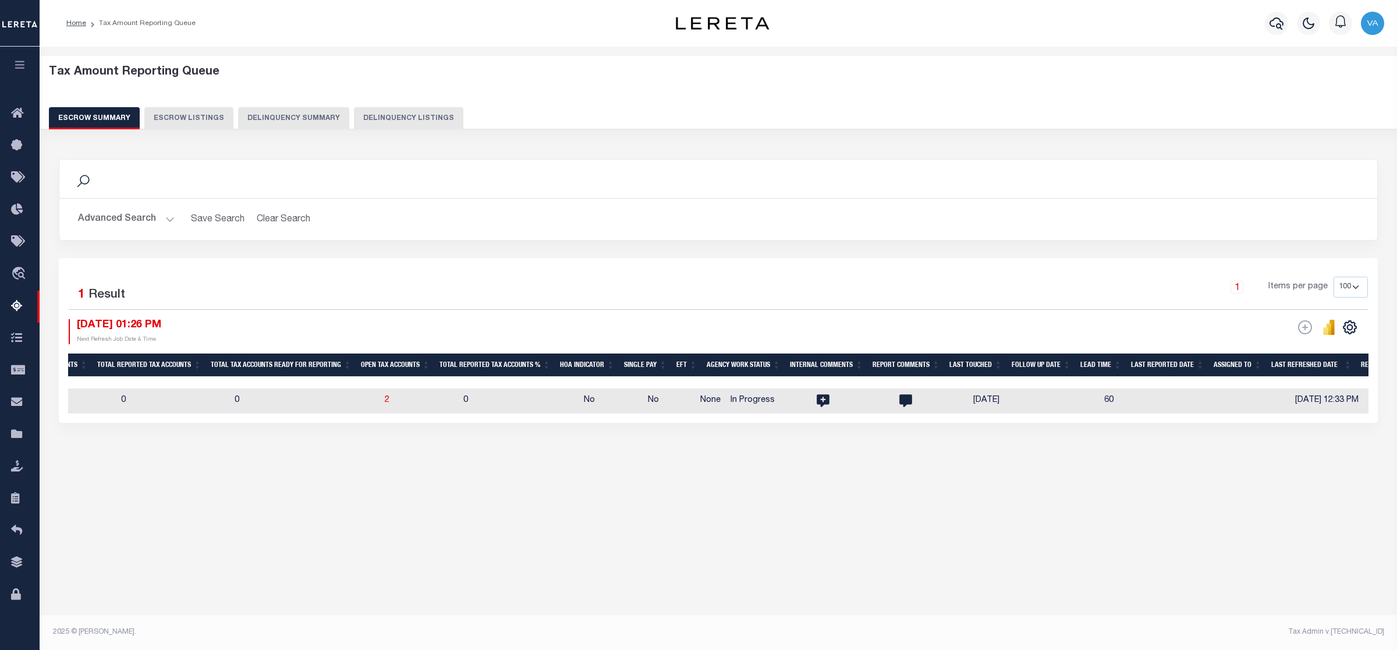
click at [150, 219] on button "Advanced Search" at bounding box center [126, 219] width 97 height 23
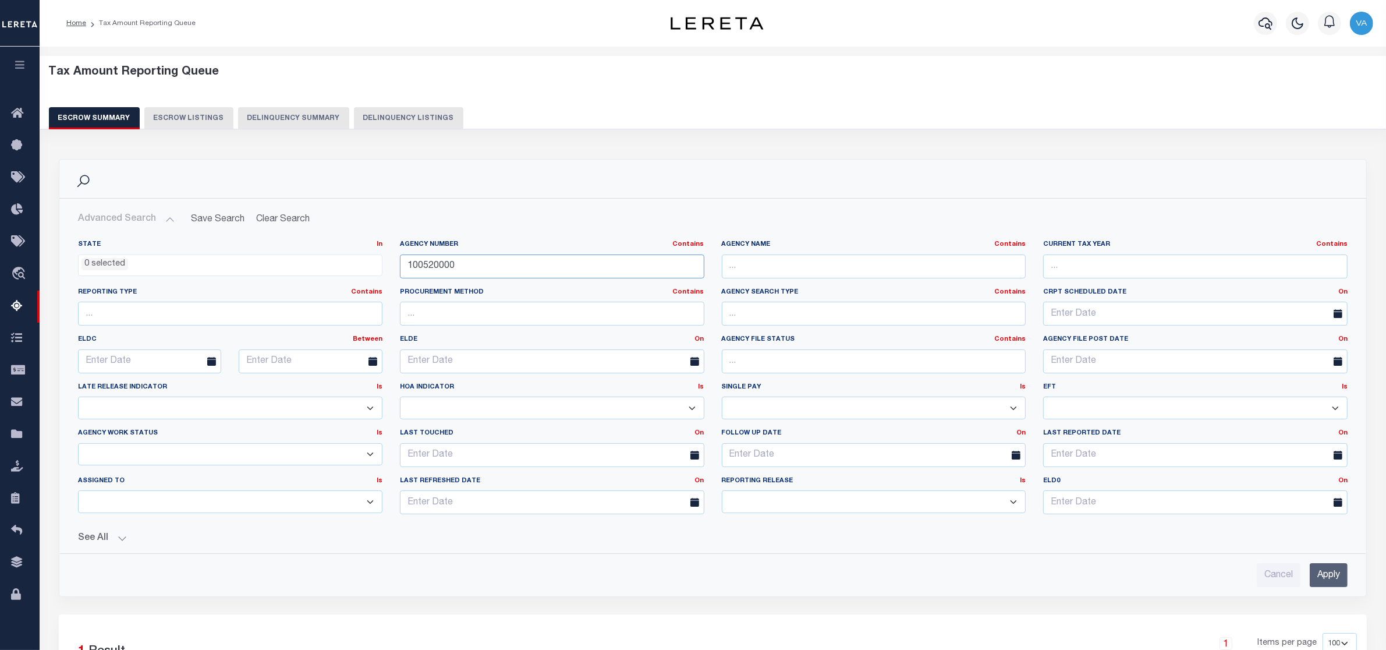
drag, startPoint x: 461, startPoint y: 265, endPoint x: 385, endPoint y: 265, distance: 75.7
click at [385, 265] on div "State In In AK AL AR AZ CA CO CT DC DE FL GA GU HI IA ID IL IN KS [GEOGRAPHIC_D…" at bounding box center [712, 381] width 1287 height 283
paste input "25040"
click at [1332, 580] on input "Apply" at bounding box center [1329, 575] width 38 height 24
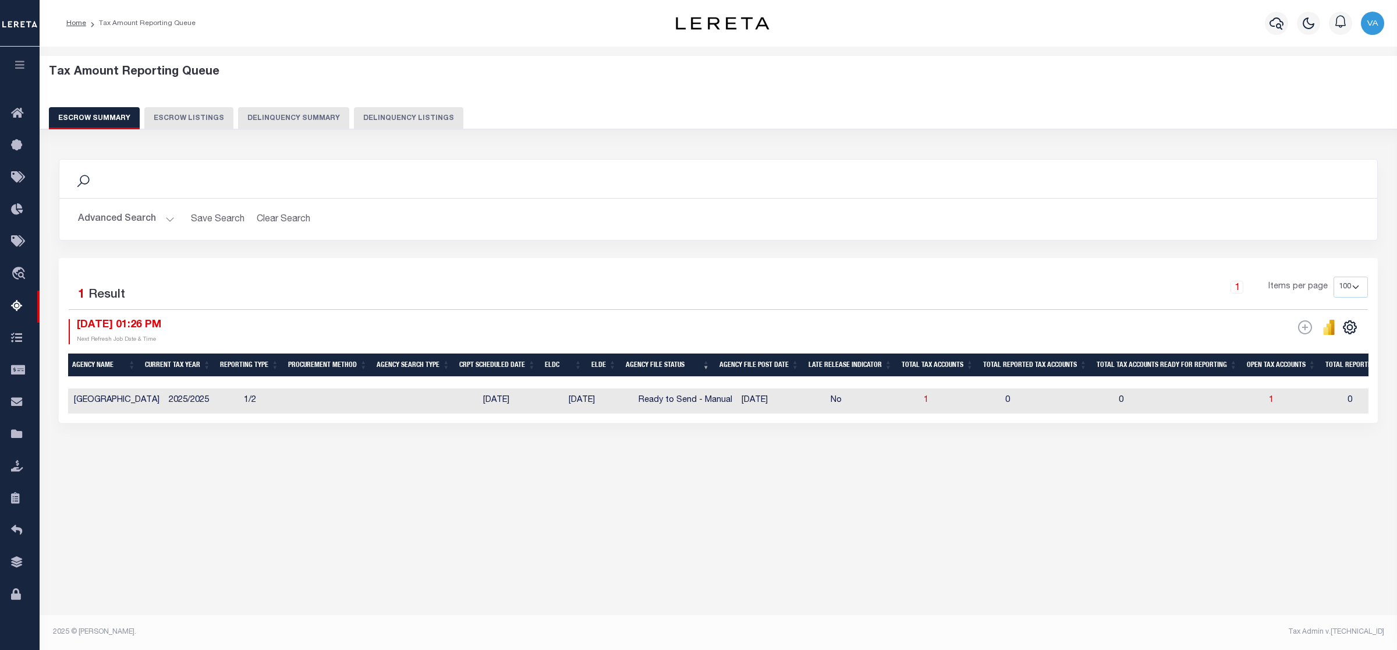
scroll to position [0, 0]
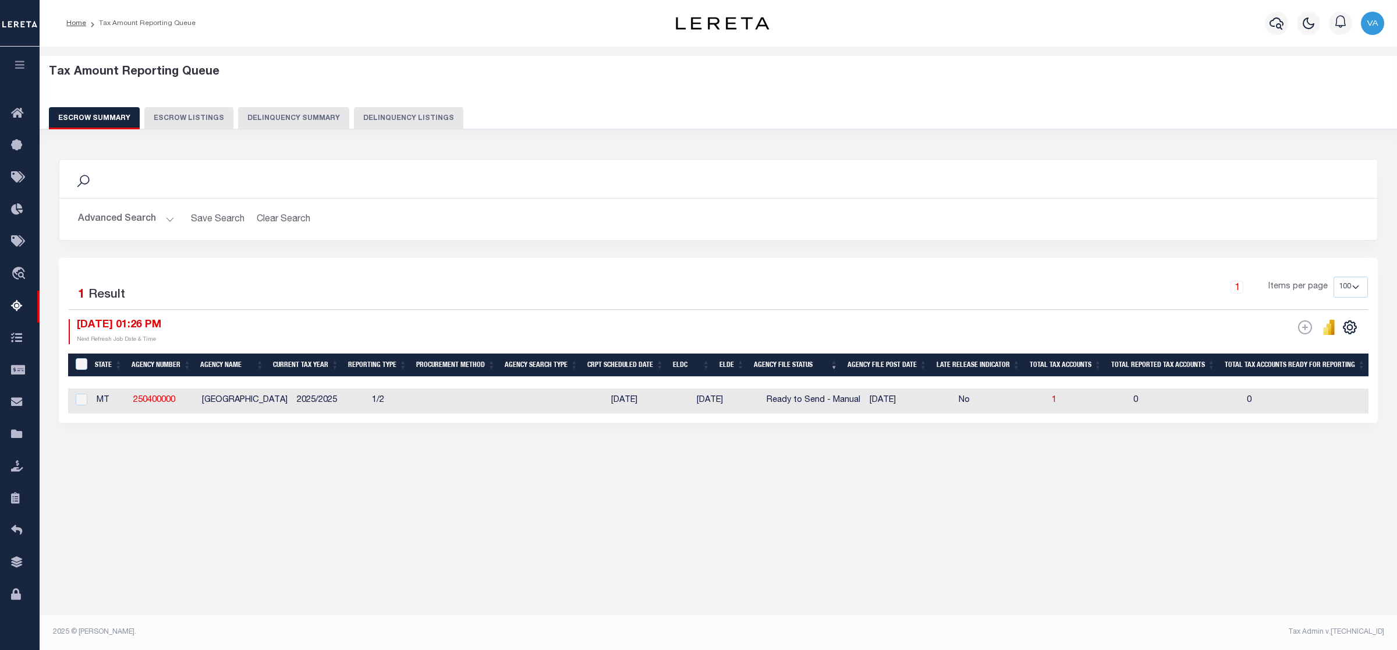
click at [163, 218] on button "Advanced Search" at bounding box center [126, 219] width 97 height 23
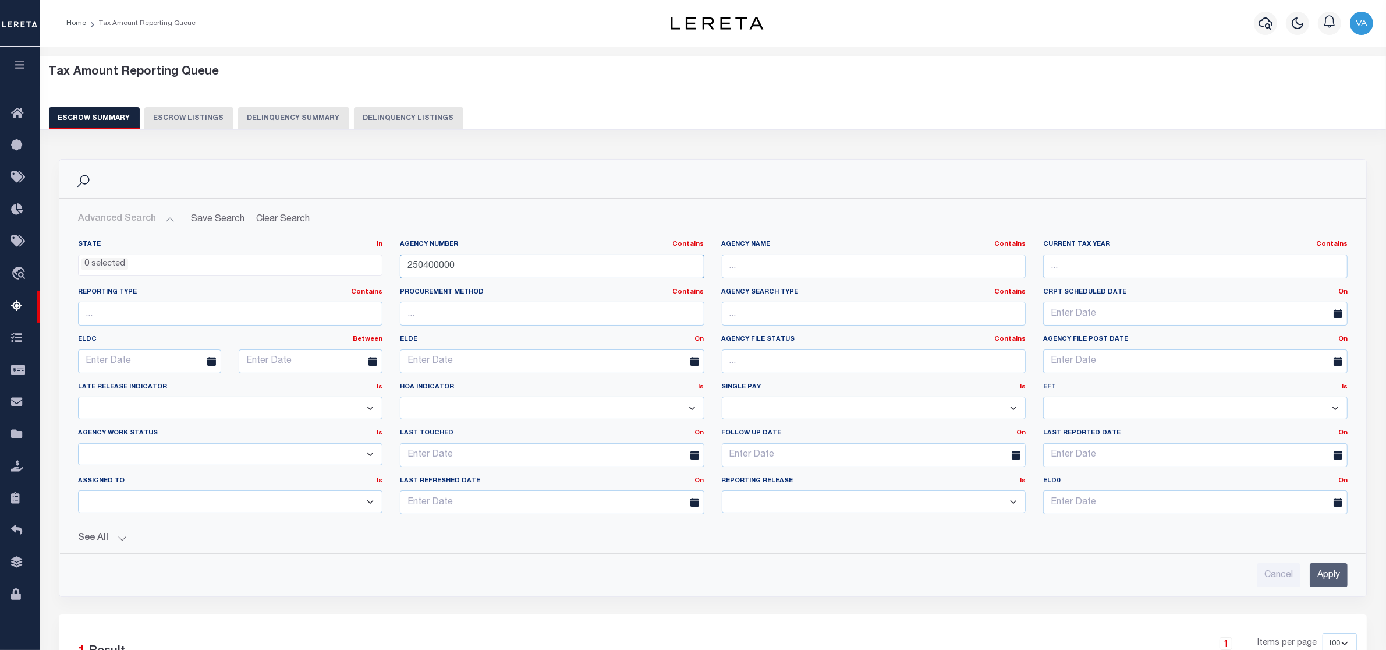
drag, startPoint x: 470, startPoint y: 269, endPoint x: 379, endPoint y: 268, distance: 91.4
click at [379, 268] on div "State In In AK AL AR AZ CA CO CT DC DE FL GA GU HI IA ID IL IN KS [GEOGRAPHIC_D…" at bounding box center [712, 381] width 1287 height 283
paste input "45081"
click at [1333, 574] on input "Apply" at bounding box center [1329, 575] width 38 height 24
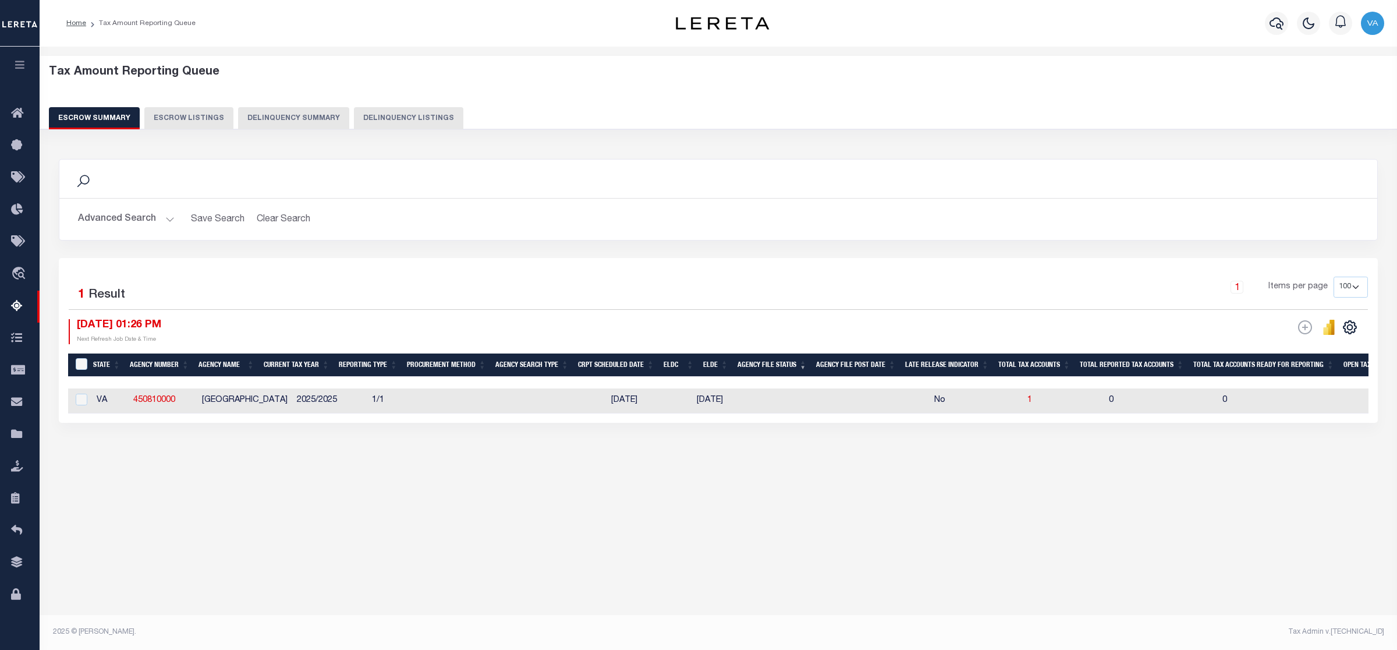
click at [166, 222] on button "Advanced Search" at bounding box center [126, 219] width 97 height 23
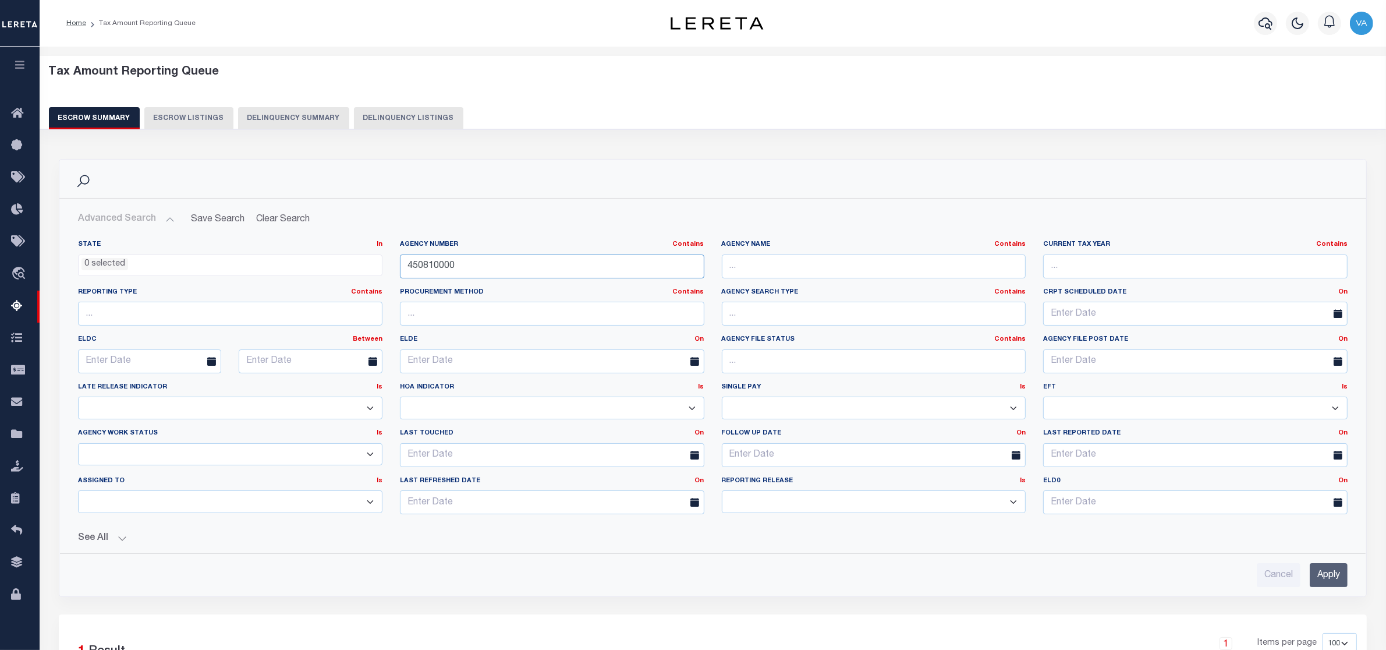
drag, startPoint x: 485, startPoint y: 272, endPoint x: 396, endPoint y: 268, distance: 89.2
click at [396, 268] on div "Agency Number Contains Contains Is 450810000" at bounding box center [552, 264] width 322 height 48
paste input "161030101"
click at [1331, 580] on input "Apply" at bounding box center [1329, 575] width 38 height 24
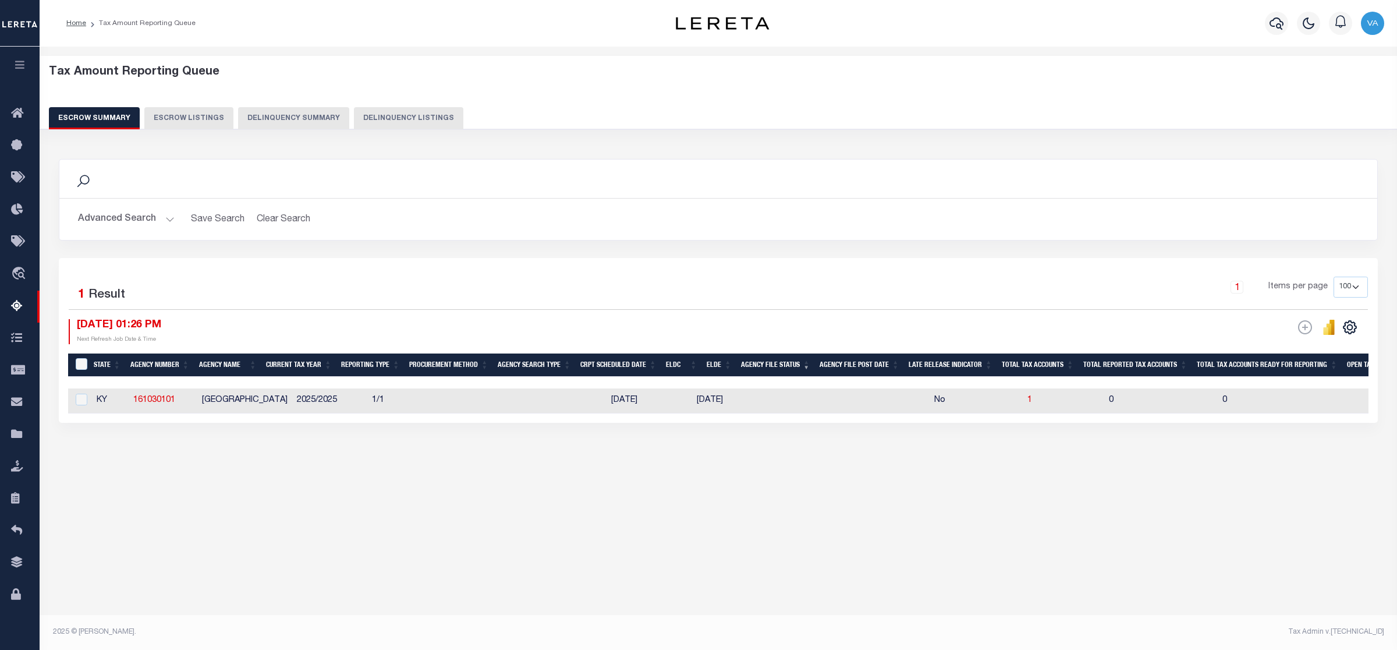
click at [163, 218] on button "Advanced Search" at bounding box center [126, 219] width 97 height 23
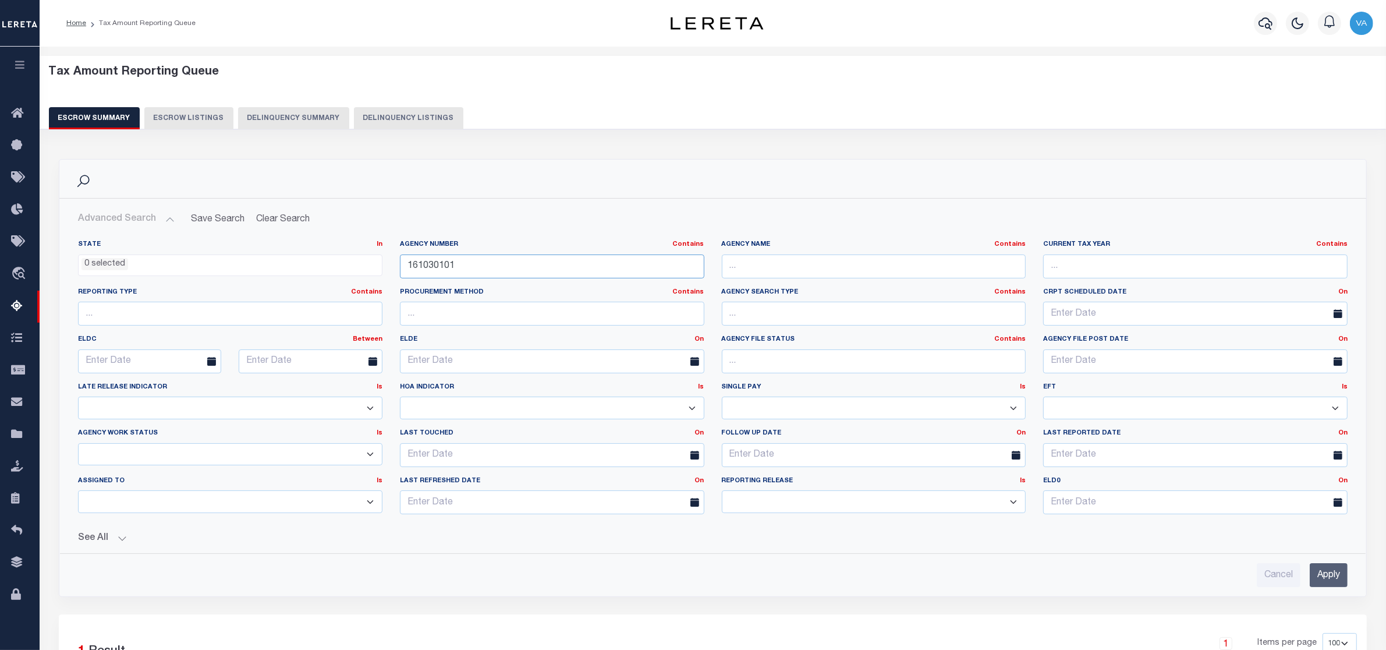
drag, startPoint x: 464, startPoint y: 264, endPoint x: 411, endPoint y: 267, distance: 53.0
click at [411, 267] on input "161030101" at bounding box center [552, 266] width 304 height 24
type input "1"
paste input "100950000"
type input "100950000"
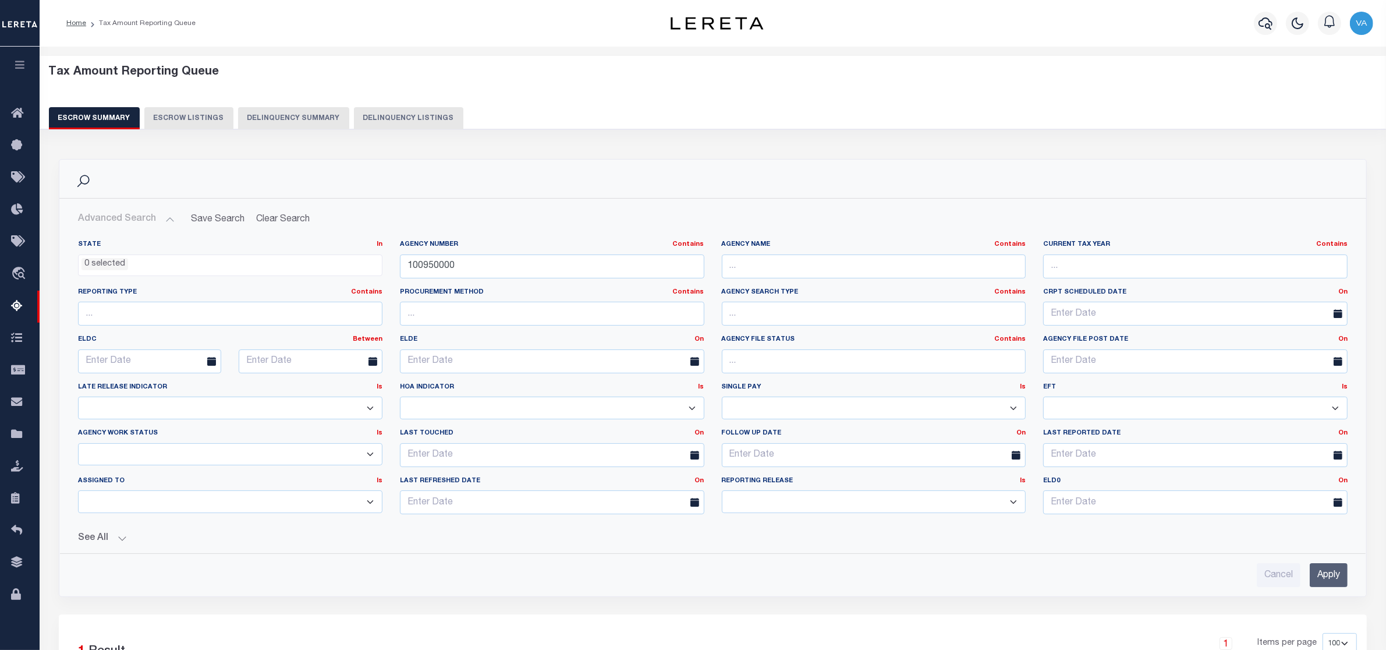
click at [1343, 583] on input "Apply" at bounding box center [1329, 575] width 38 height 24
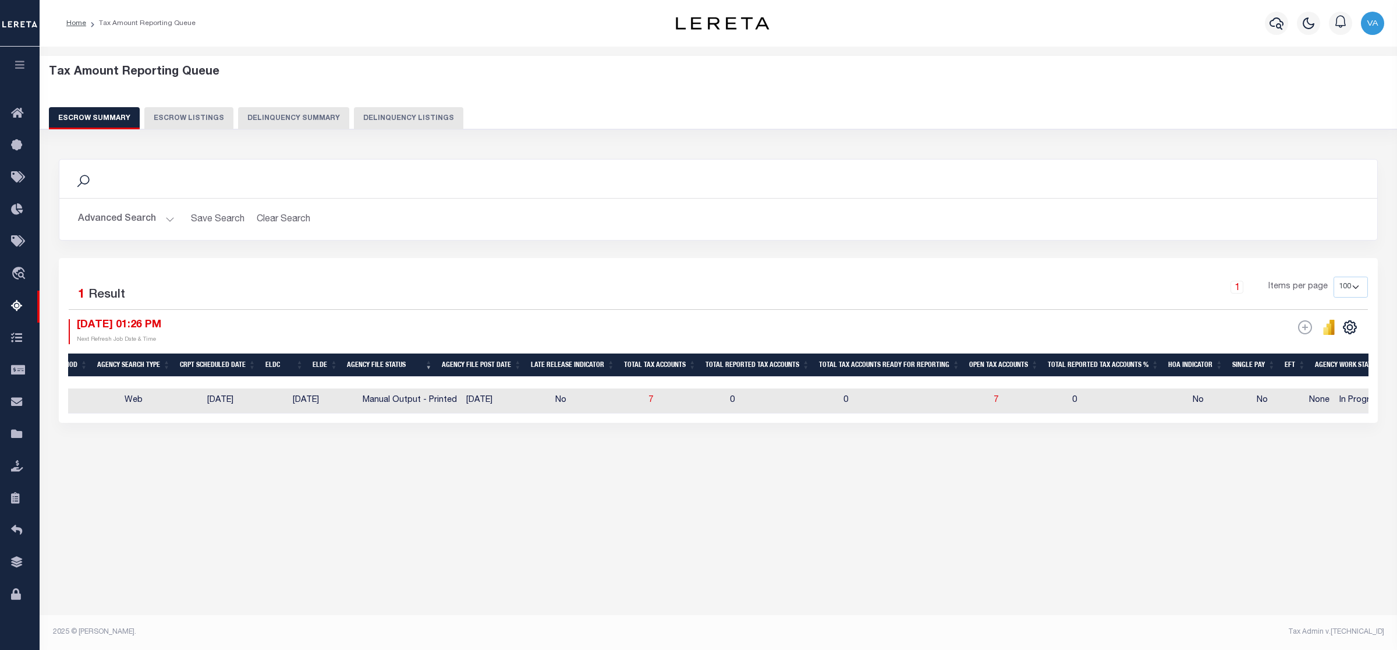
scroll to position [0, 423]
click at [990, 402] on span "7" at bounding box center [992, 400] width 5 height 8
select select "100"
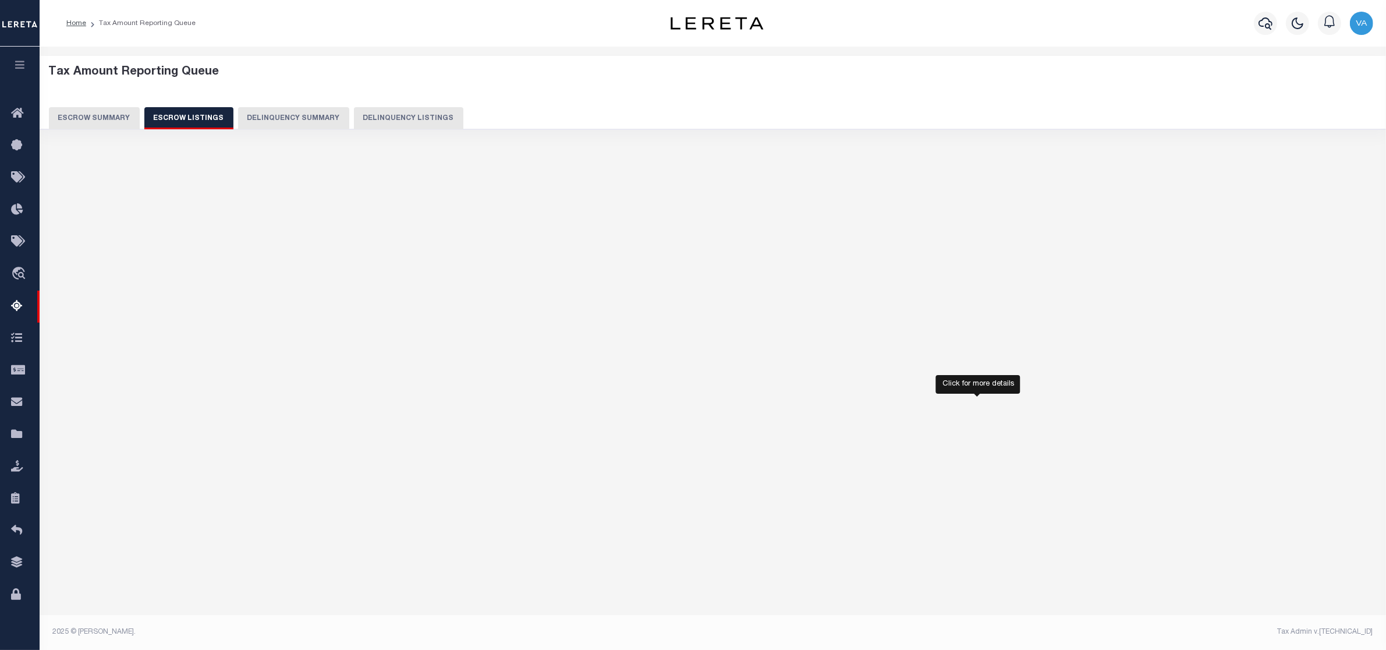
select select "100"
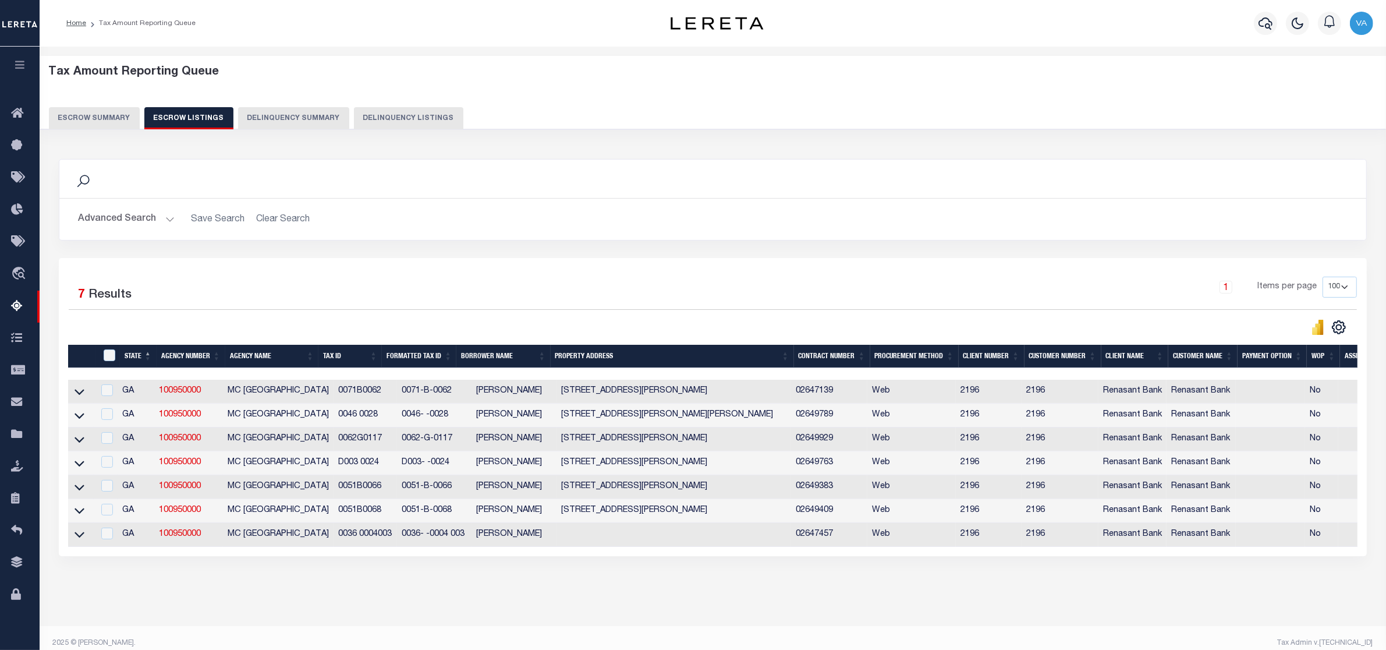
click at [83, 116] on button "Escrow Summary" at bounding box center [94, 118] width 91 height 22
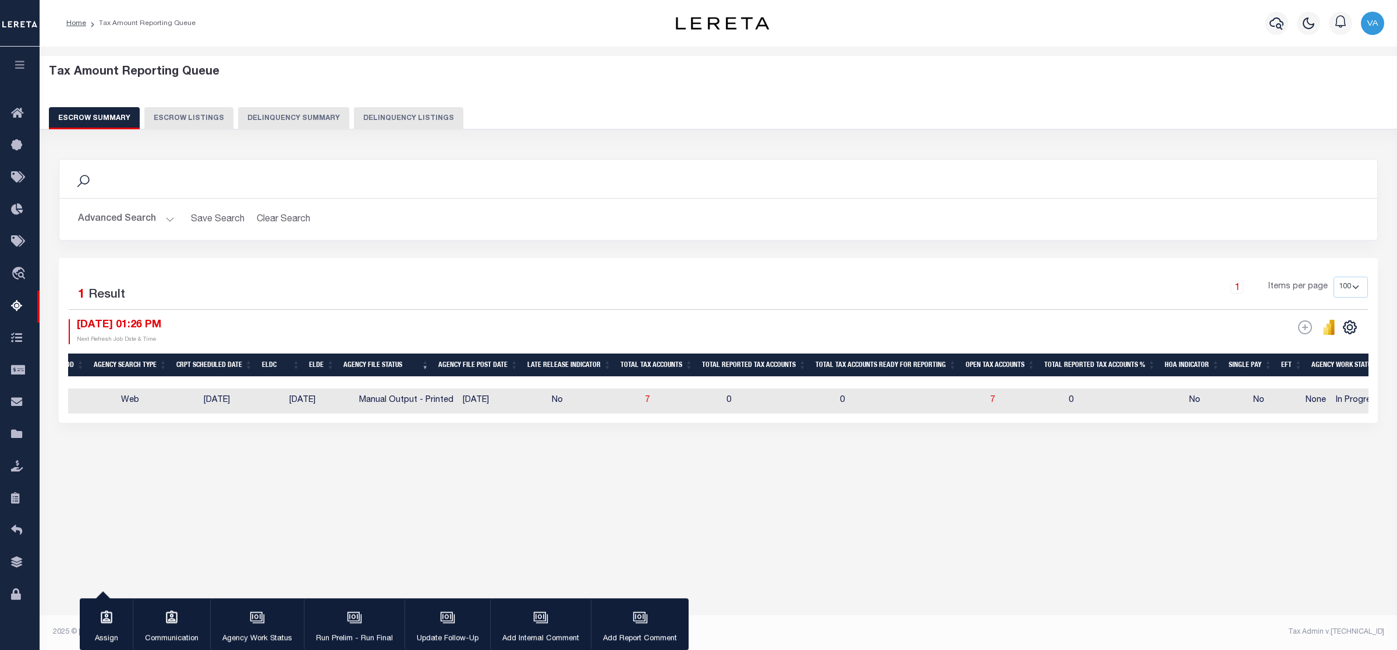
click at [155, 216] on button "Advanced Search" at bounding box center [126, 219] width 97 height 23
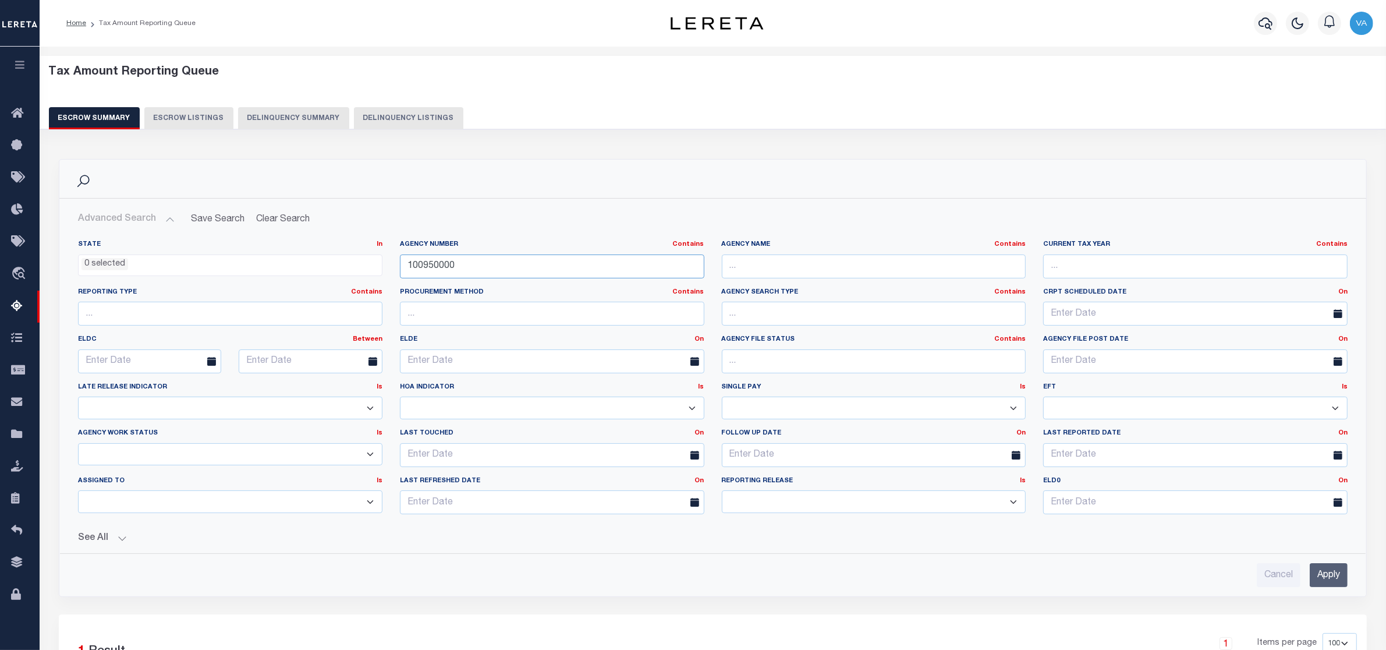
drag, startPoint x: 470, startPoint y: 271, endPoint x: 376, endPoint y: 272, distance: 94.3
click at [376, 272] on div "State In In AK AL AR AZ CA CO CT DC DE FL GA GU HI IA ID IL IN KS [GEOGRAPHIC_D…" at bounding box center [712, 381] width 1287 height 283
paste input "140103"
click at [1337, 582] on input "Apply" at bounding box center [1329, 575] width 38 height 24
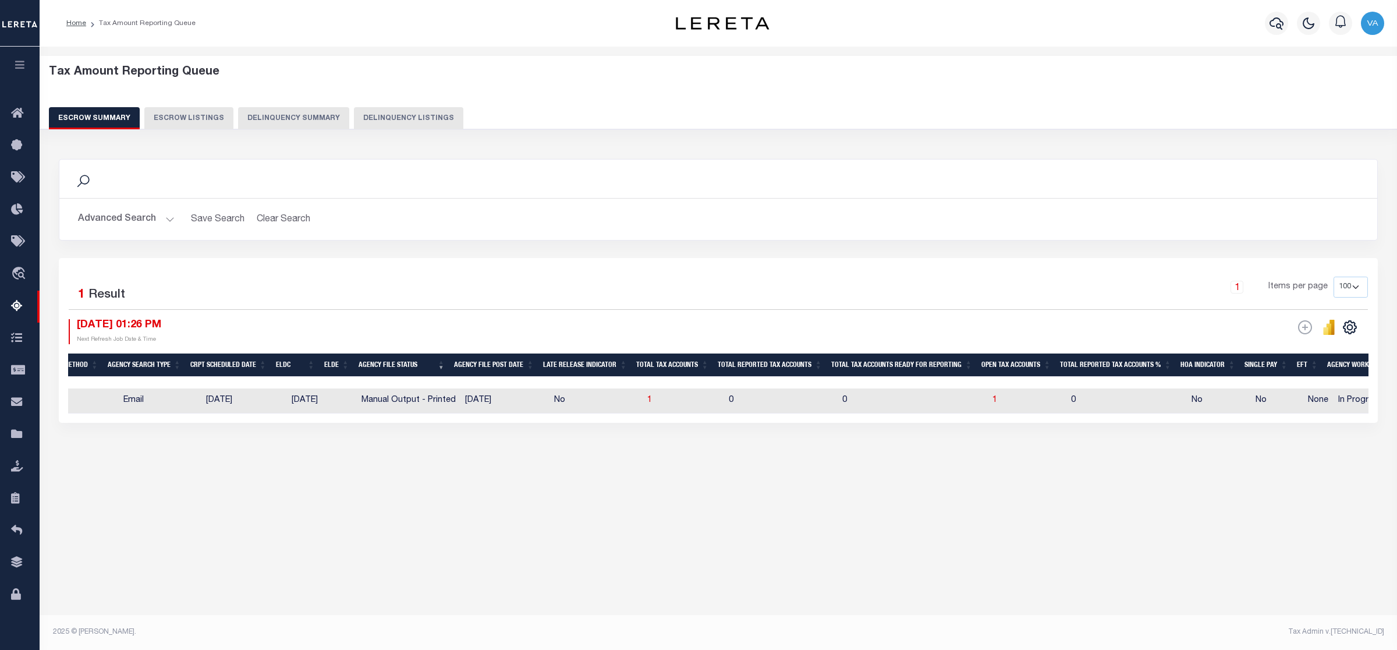
click at [141, 213] on button "Advanced Search" at bounding box center [126, 219] width 97 height 23
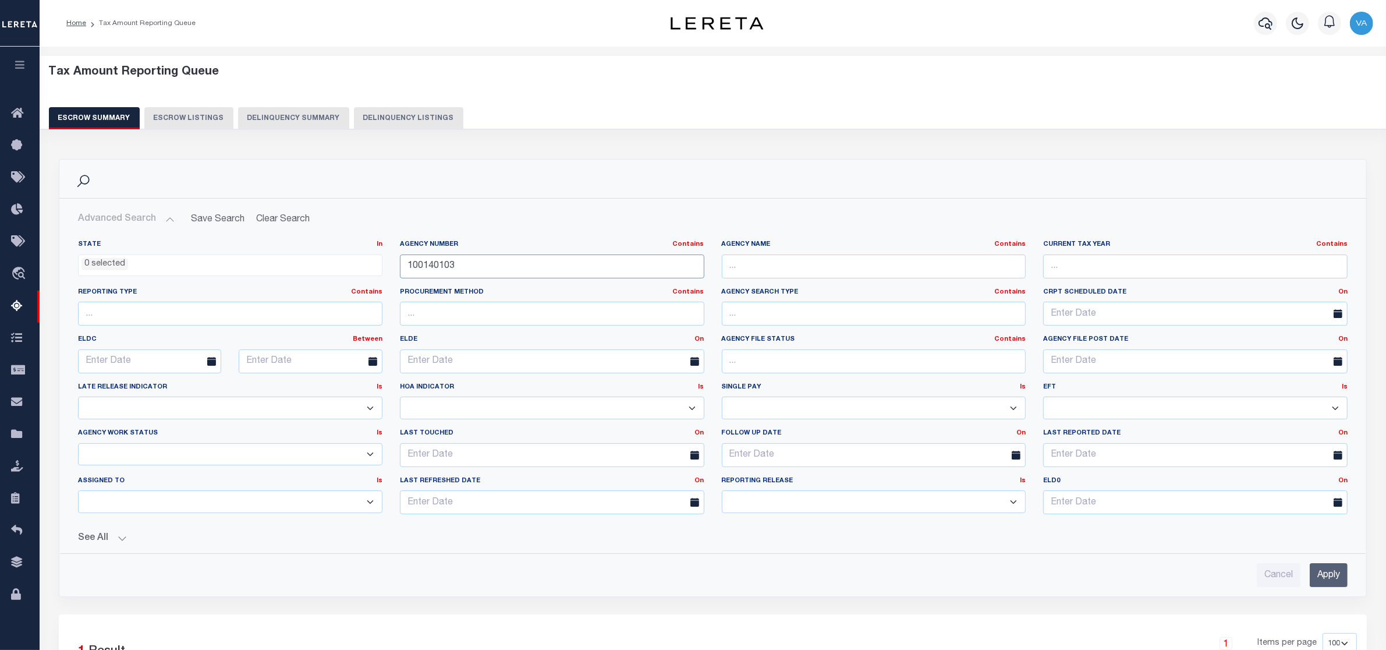
drag, startPoint x: 460, startPoint y: 263, endPoint x: 370, endPoint y: 263, distance: 90.2
click at [370, 263] on div "State In In AK AL AR AZ CA CO CT DC DE FL GA GU HI IA ID IL IN KS [GEOGRAPHIC_D…" at bounding box center [712, 381] width 1287 height 283
paste input "520000"
type input "100520000"
click at [1319, 580] on input "Apply" at bounding box center [1329, 575] width 38 height 24
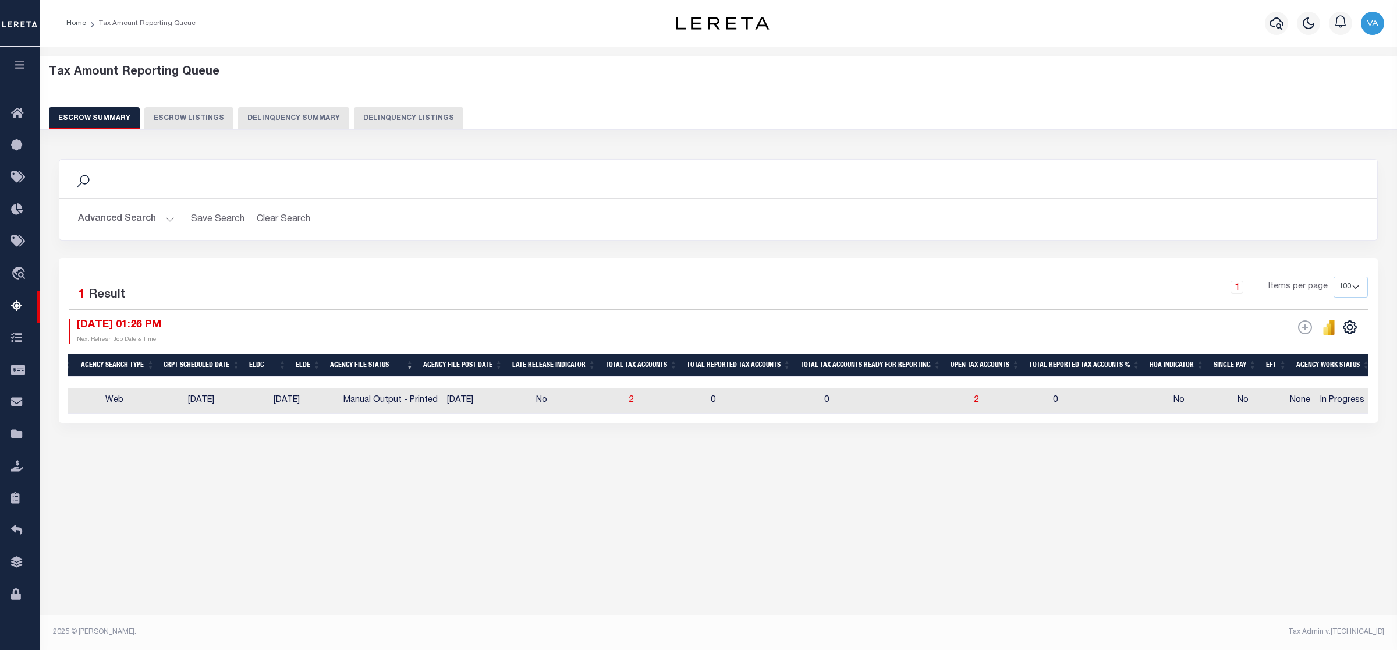
click at [796, 457] on div "Search Advanced Search Save Search Clear Search EscrowSummaryGridWrapper_dynami…" at bounding box center [718, 302] width 1335 height 310
click at [974, 402] on span "2" at bounding box center [976, 400] width 5 height 8
select select "100"
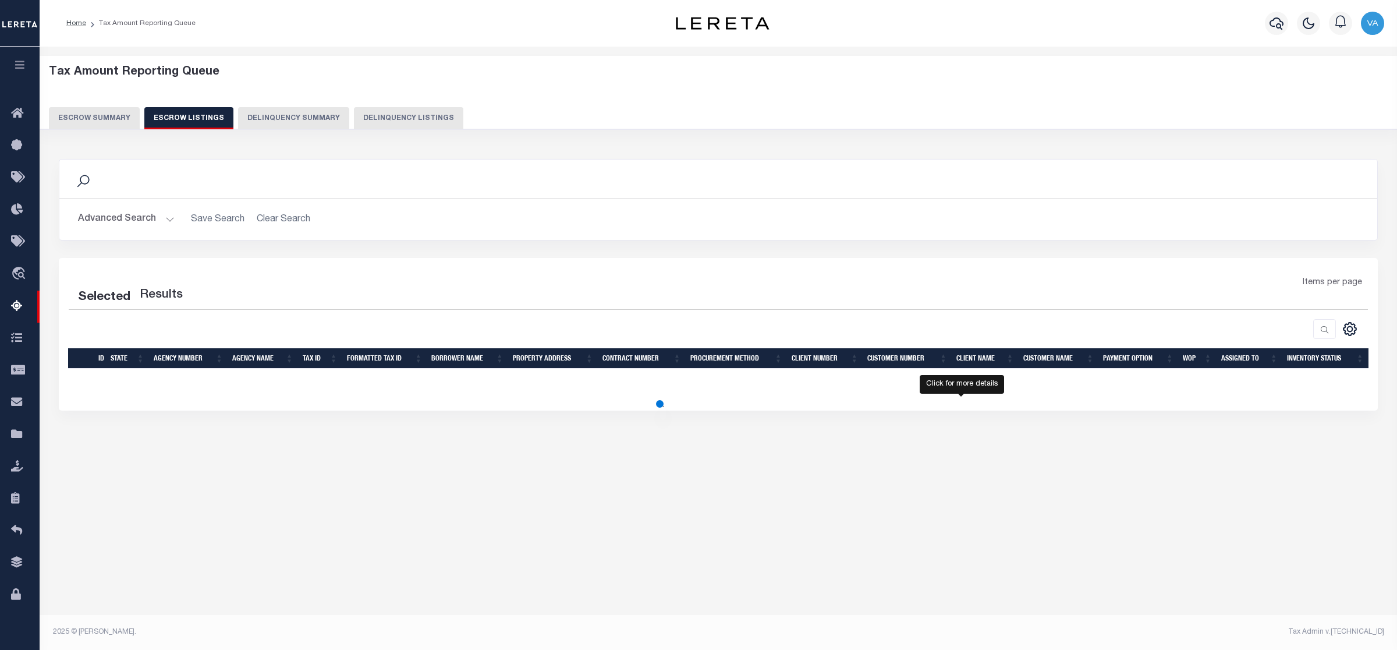
select select "100"
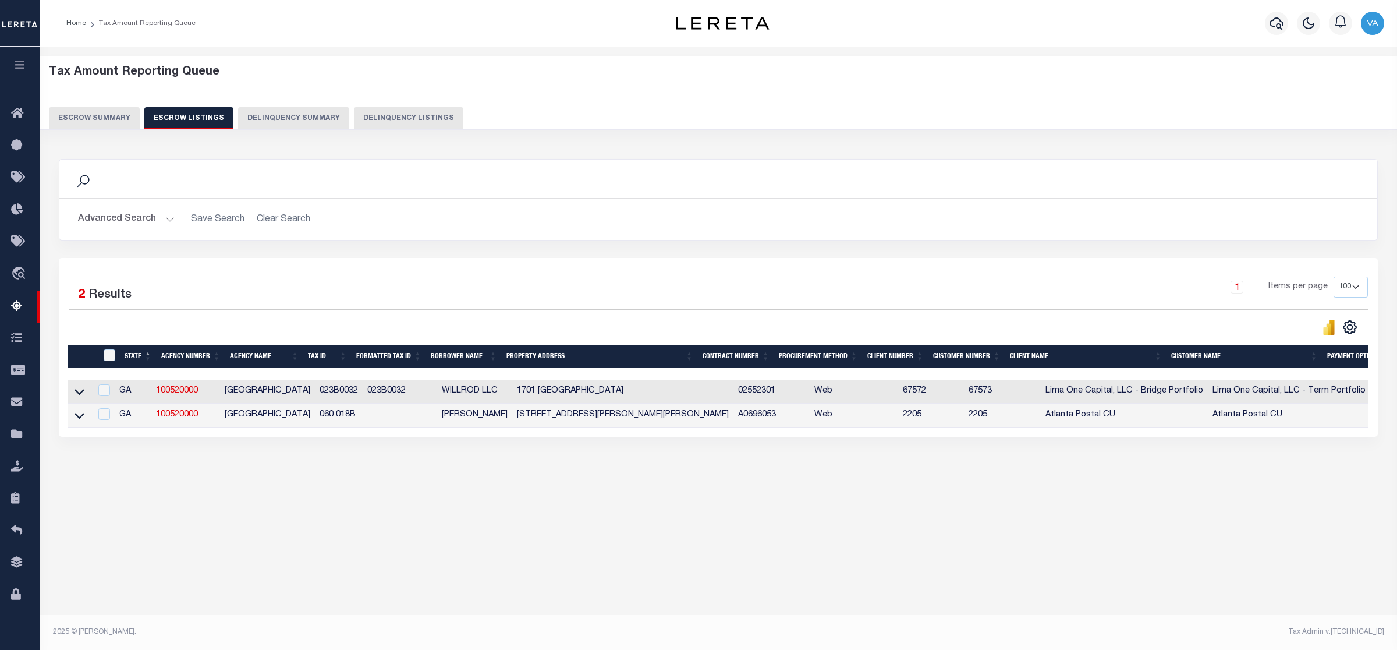
click at [120, 118] on button "Escrow Summary" at bounding box center [94, 118] width 91 height 22
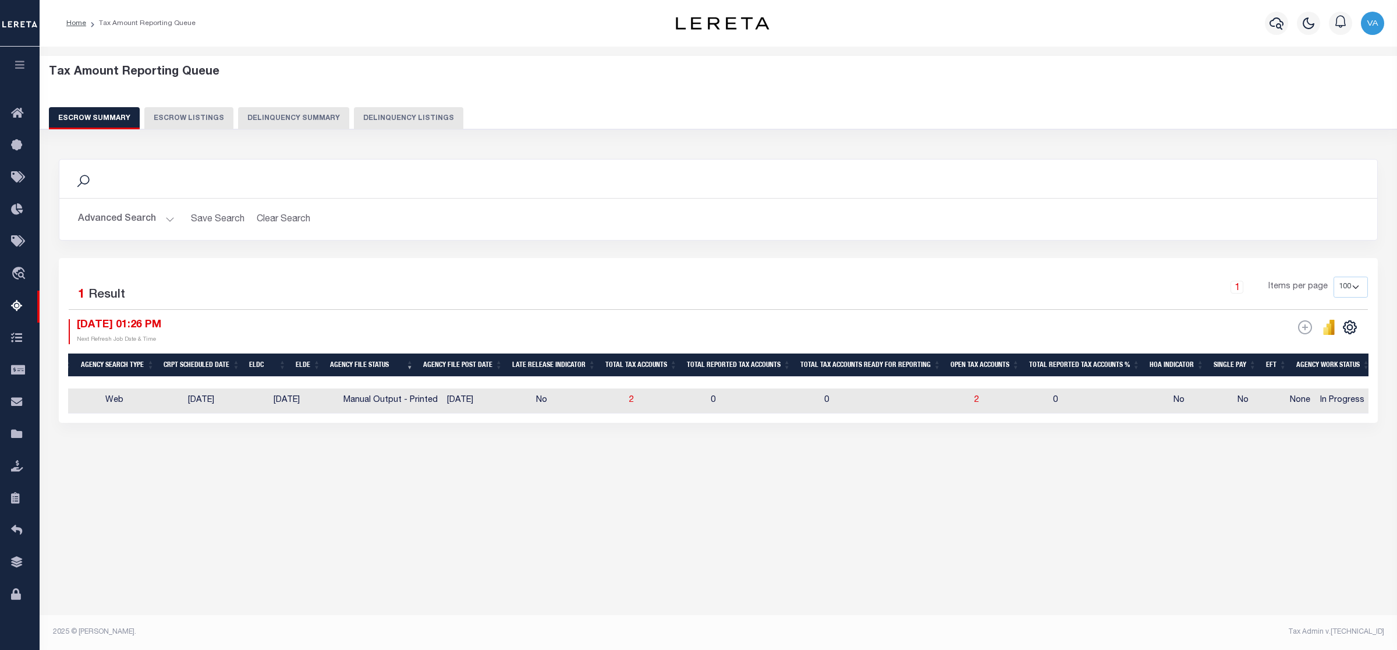
click at [146, 210] on button "Advanced Search" at bounding box center [126, 219] width 97 height 23
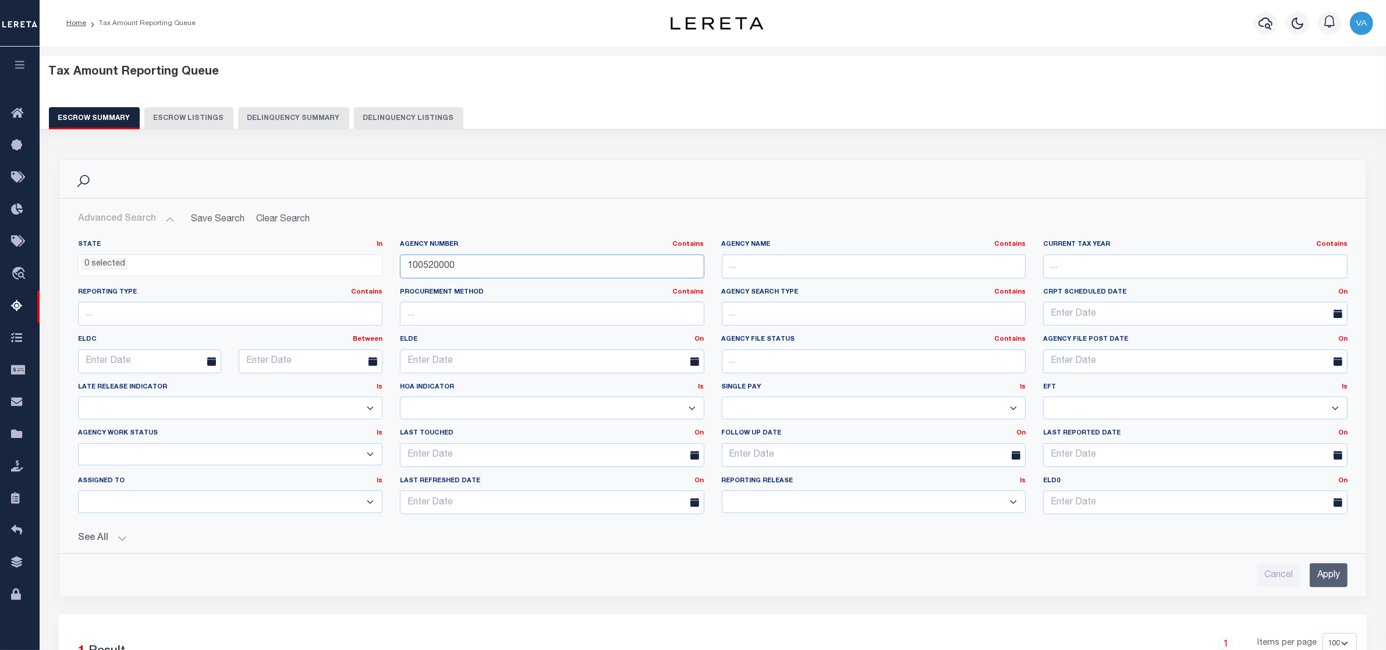
drag, startPoint x: 466, startPoint y: 266, endPoint x: 382, endPoint y: 265, distance: 83.2
click at [382, 265] on div "State In In AK AL AR AZ CA CO CT DC DE FL GA GU HI IA ID IL IN KS [GEOGRAPHIC_D…" at bounding box center [712, 381] width 1287 height 283
paste input "61030101"
click at [1325, 569] on input "Apply" at bounding box center [1329, 575] width 38 height 24
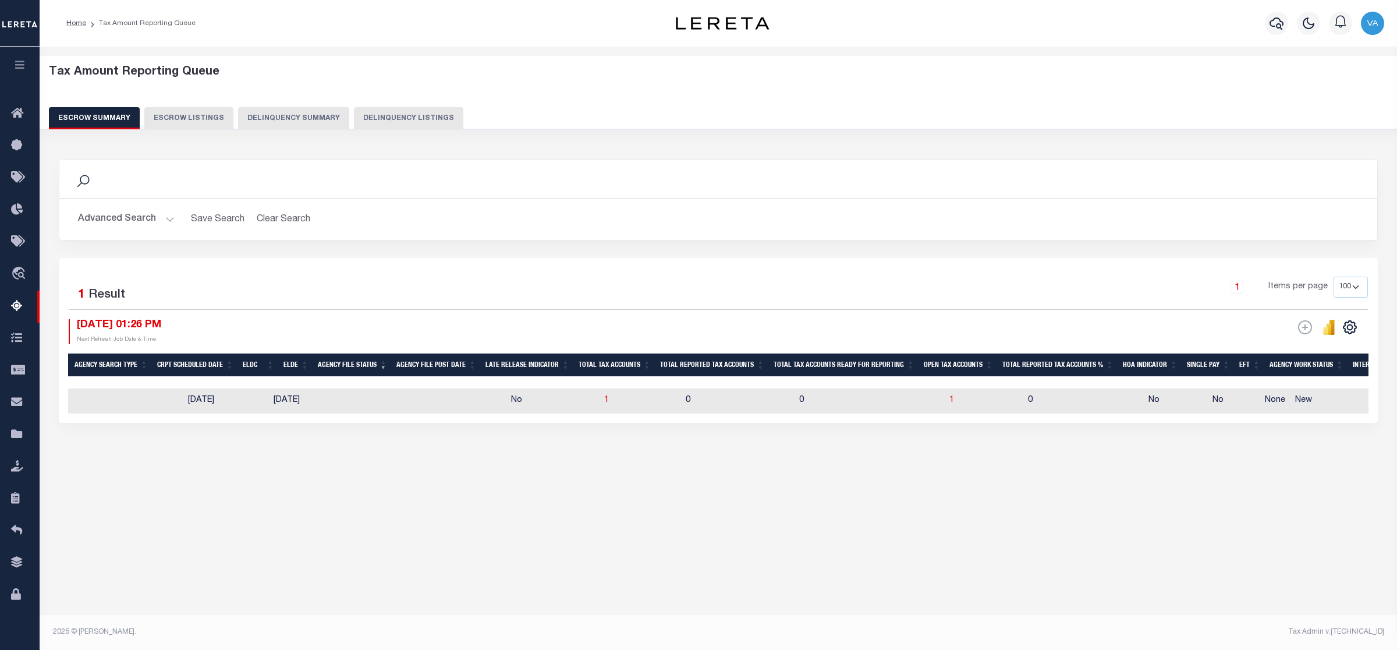
click at [163, 215] on button "Advanced Search" at bounding box center [126, 219] width 97 height 23
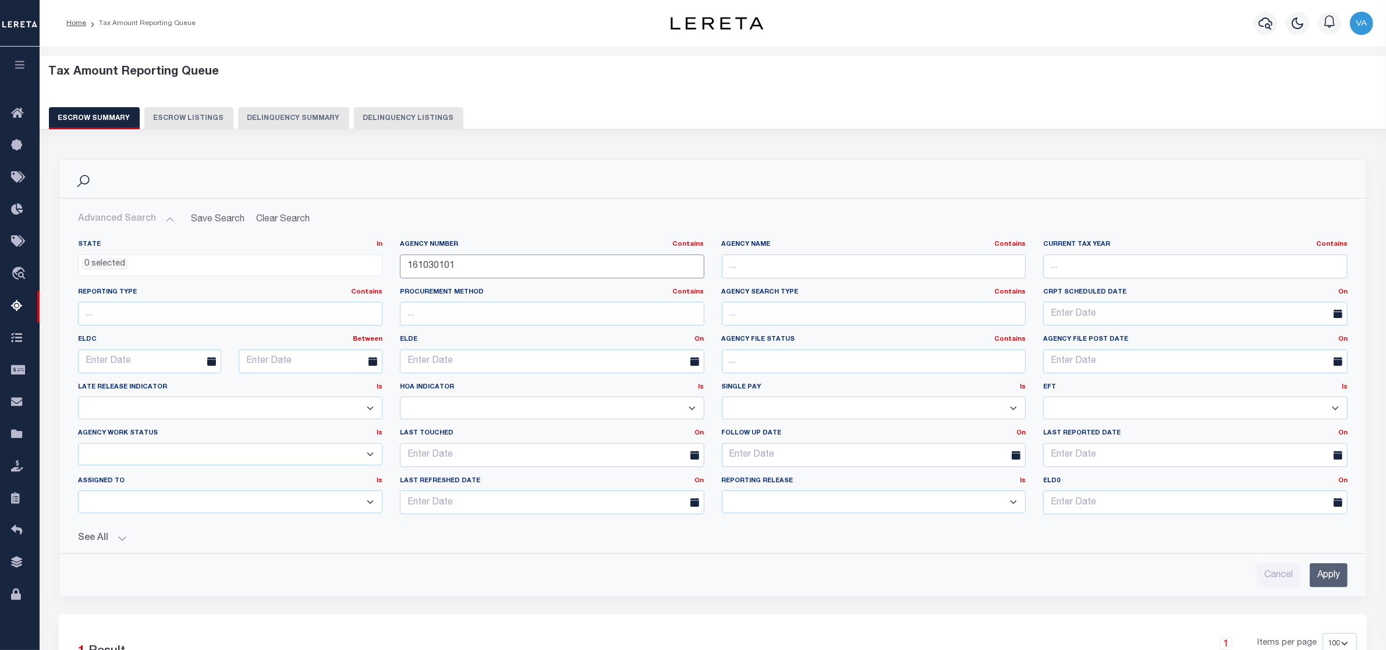
drag, startPoint x: 457, startPoint y: 265, endPoint x: 393, endPoint y: 264, distance: 64.0
click at [393, 264] on div "Agency Number Contains Contains Is 161030101" at bounding box center [552, 264] width 322 height 48
paste input "00950000"
type input "100950000"
click at [1339, 580] on input "Apply" at bounding box center [1329, 575] width 38 height 24
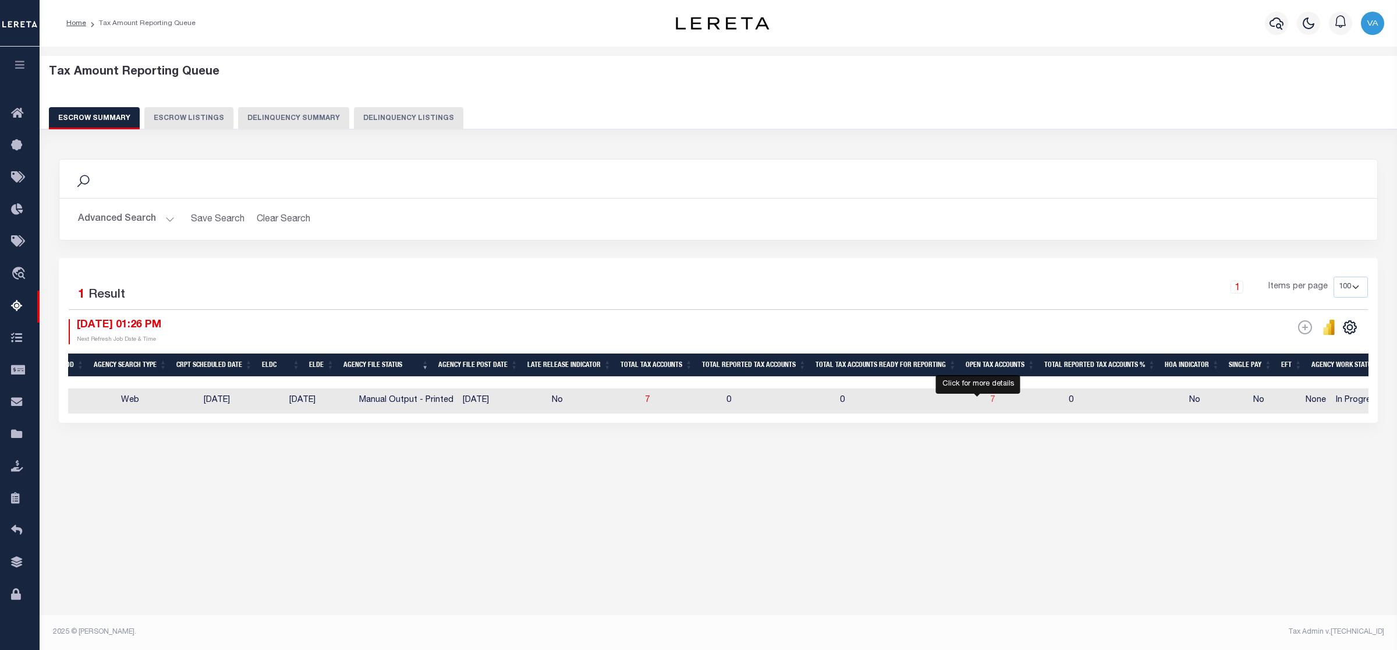
click at [990, 399] on span "7" at bounding box center [992, 400] width 5 height 8
select select "100"
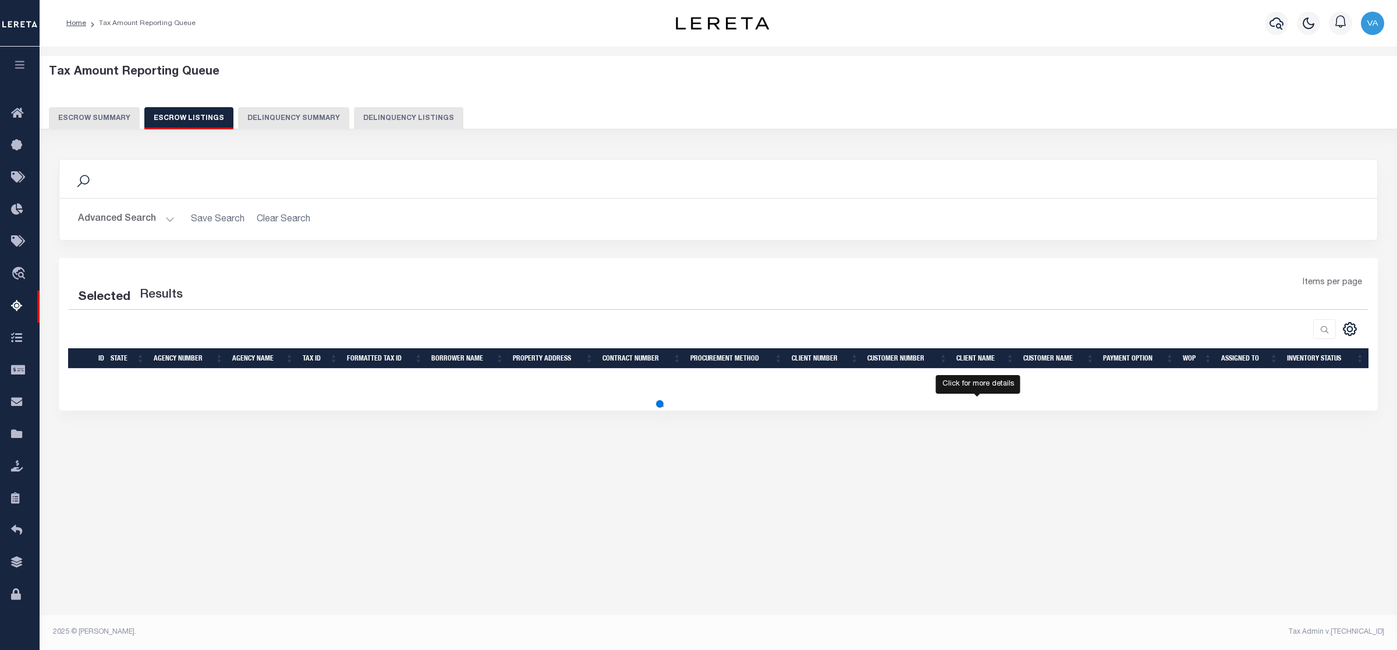
select select "100"
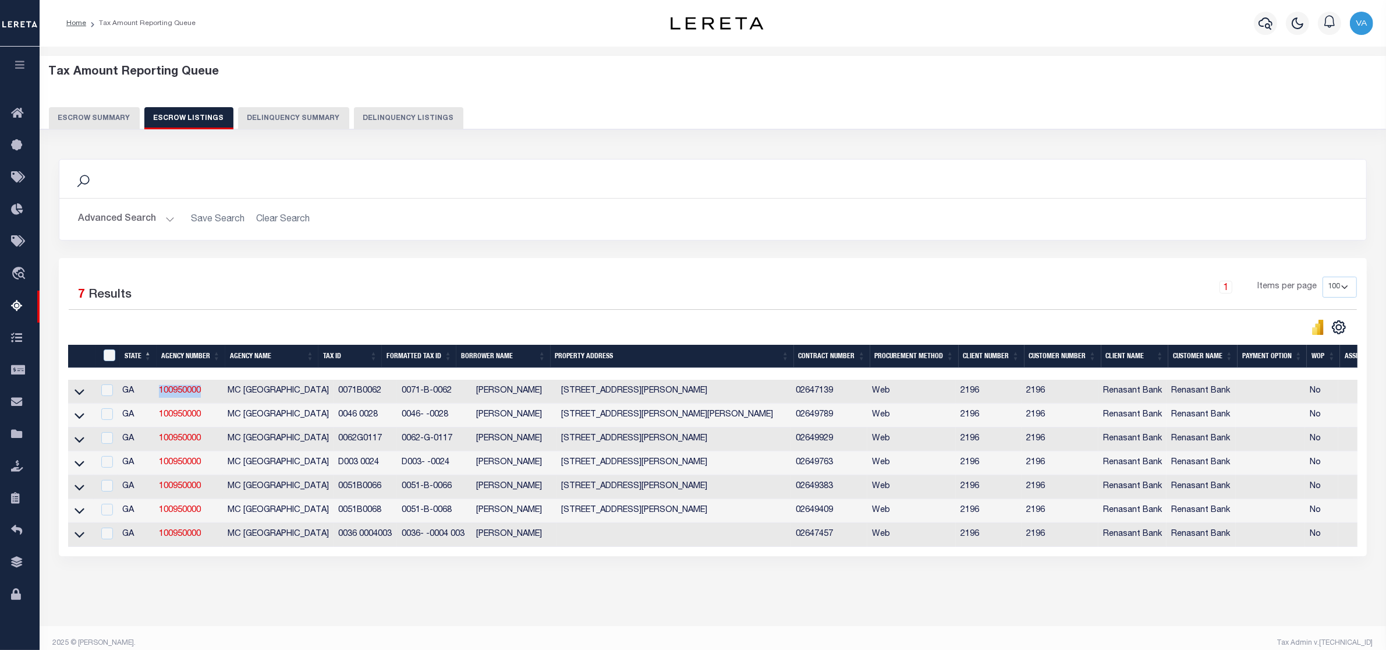
drag, startPoint x: 160, startPoint y: 393, endPoint x: 212, endPoint y: 396, distance: 52.4
click at [212, 396] on td "100950000" at bounding box center [188, 391] width 69 height 24
checkbox input "false"
checkbox input "true"
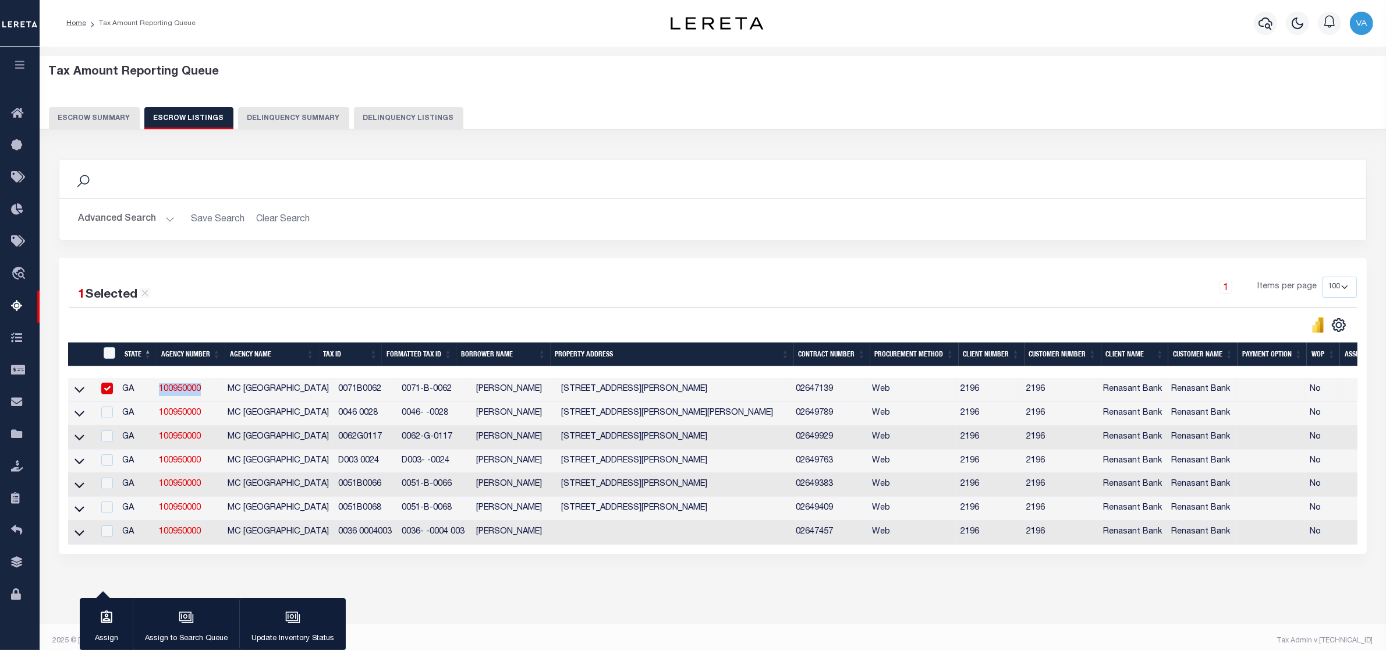
copy link "100950000"
drag, startPoint x: 318, startPoint y: 391, endPoint x: 370, endPoint y: 391, distance: 51.8
click at [370, 391] on tr "GA 100950000 MC INTOSH COUNTY 0071B0062 0071-B-0062 [PERSON_NAME] [STREET_ADDRE…" at bounding box center [775, 390] width 1414 height 24
copy tr "0071B0062"
drag, startPoint x: 329, startPoint y: 414, endPoint x: 361, endPoint y: 416, distance: 32.7
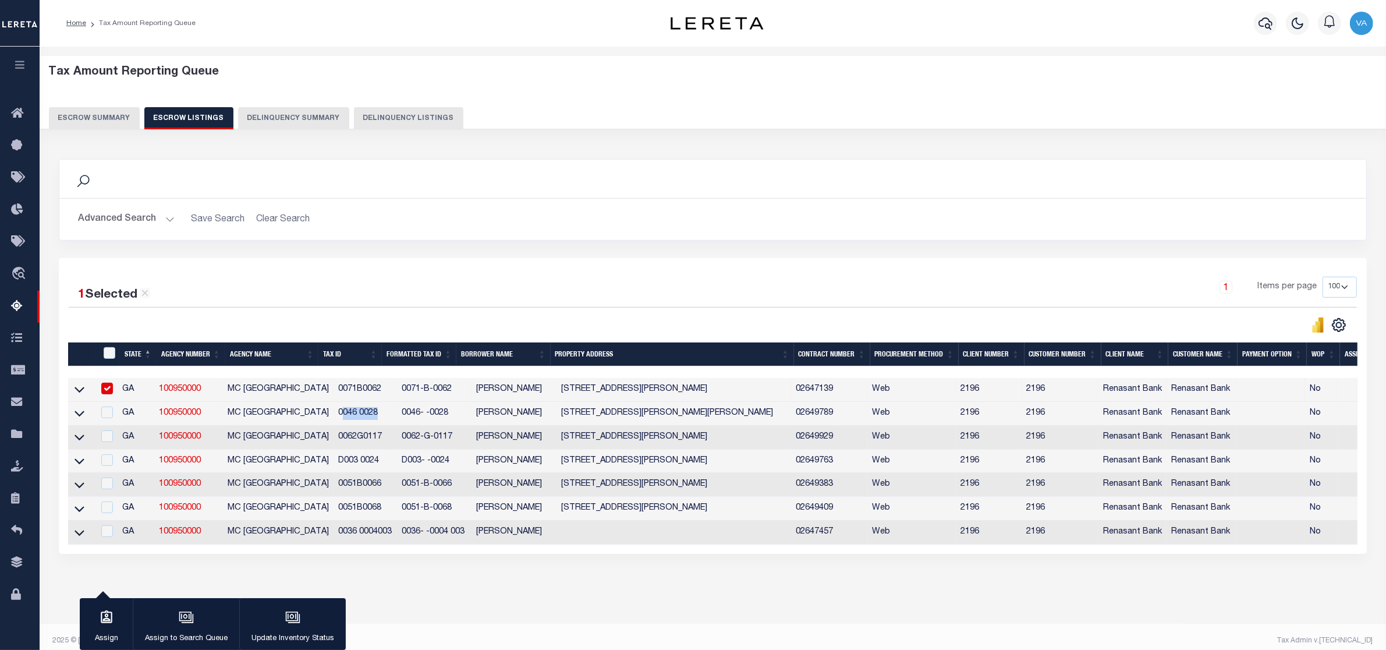
click at [361, 416] on td "0046 0028" at bounding box center [364, 414] width 63 height 24
checkbox input "true"
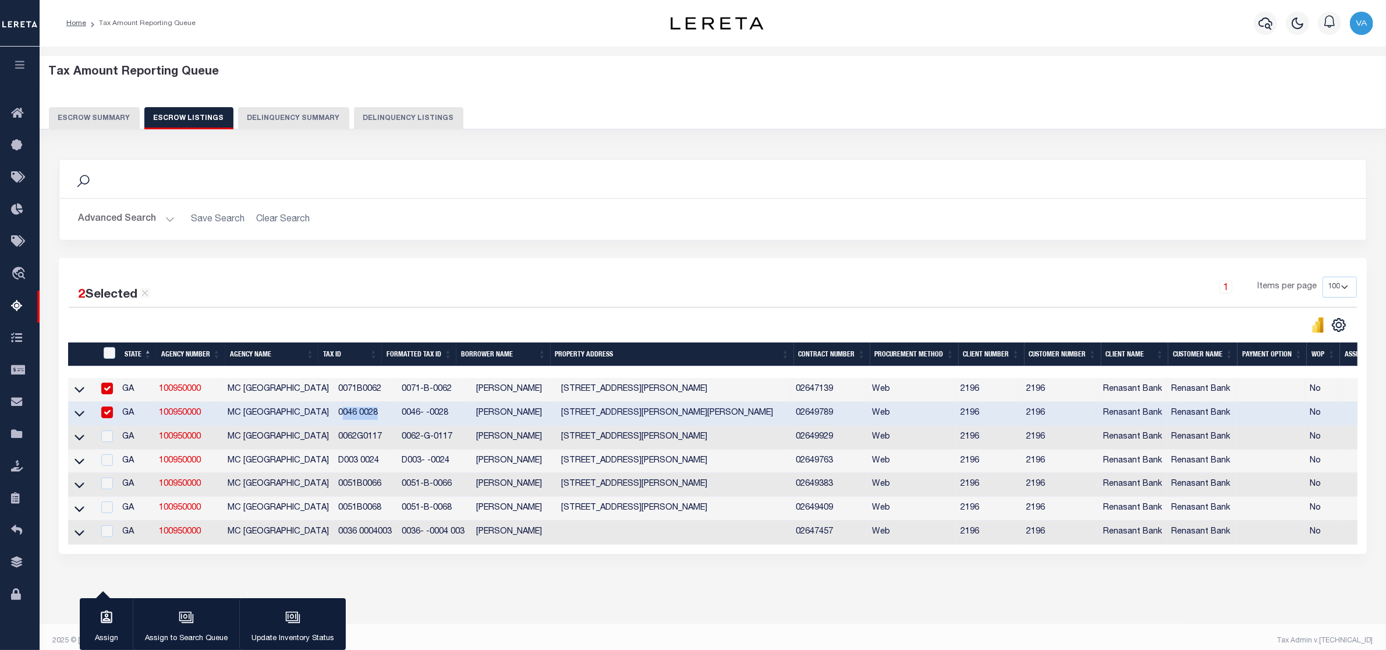
copy td "046 0028"
drag, startPoint x: 324, startPoint y: 440, endPoint x: 377, endPoint y: 445, distance: 53.2
click at [377, 445] on td "0062G0117" at bounding box center [364, 437] width 63 height 24
checkbox input "true"
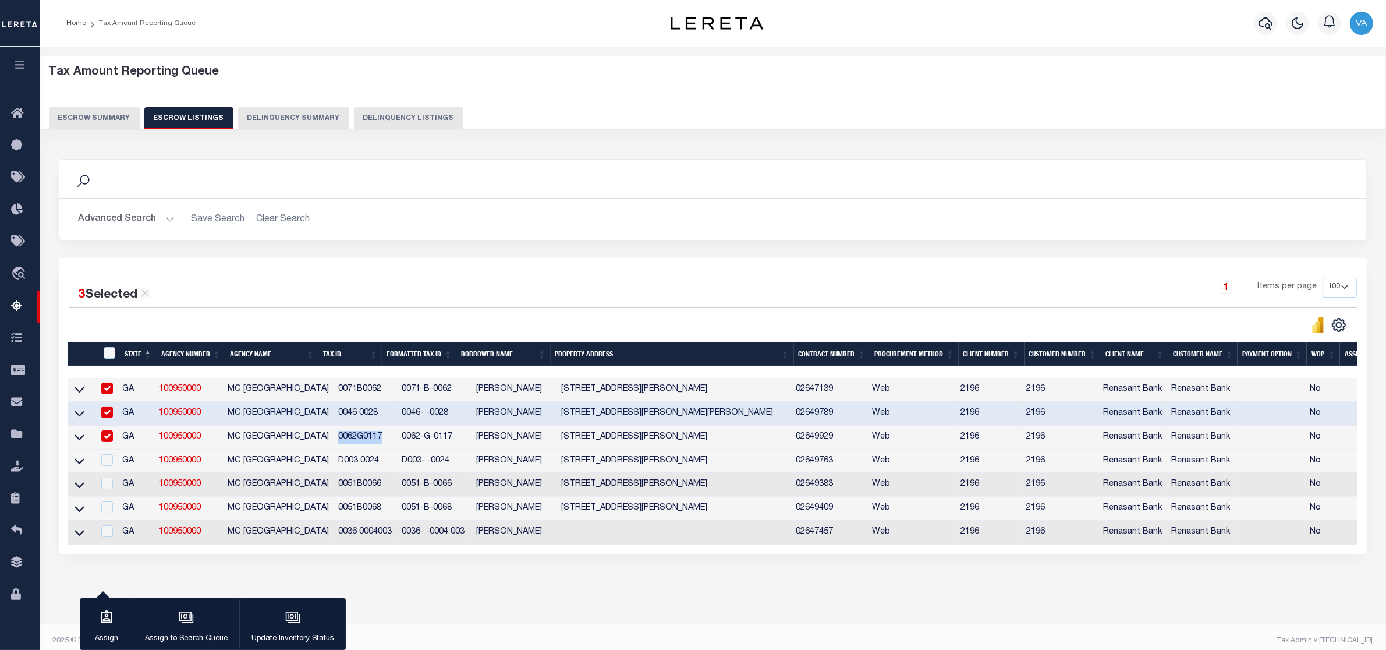
copy td "0062G0117"
drag, startPoint x: 323, startPoint y: 461, endPoint x: 385, endPoint y: 461, distance: 62.3
click at [385, 461] on tr "GA 100950000 MC INTOSH COUNTY D003 0024 D003- -0024 [PERSON_NAME] [STREET_ADDRE…" at bounding box center [775, 461] width 1414 height 24
copy td "D003 0024"
drag, startPoint x: 323, startPoint y: 489, endPoint x: 379, endPoint y: 491, distance: 55.9
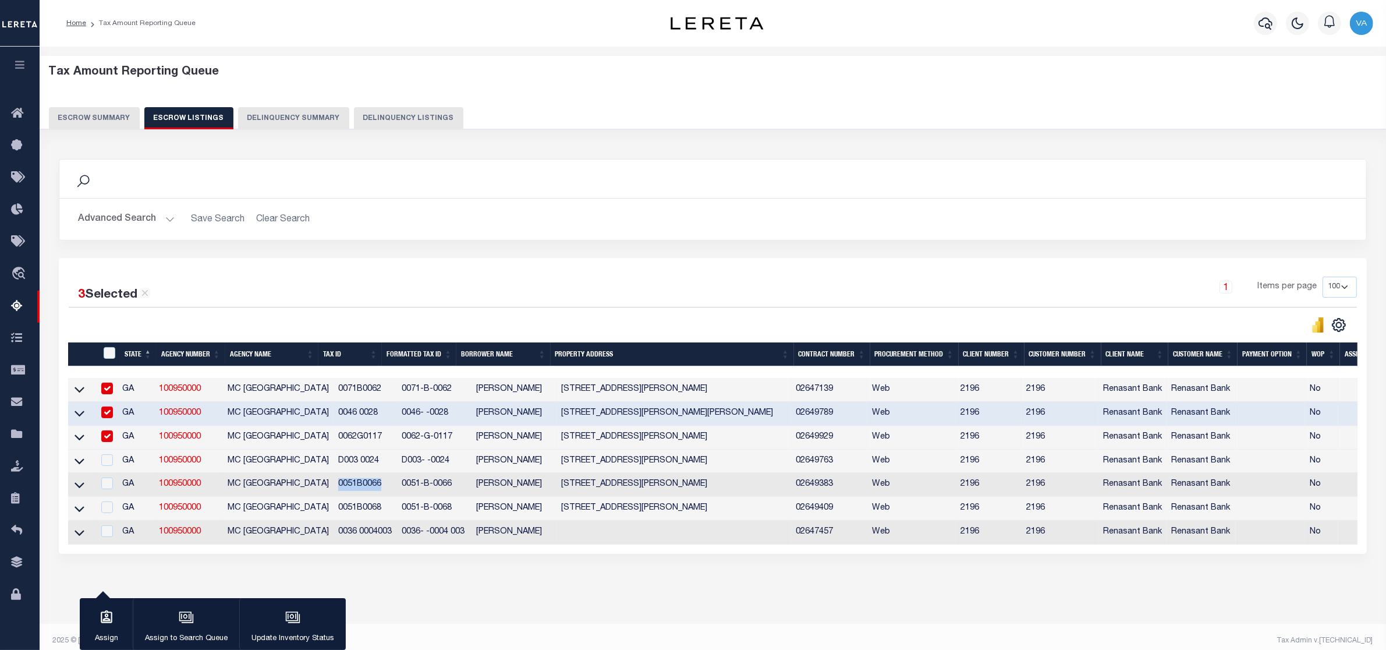
click at [379, 491] on td "0051B0066" at bounding box center [364, 485] width 63 height 24
checkbox input "true"
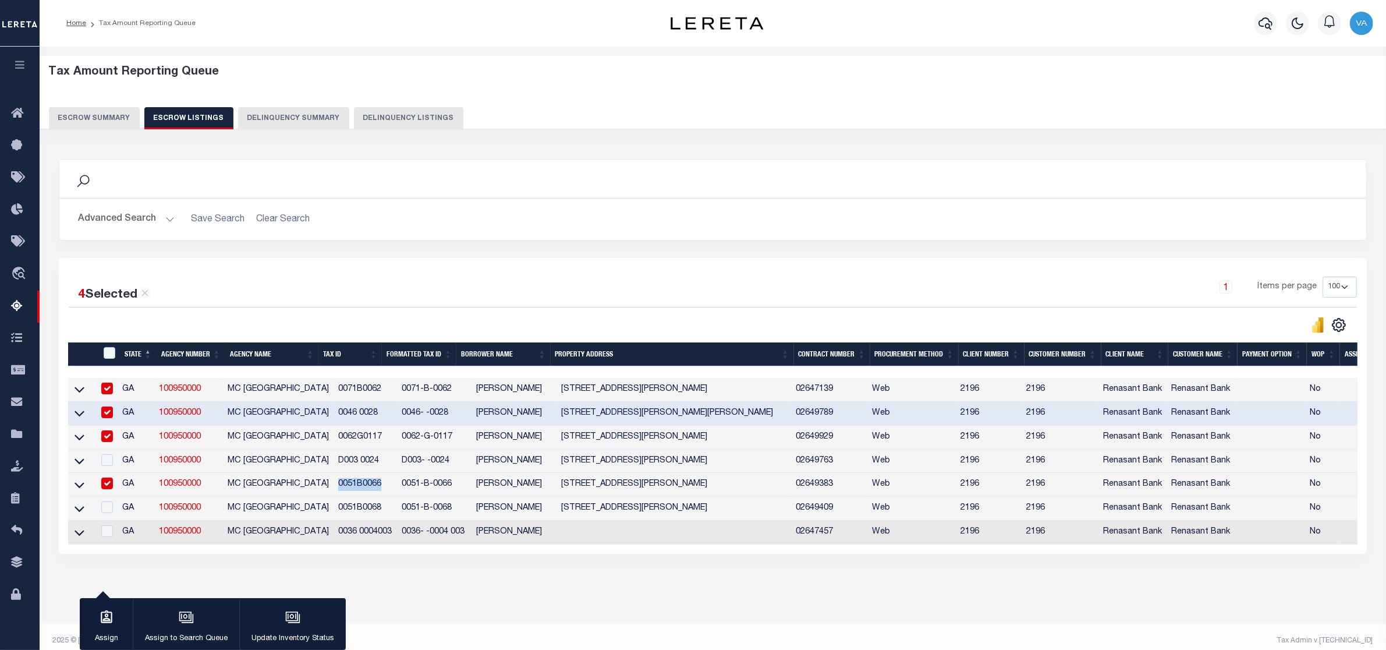
copy td "0051B0066"
drag, startPoint x: 322, startPoint y: 515, endPoint x: 378, endPoint y: 508, distance: 56.9
click at [378, 508] on td "0051B0068" at bounding box center [364, 508] width 63 height 24
checkbox input "true"
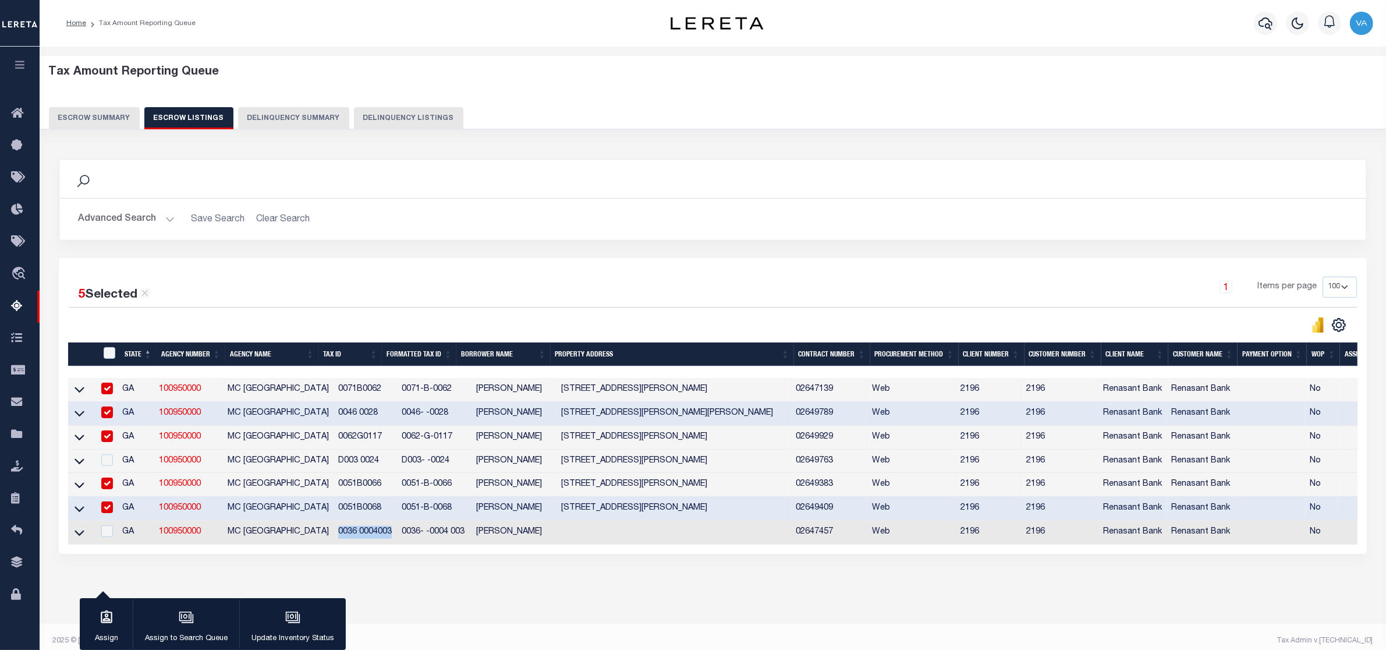
drag, startPoint x: 324, startPoint y: 540, endPoint x: 379, endPoint y: 540, distance: 55.3
click at [379, 540] on td "0036 0004003" at bounding box center [364, 532] width 63 height 24
checkbox input "true"
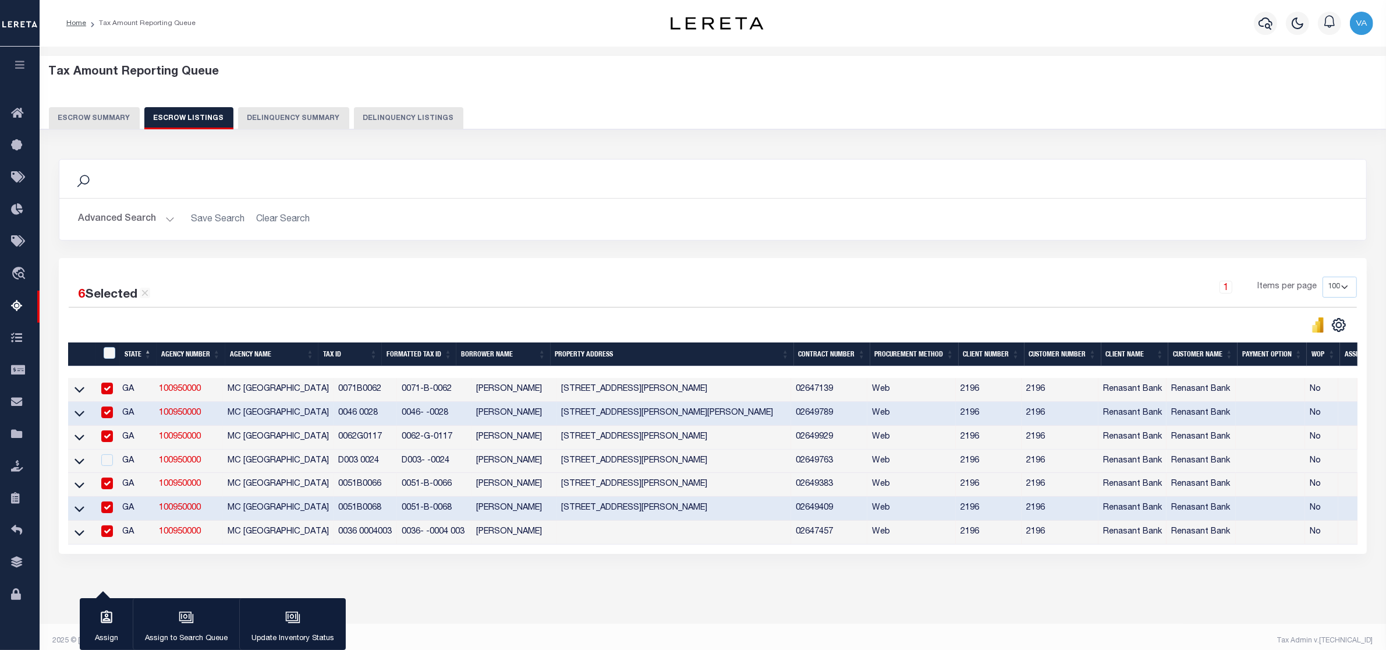
click at [108, 106] on div "Tax Amount Reporting Queue Escrow Summary Escrow Listings Delinquency Summary" at bounding box center [713, 97] width 1328 height 64
click at [95, 118] on button "Escrow Summary" at bounding box center [94, 118] width 91 height 22
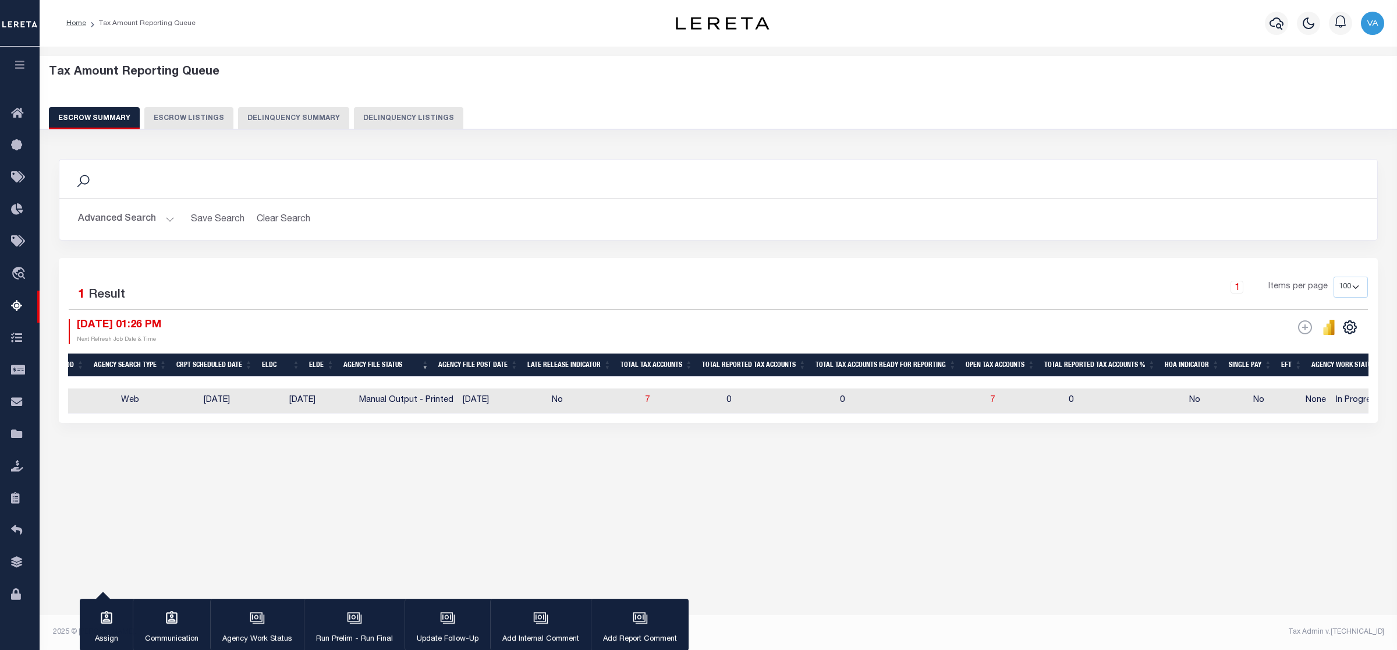
click at [601, 404] on td "No" at bounding box center [593, 400] width 93 height 25
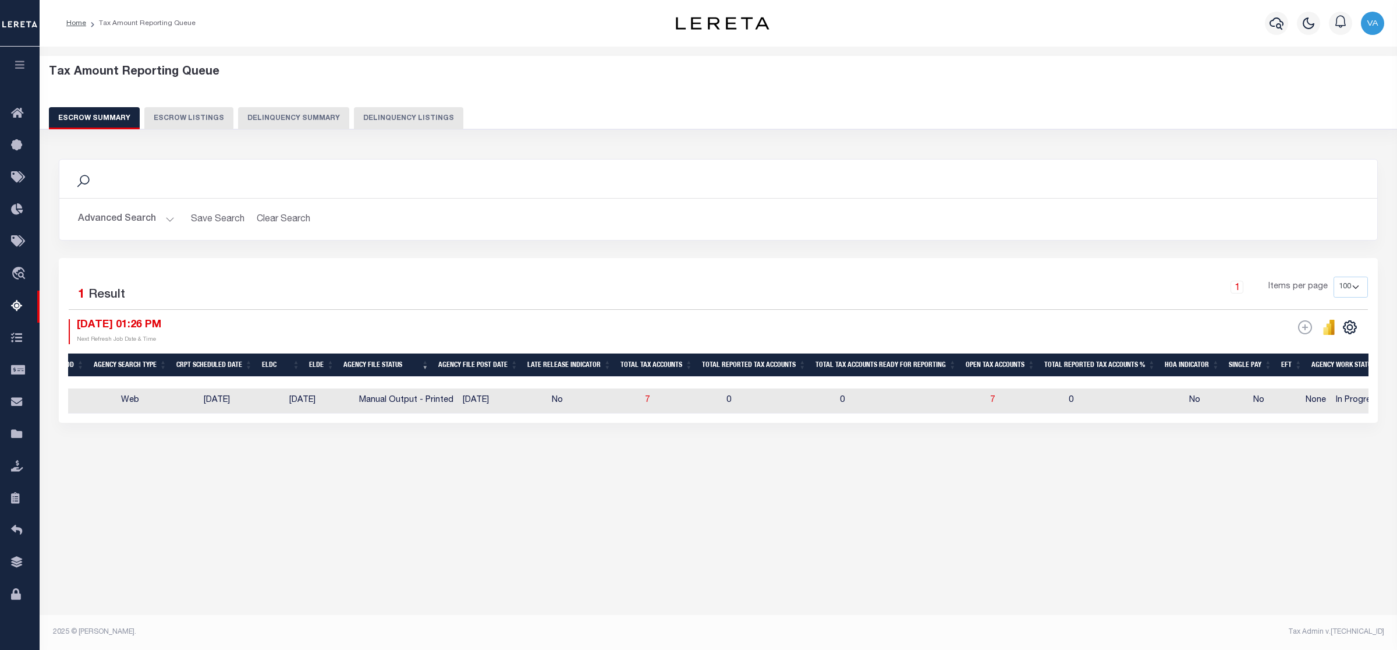
checkbox input "true"
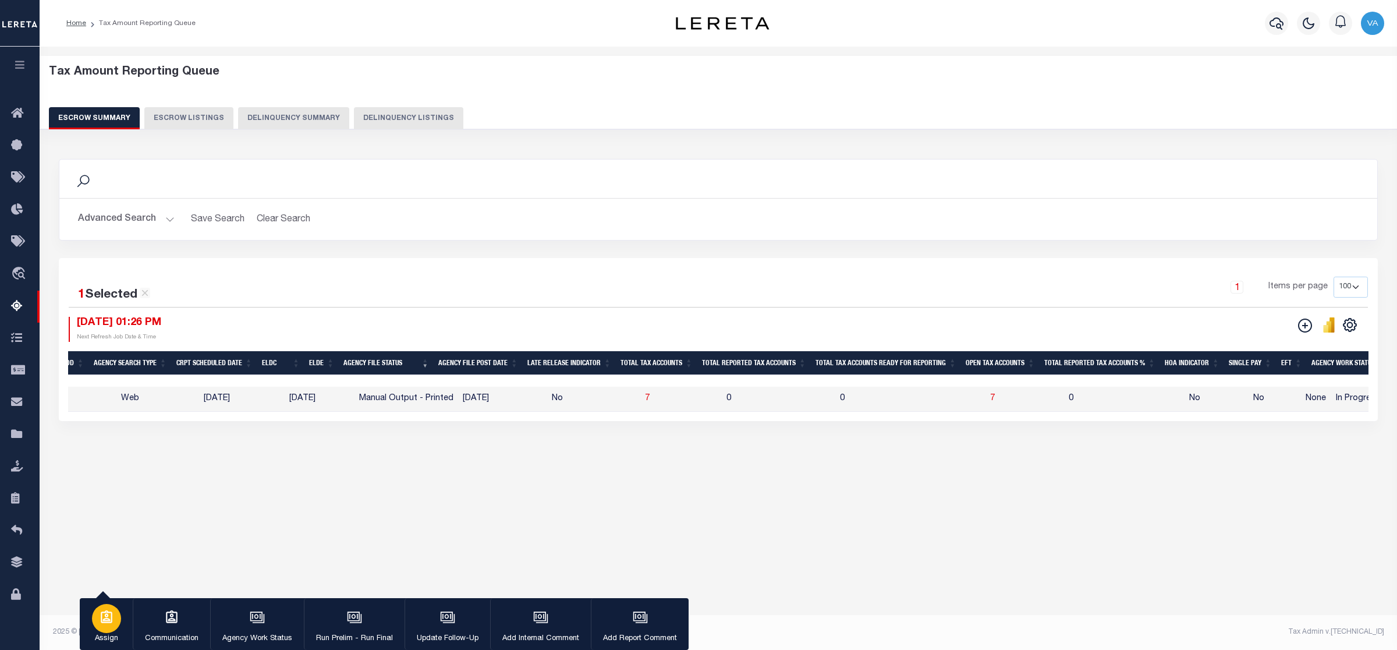
click at [111, 627] on div "button" at bounding box center [106, 618] width 29 height 29
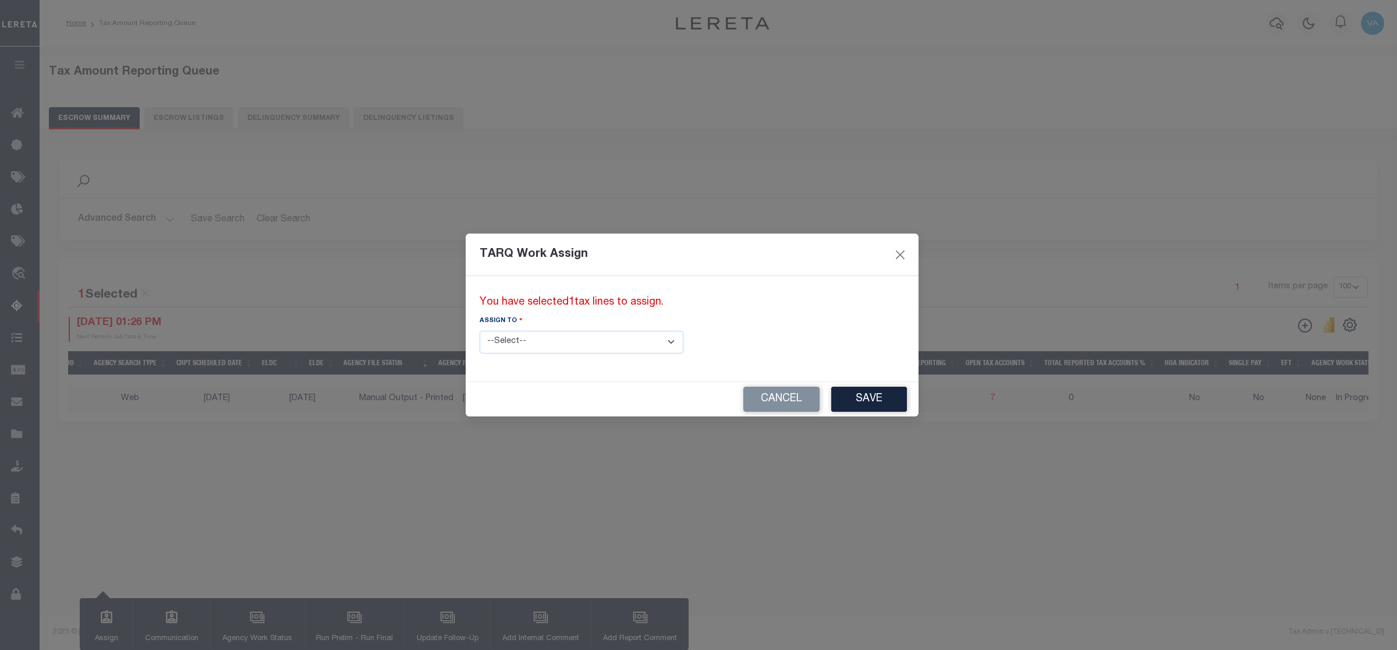
click at [533, 341] on select "--Select-- --Unassigned-- --Unassigned-- [PERSON_NAME] [PERSON_NAME] [PERSON_NA…" at bounding box center [582, 342] width 204 height 23
select select "[PERSON_NAME]"
click at [480, 331] on select "--Select-- --Unassigned-- --Unassigned-- [PERSON_NAME] [PERSON_NAME] [PERSON_NA…" at bounding box center [582, 342] width 204 height 23
click at [831, 389] on button "Save" at bounding box center [869, 398] width 76 height 25
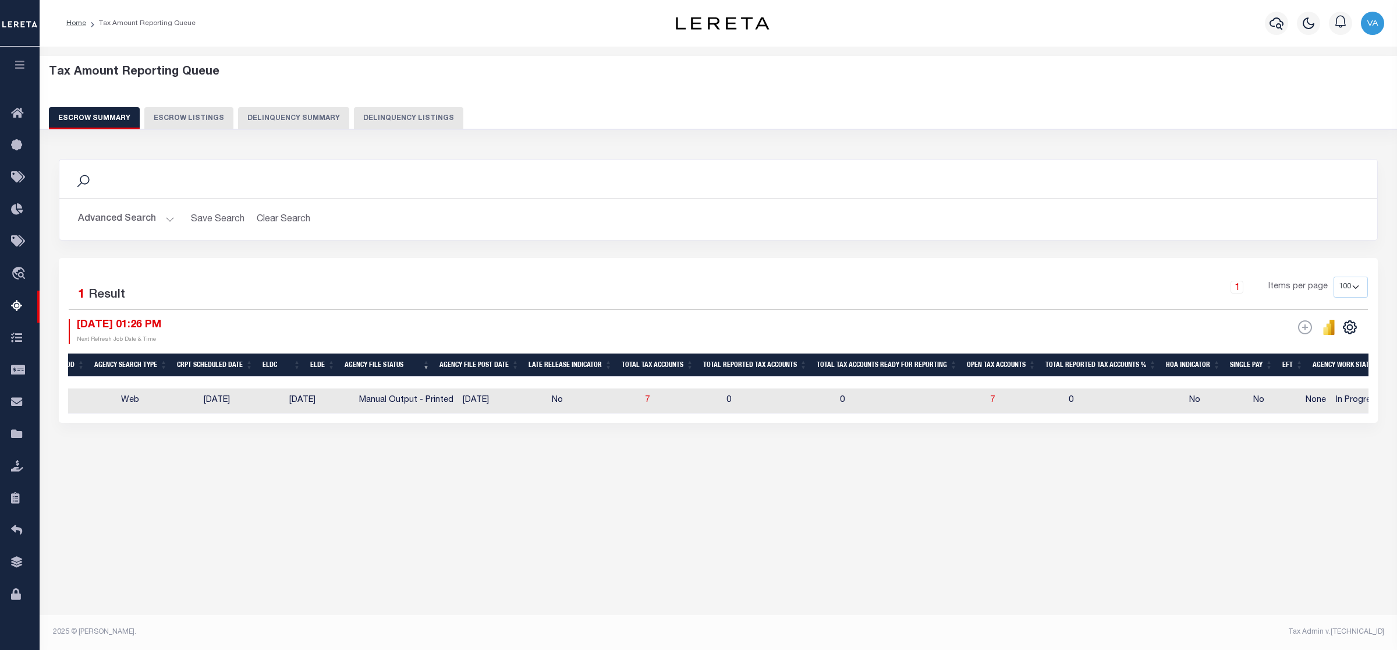
click at [1062, 456] on div "Search Advanced Search Save Search Clear Search EscrowSummaryGridWrapper_dynami…" at bounding box center [718, 302] width 1335 height 310
click at [856, 557] on div "Tax Amount Reporting Queue Escrow Summary Escrow Listings In" at bounding box center [718, 339] width 1357 height 584
